Goal: Task Accomplishment & Management: Manage account settings

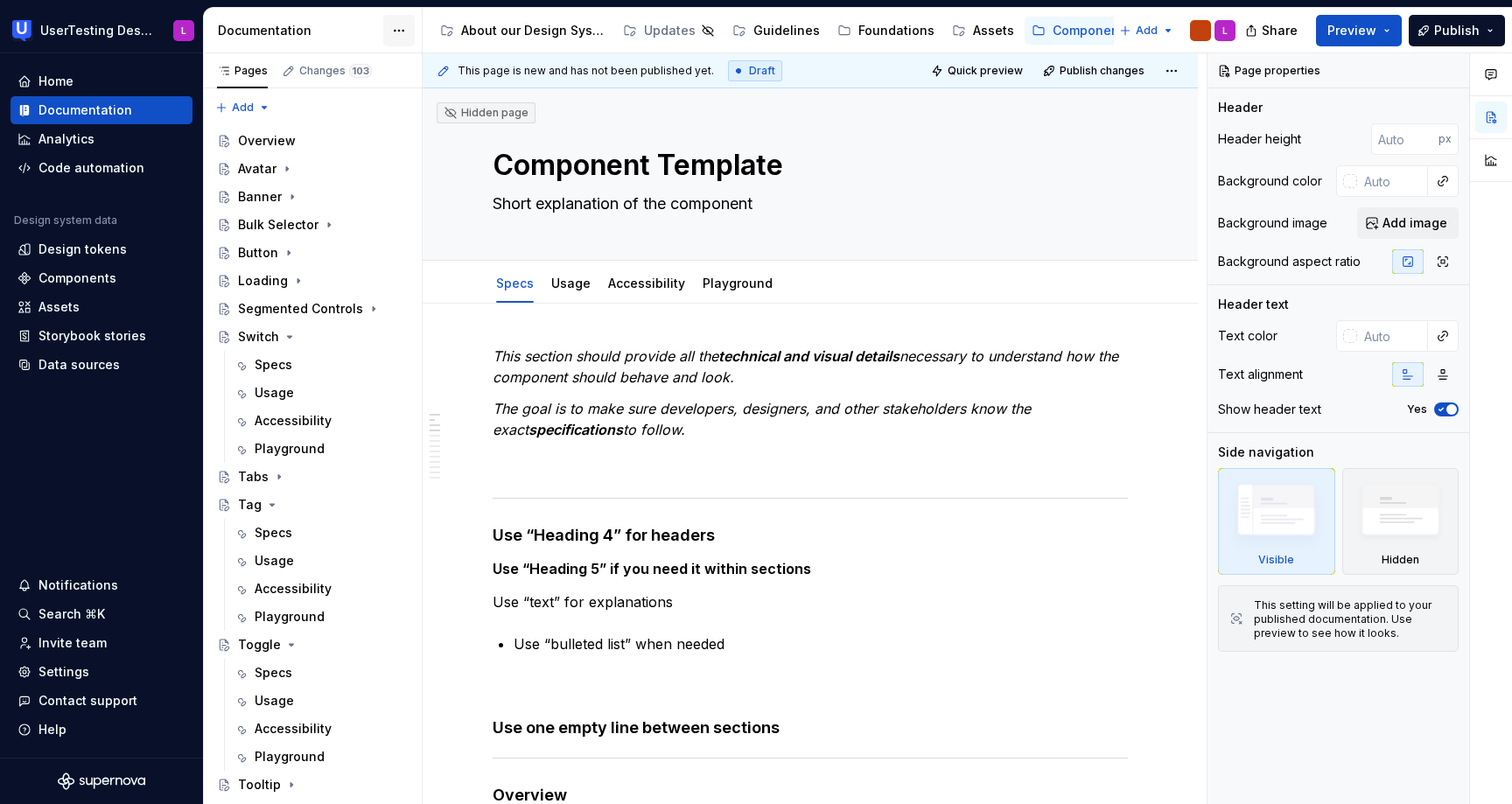
scroll to position [186, 0]
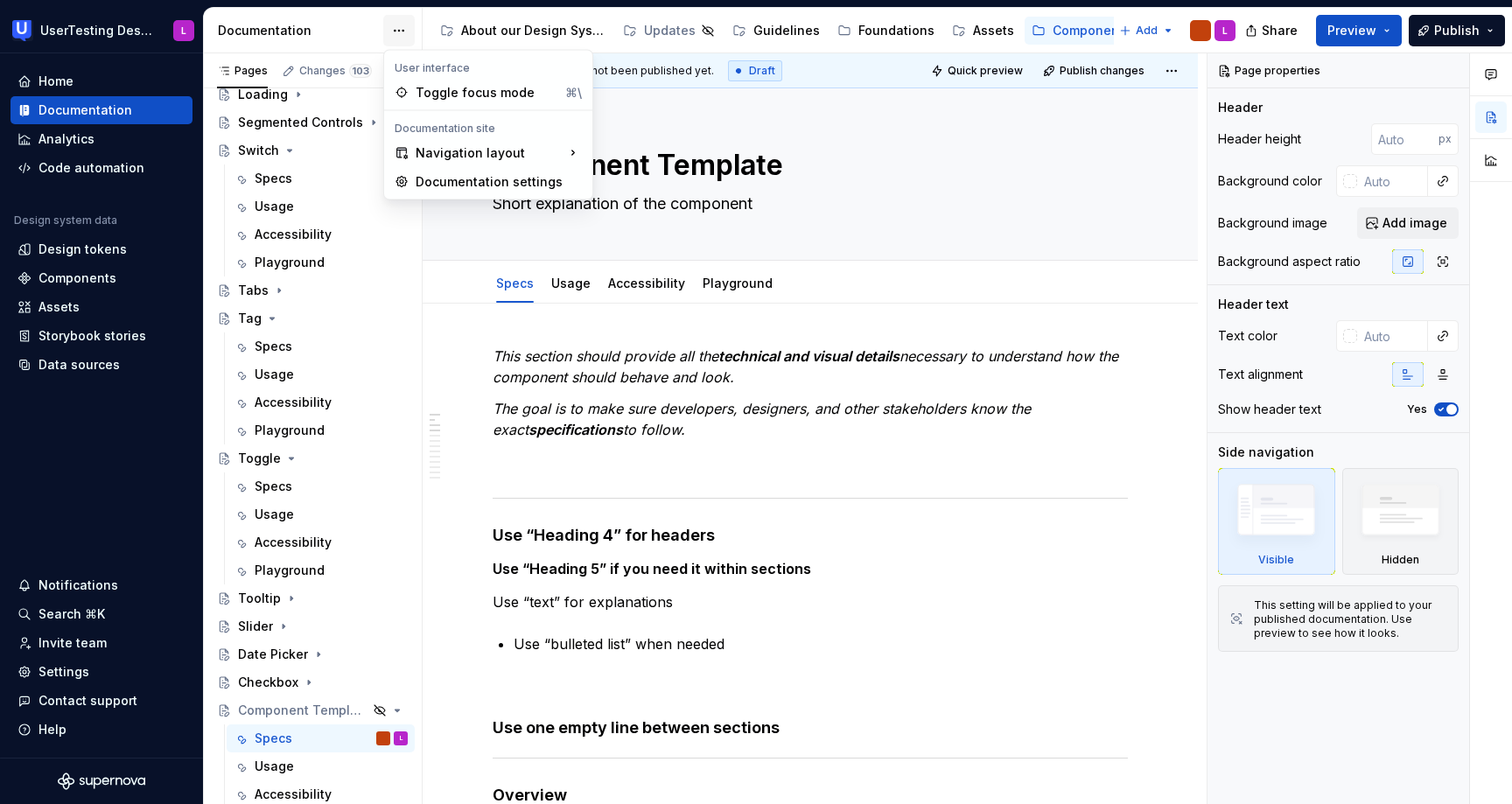
click at [401, 25] on html "UserTesting Design System L Home Documentation Analytics Code automation Design…" at bounding box center [756, 402] width 1512 height 804
click at [452, 179] on div "Documentation settings" at bounding box center [498, 181] width 166 height 17
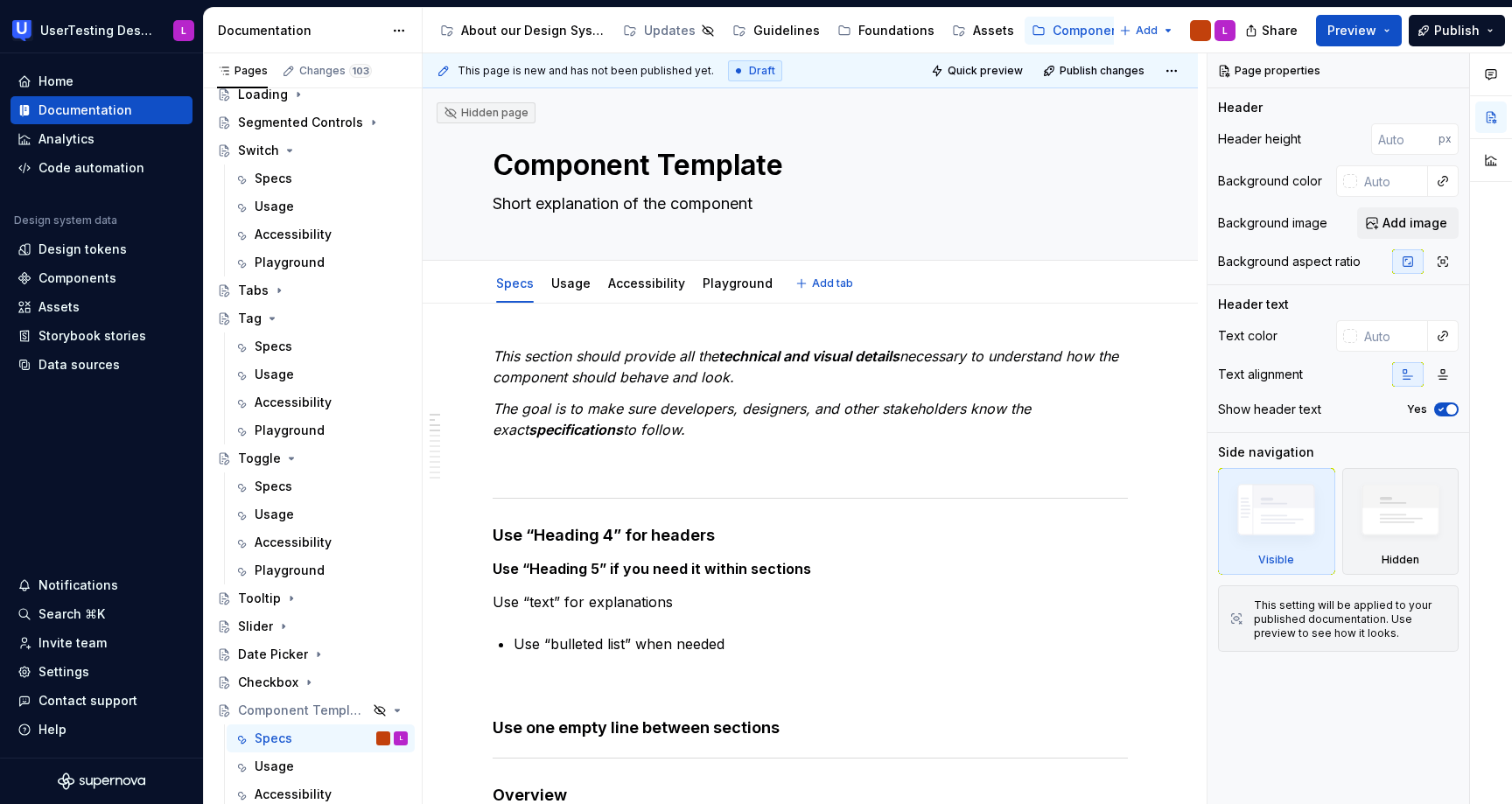
type textarea "*"
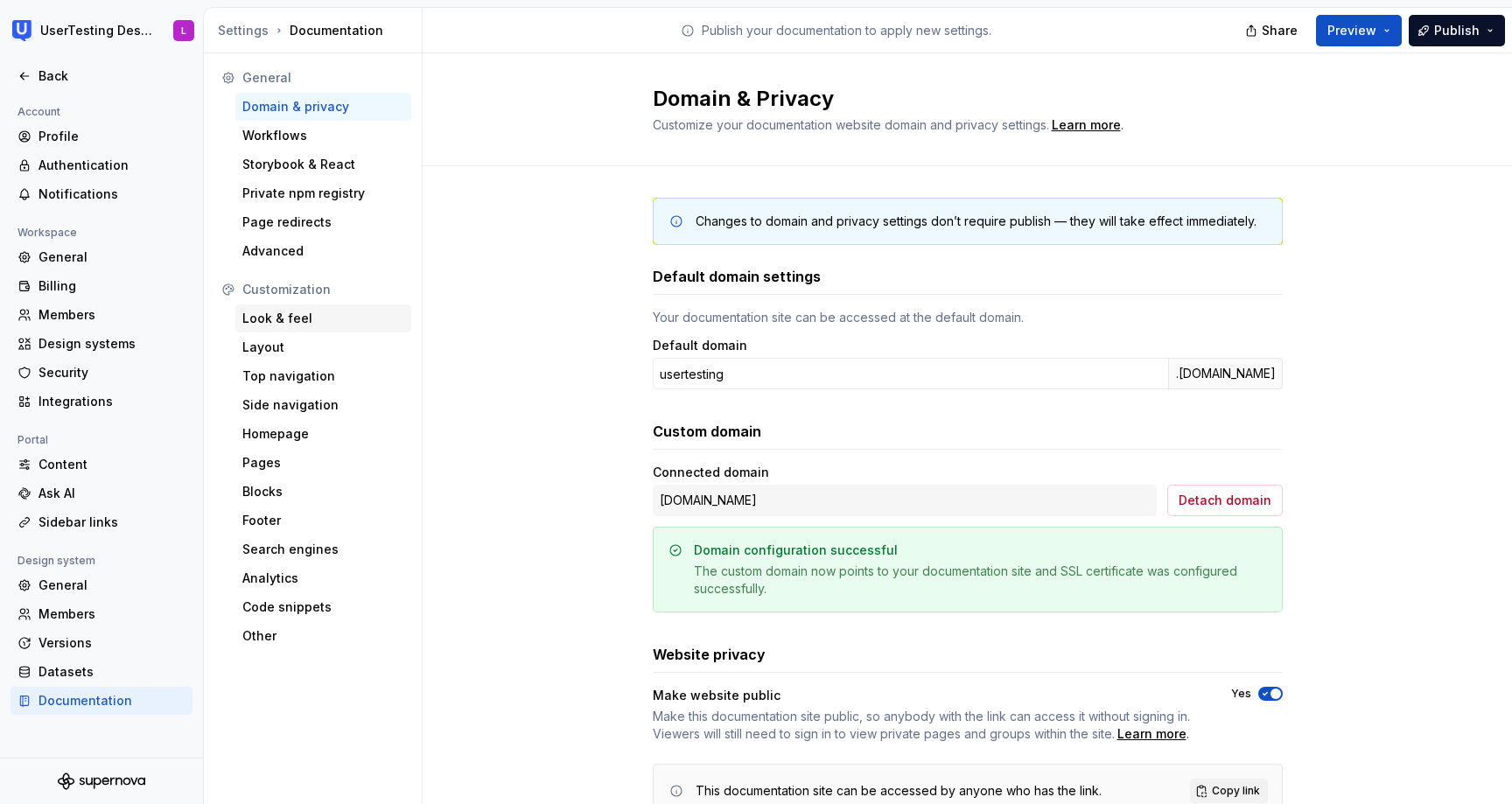
click at [326, 318] on div "Look & feel" at bounding box center [323, 318] width 162 height 17
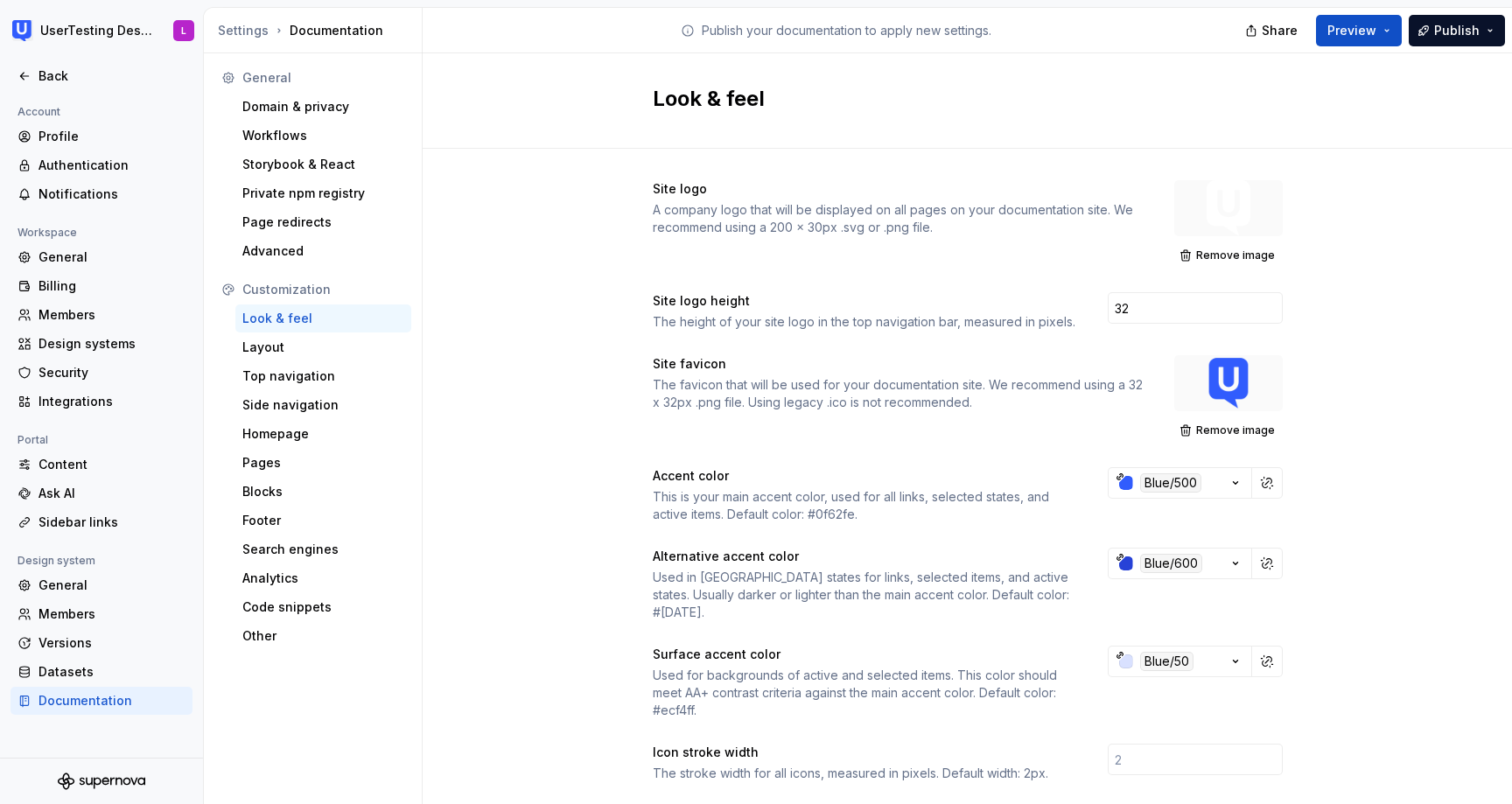
click at [1230, 209] on div at bounding box center [1229, 208] width 109 height 56
click at [1195, 252] on button "Remove image" at bounding box center [1229, 255] width 109 height 25
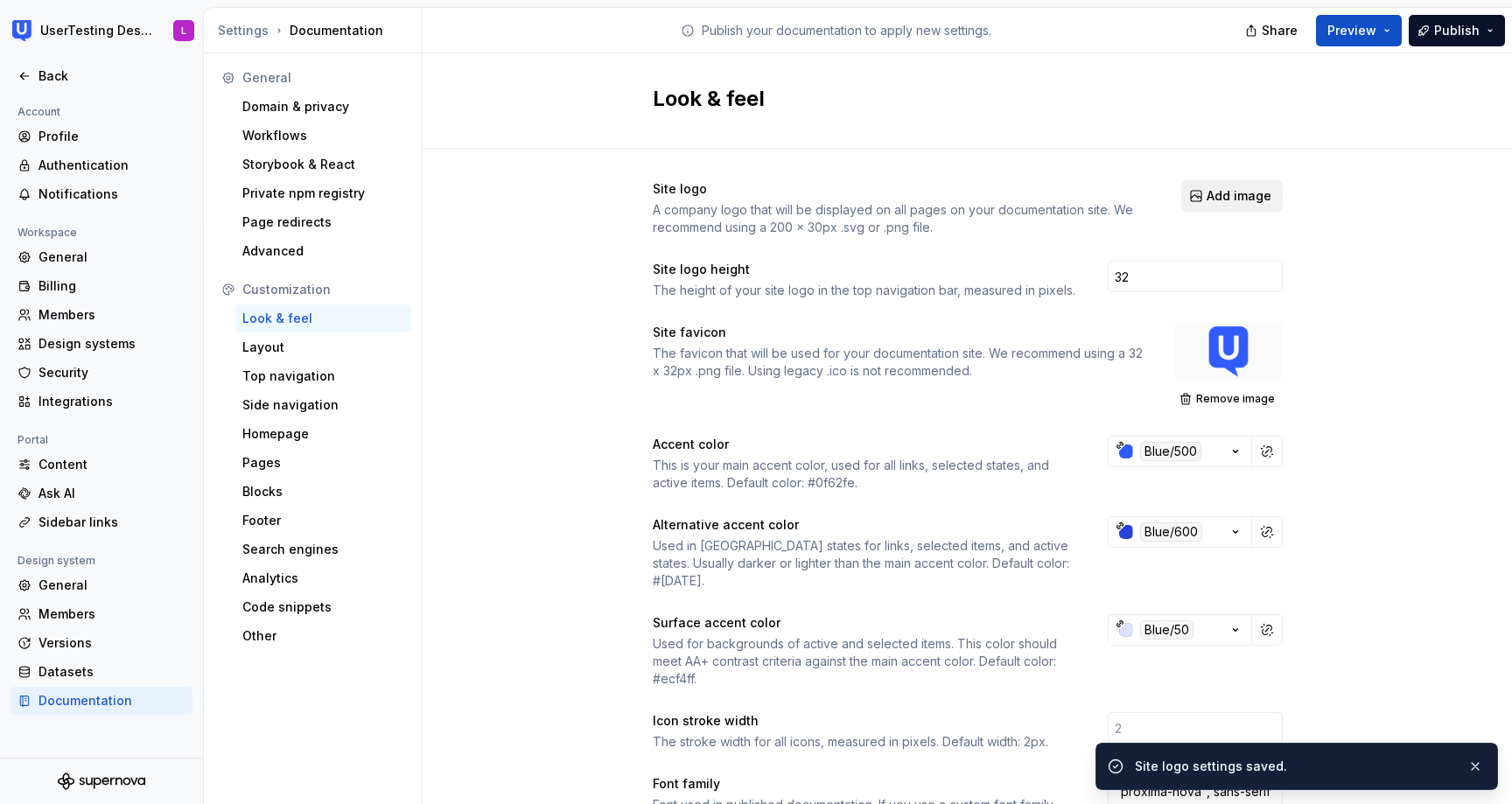
click at [1213, 193] on span "Add image" at bounding box center [1239, 195] width 64 height 17
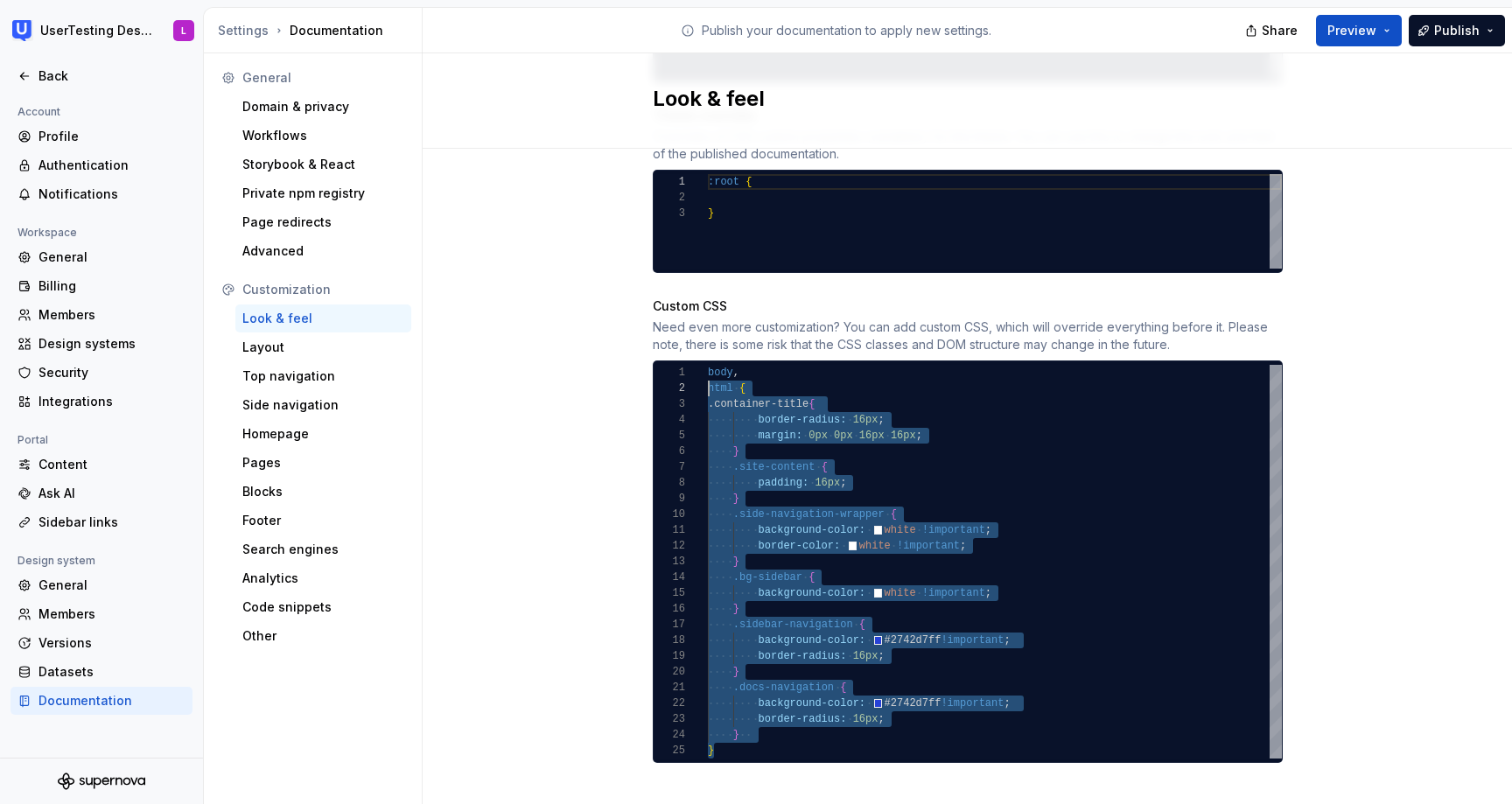
scroll to position [16, 0]
drag, startPoint x: 736, startPoint y: 730, endPoint x: 704, endPoint y: 367, distance: 364.4
click at [708, 367] on div "body , html { .container-title { border-radius: 16px ; margin: 0px 0px 16px 16p…" at bounding box center [994, 561] width 574 height 393
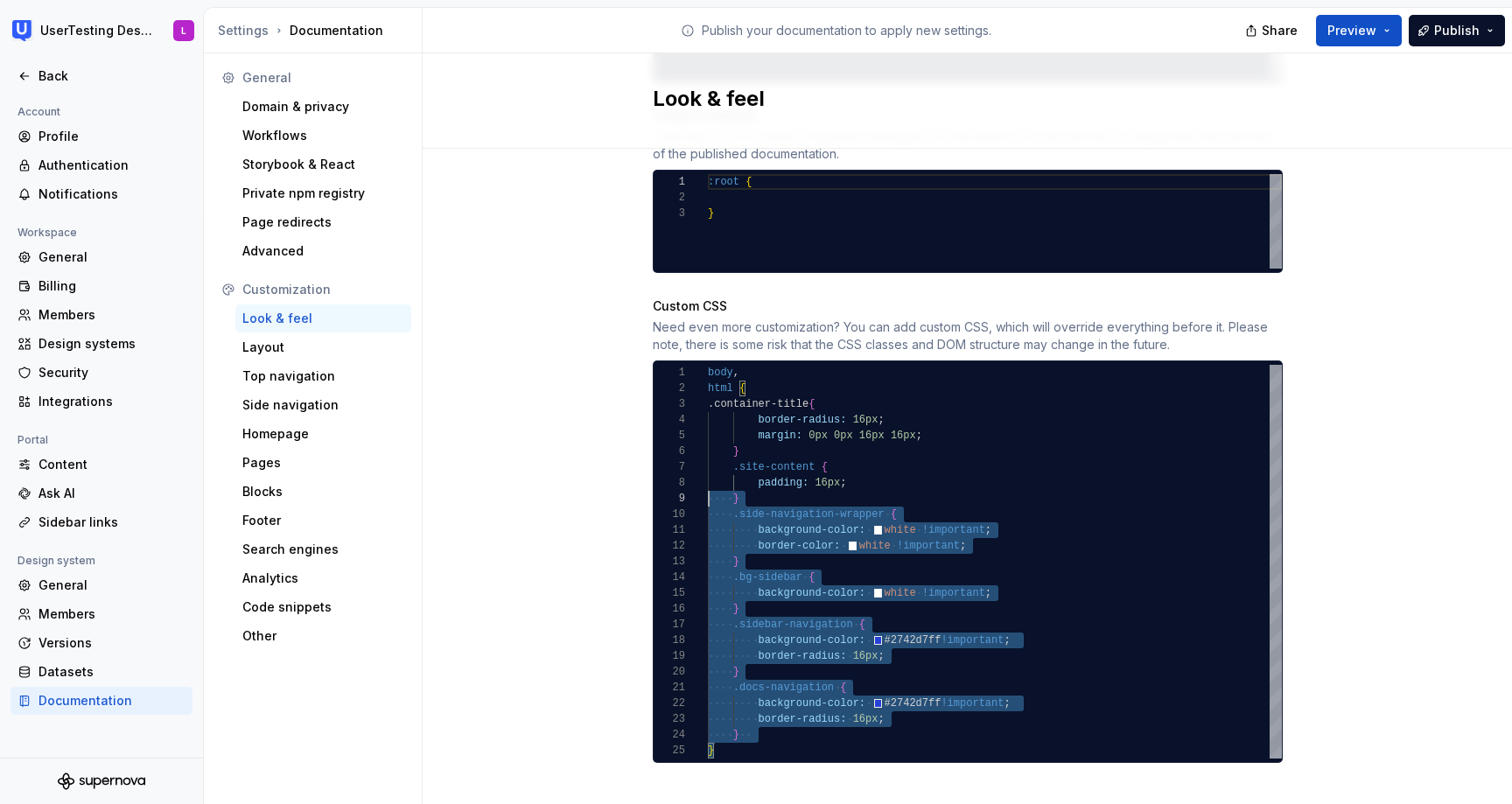
scroll to position [0, 0]
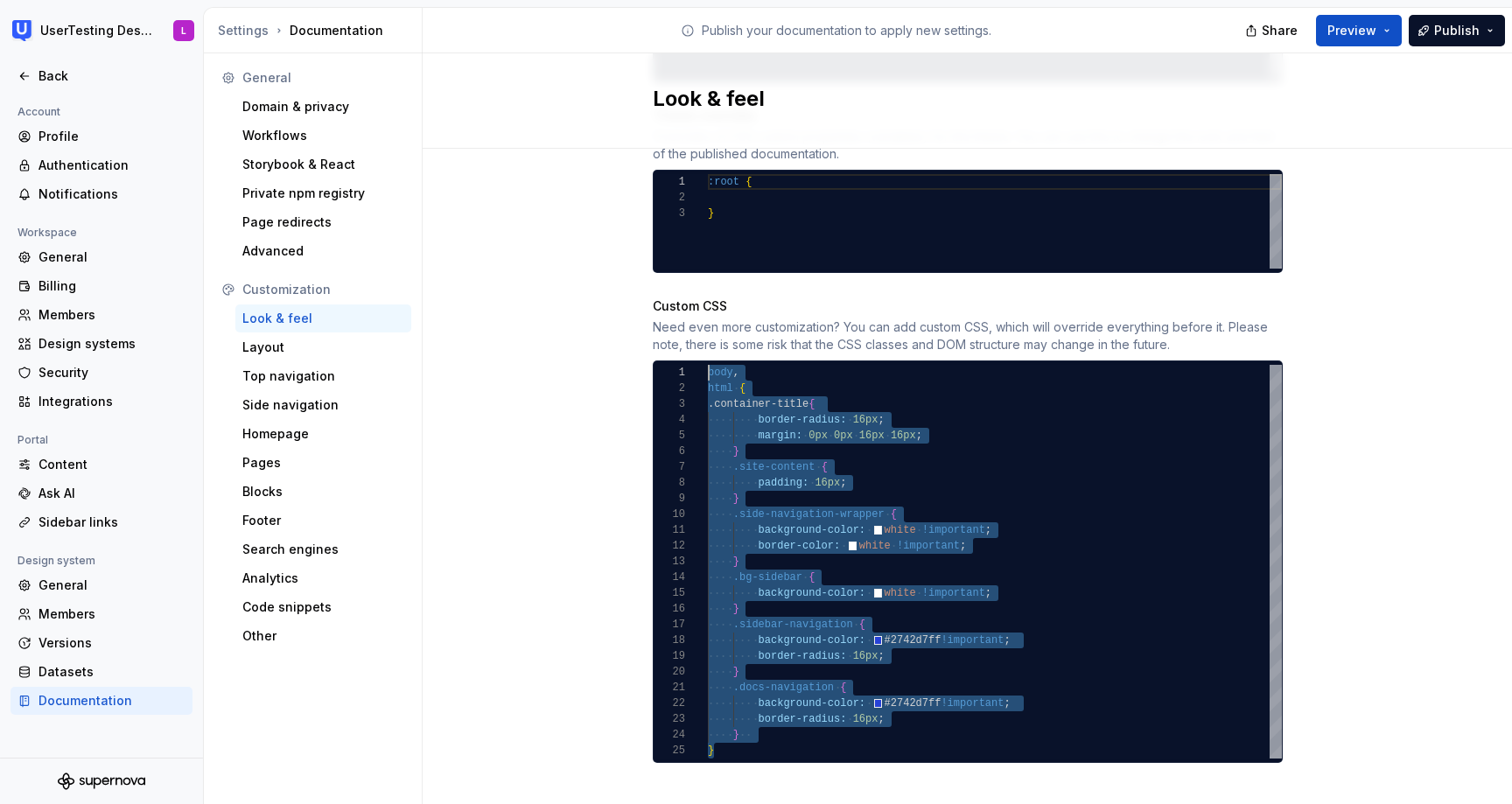
drag, startPoint x: 735, startPoint y: 735, endPoint x: 644, endPoint y: 231, distance: 512.1
click at [708, 365] on div "body , html { .container-title { border-radius: 16px ; margin: 0px 0px 16px 16p…" at bounding box center [994, 561] width 574 height 393
click at [798, 600] on div "body , html { .container-title { border-radius: 16px ; margin: 0px 0px 16px 16p…" at bounding box center [994, 561] width 574 height 393
type textarea "**********"
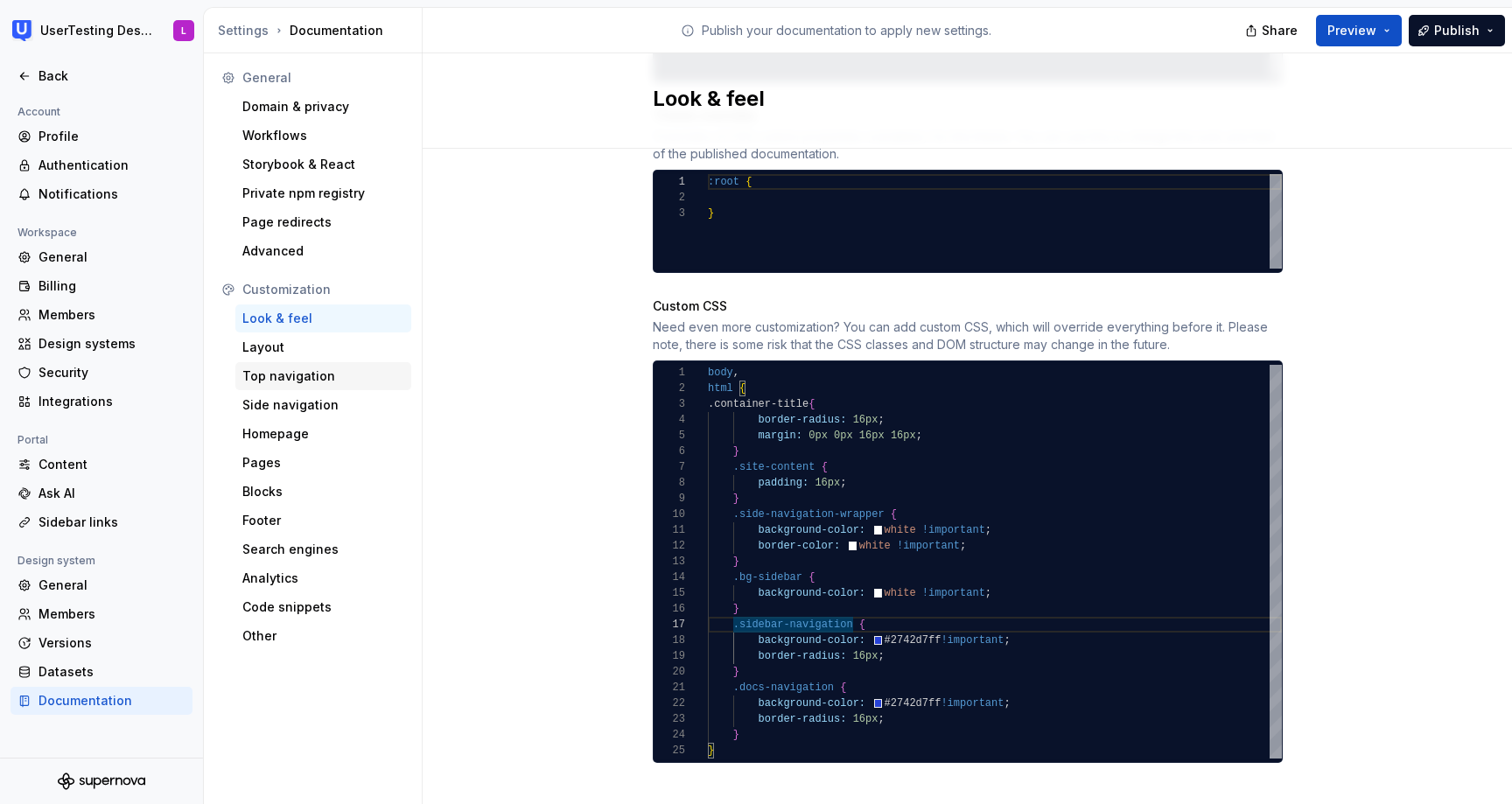
click at [322, 371] on div "Top navigation" at bounding box center [323, 376] width 162 height 17
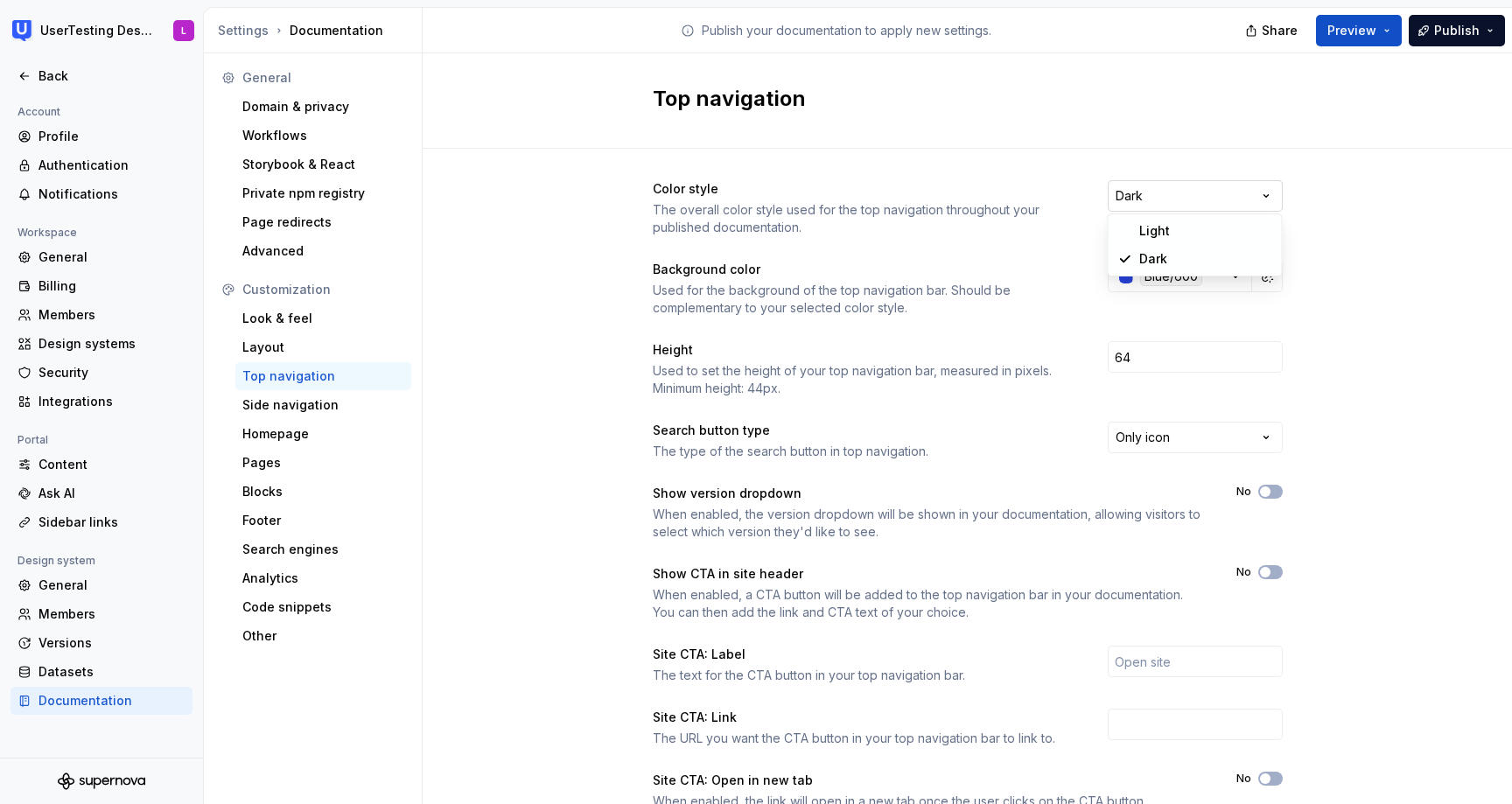
click at [1270, 190] on html "UserTesting Design System L Back Account Profile Authentication Notifications W…" at bounding box center [756, 402] width 1512 height 804
click at [1272, 274] on button "button" at bounding box center [1267, 276] width 25 height 25
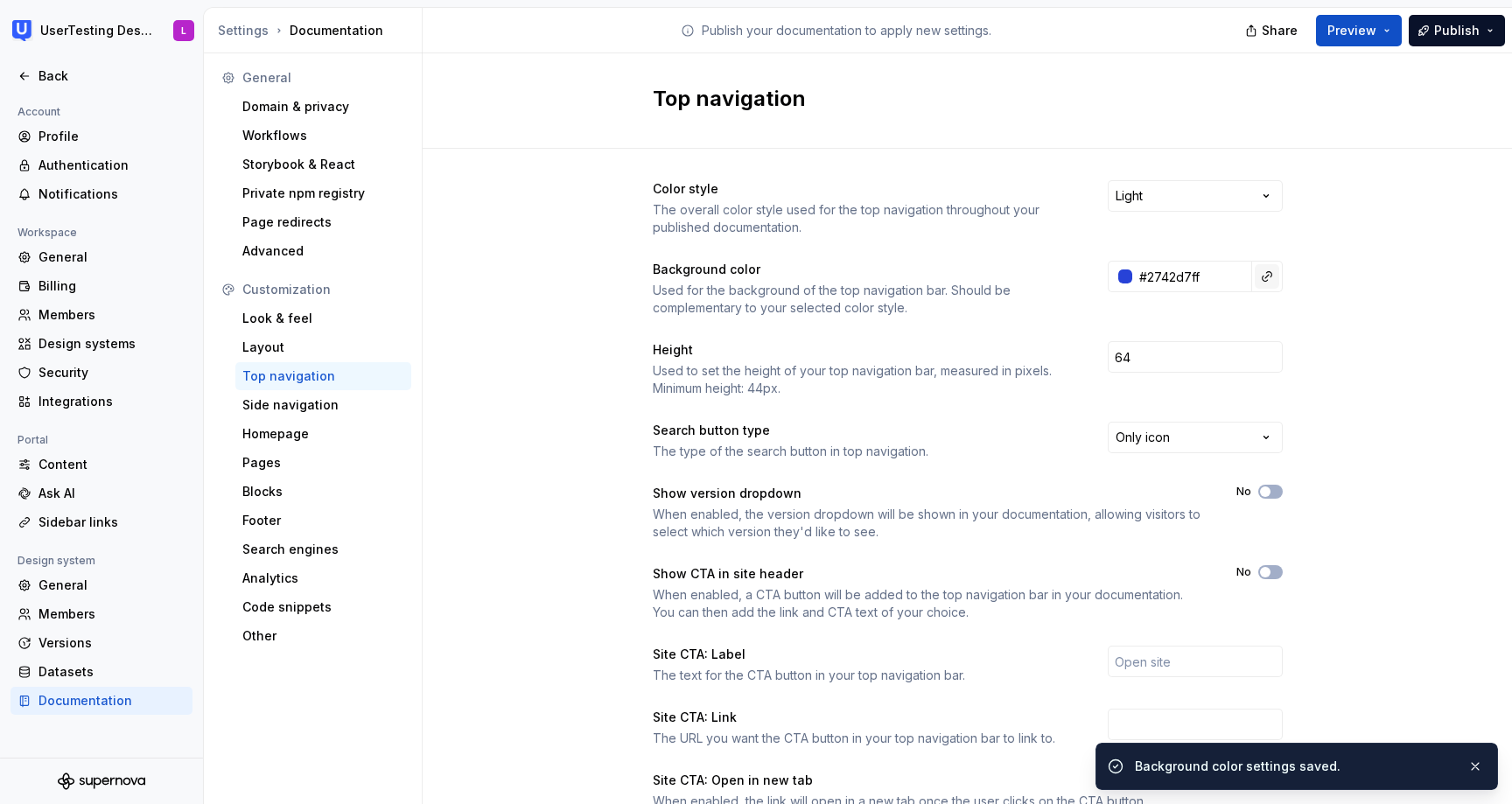
click at [1263, 273] on button "button" at bounding box center [1267, 276] width 25 height 25
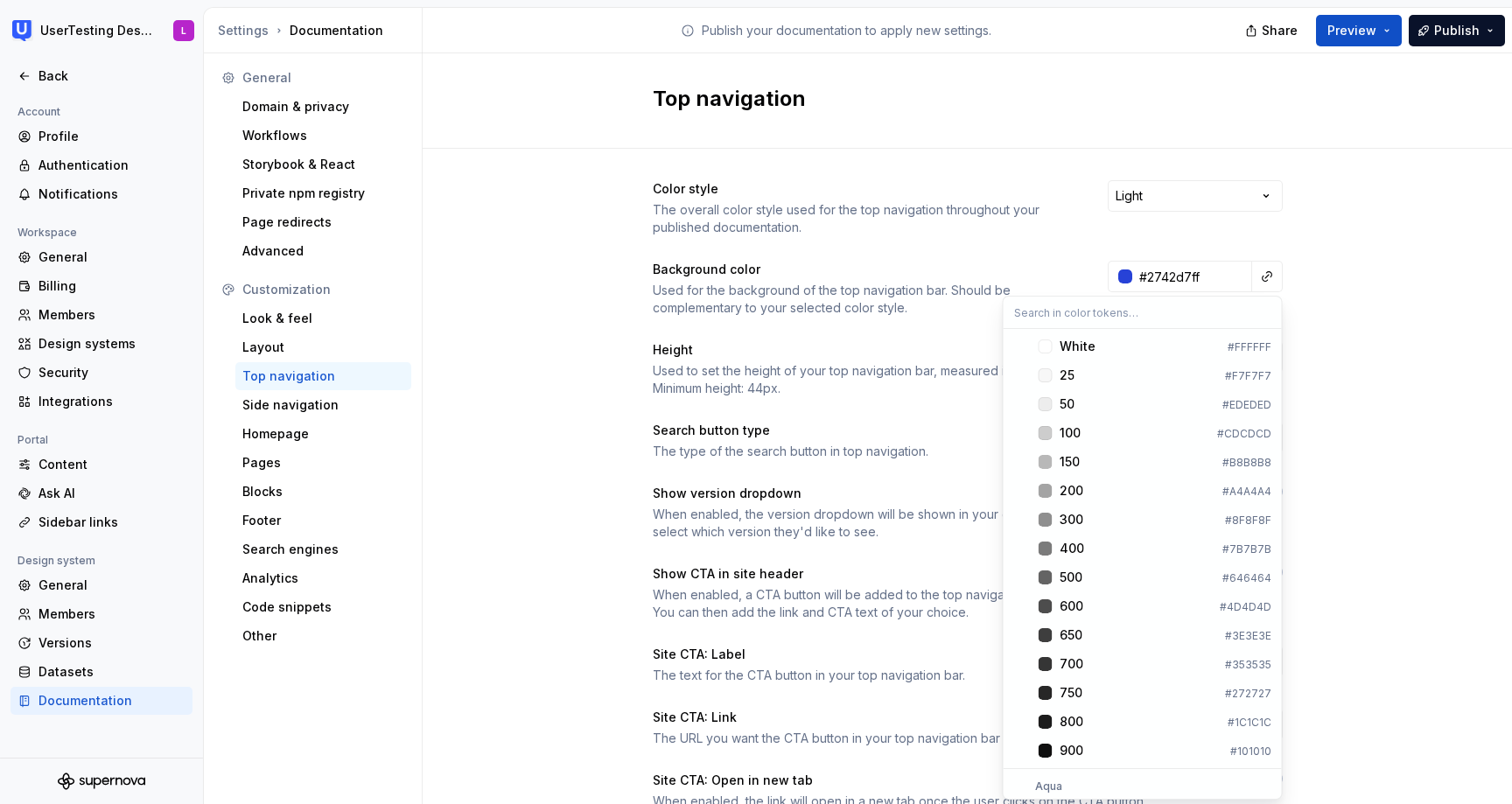
scroll to position [1918, 0]
click at [1047, 348] on div "Suggestions" at bounding box center [1045, 349] width 14 height 14
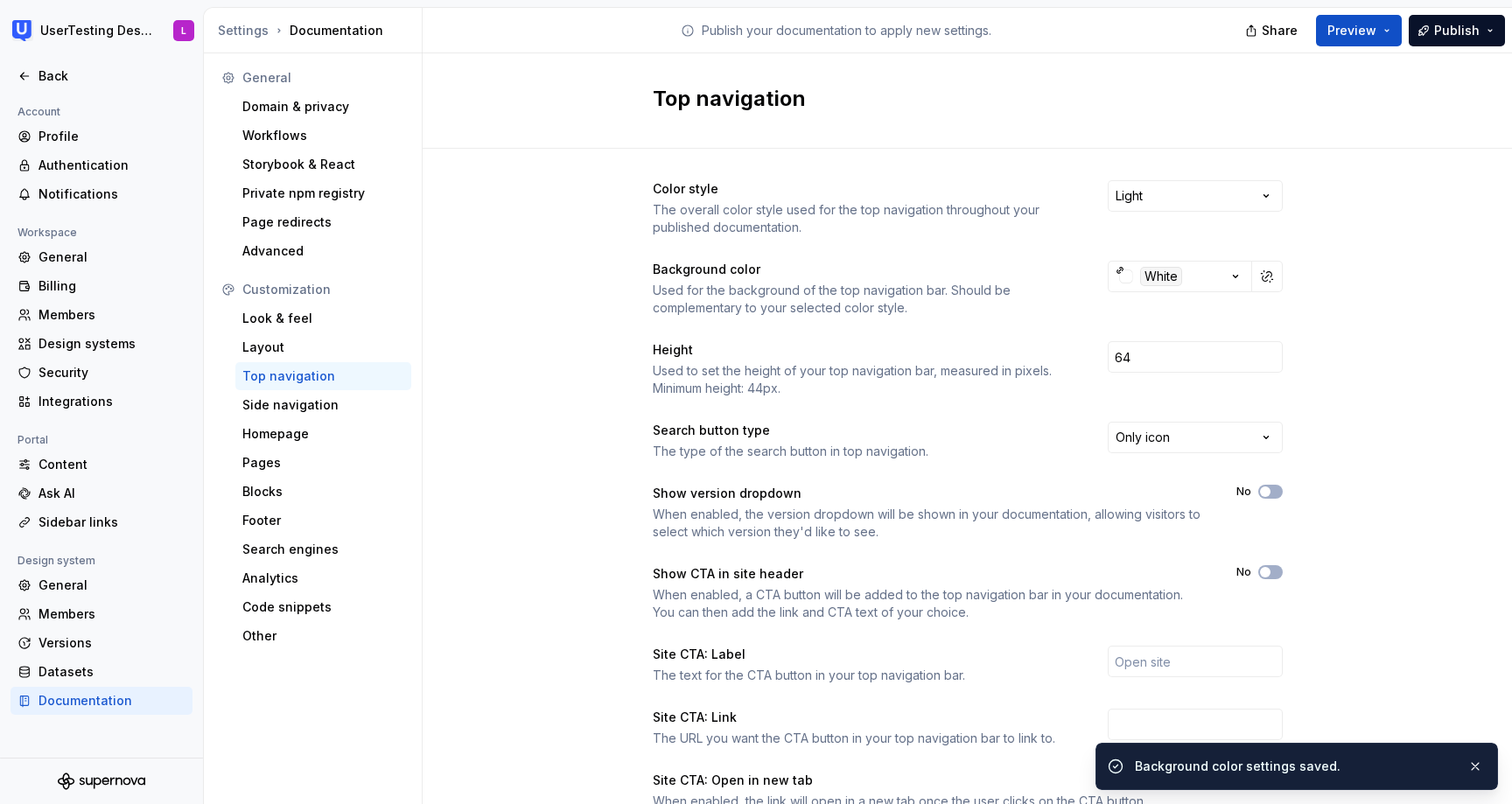
click at [1366, 301] on div "Color style The overall color style used for the top navigation throughout your…" at bounding box center [967, 553] width 1089 height 809
click at [286, 404] on div "Side navigation" at bounding box center [323, 404] width 162 height 17
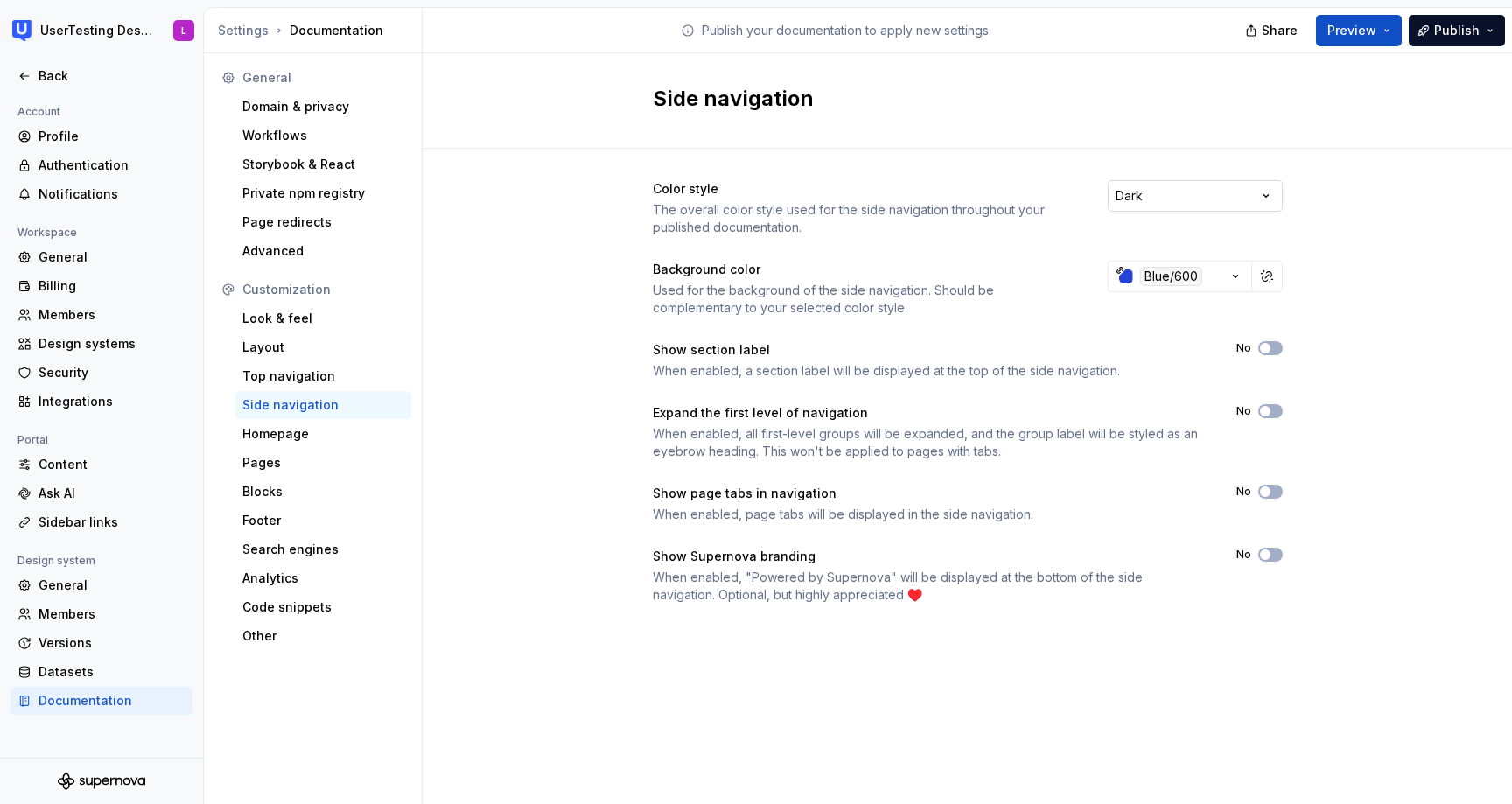
click at [1252, 198] on html "UserTesting Design System L Back Account Profile Authentication Notifications W…" at bounding box center [756, 402] width 1512 height 804
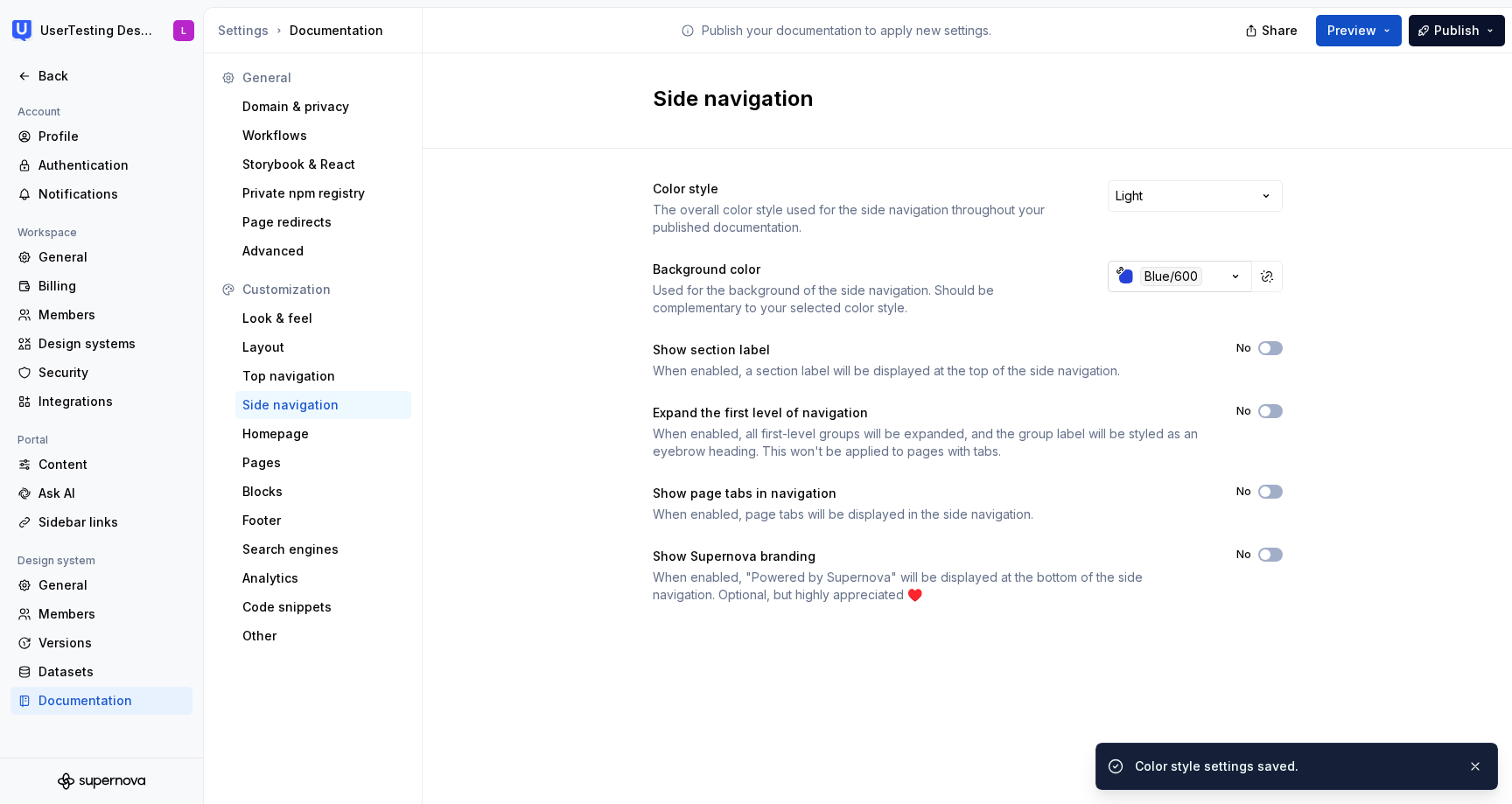
click at [1236, 276] on icon "button" at bounding box center [1235, 276] width 5 height 3
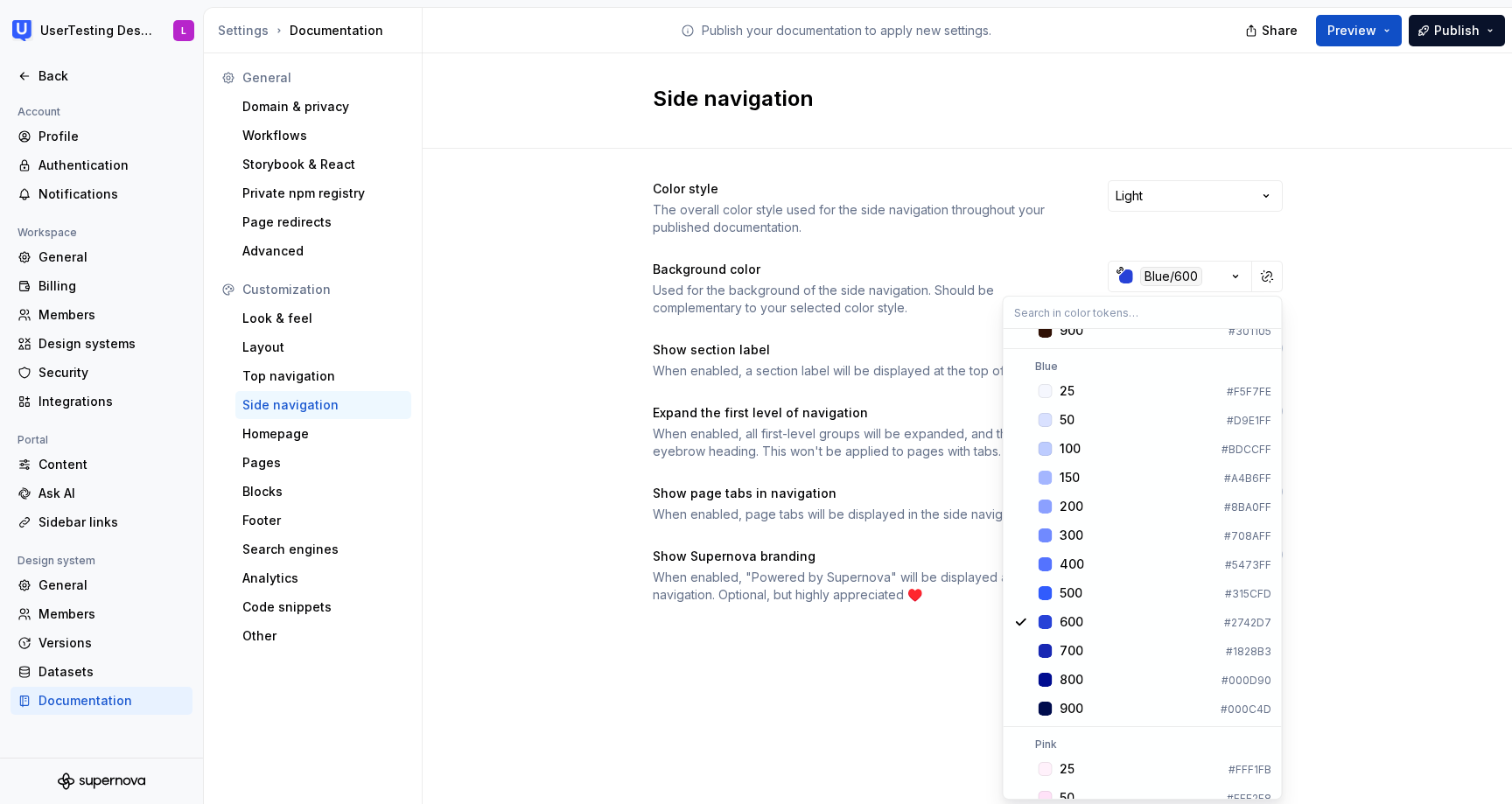
scroll to position [1120, 0]
click at [1049, 392] on div "Suggestions" at bounding box center [1045, 392] width 14 height 14
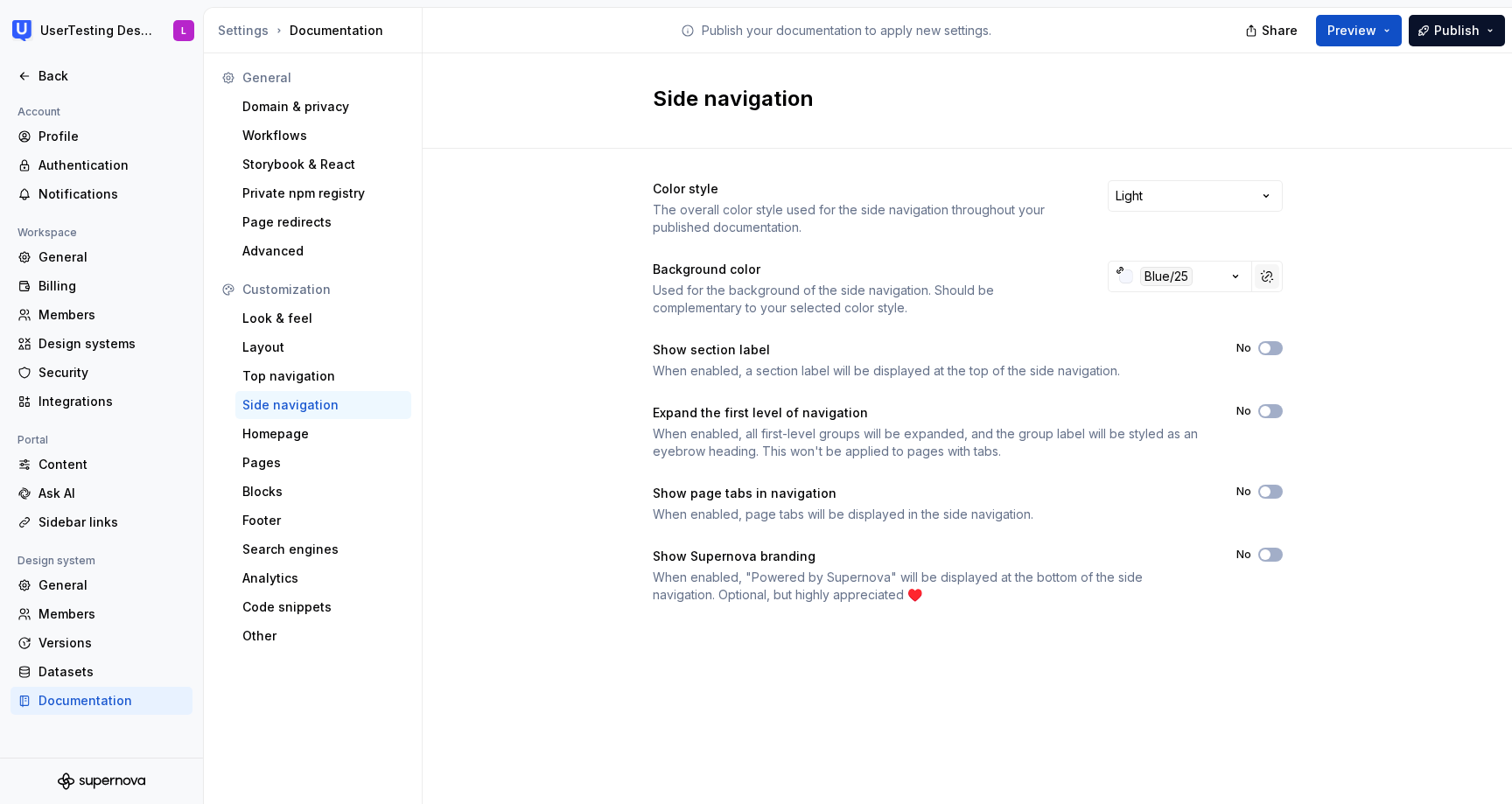
click at [1263, 281] on button "button" at bounding box center [1267, 276] width 25 height 25
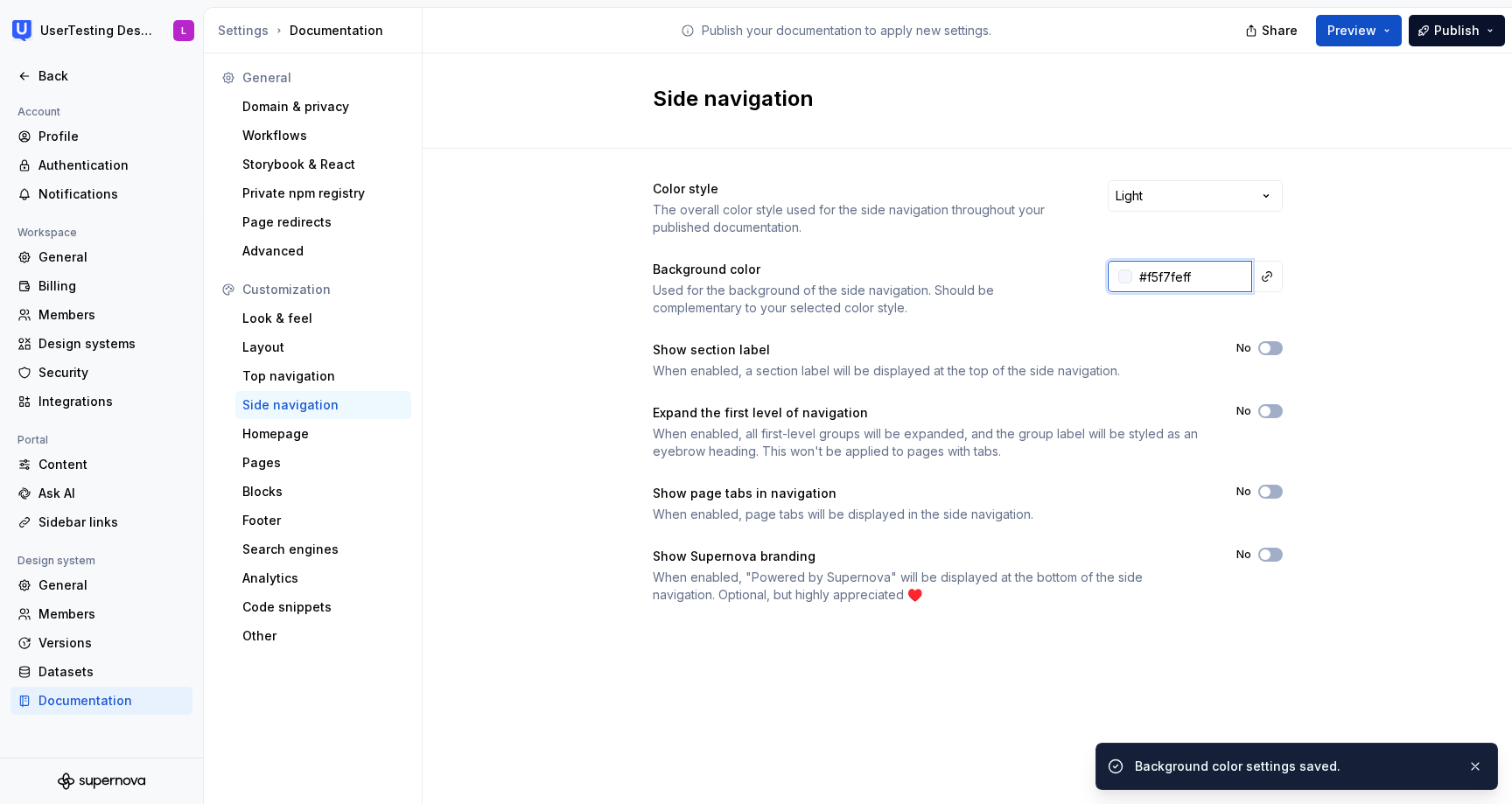
click at [1169, 280] on input "#f5f7feff" at bounding box center [1192, 276] width 120 height 31
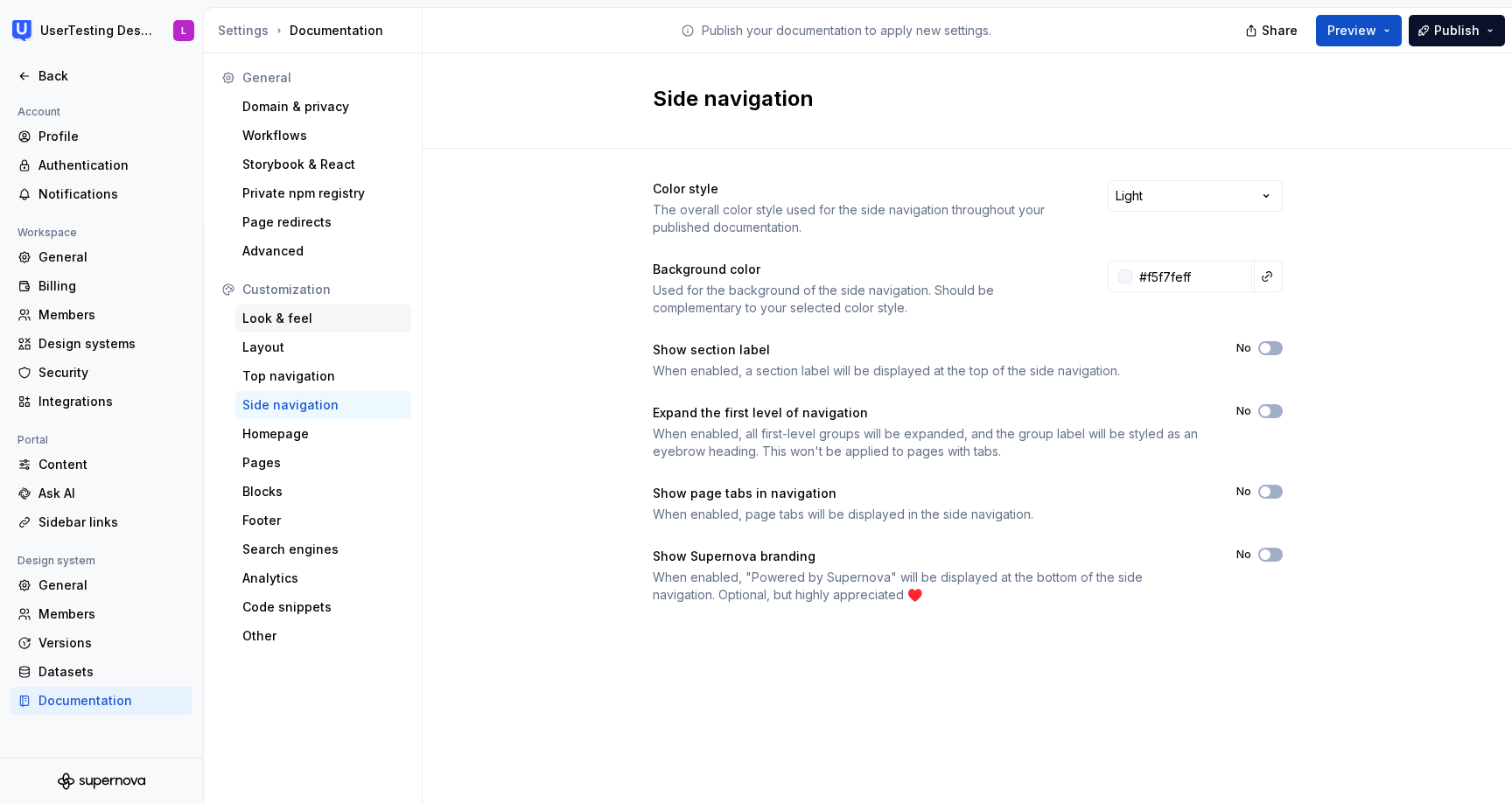
type input "#F5F7FEFF"
click at [304, 317] on div "Look & feel" at bounding box center [323, 318] width 162 height 17
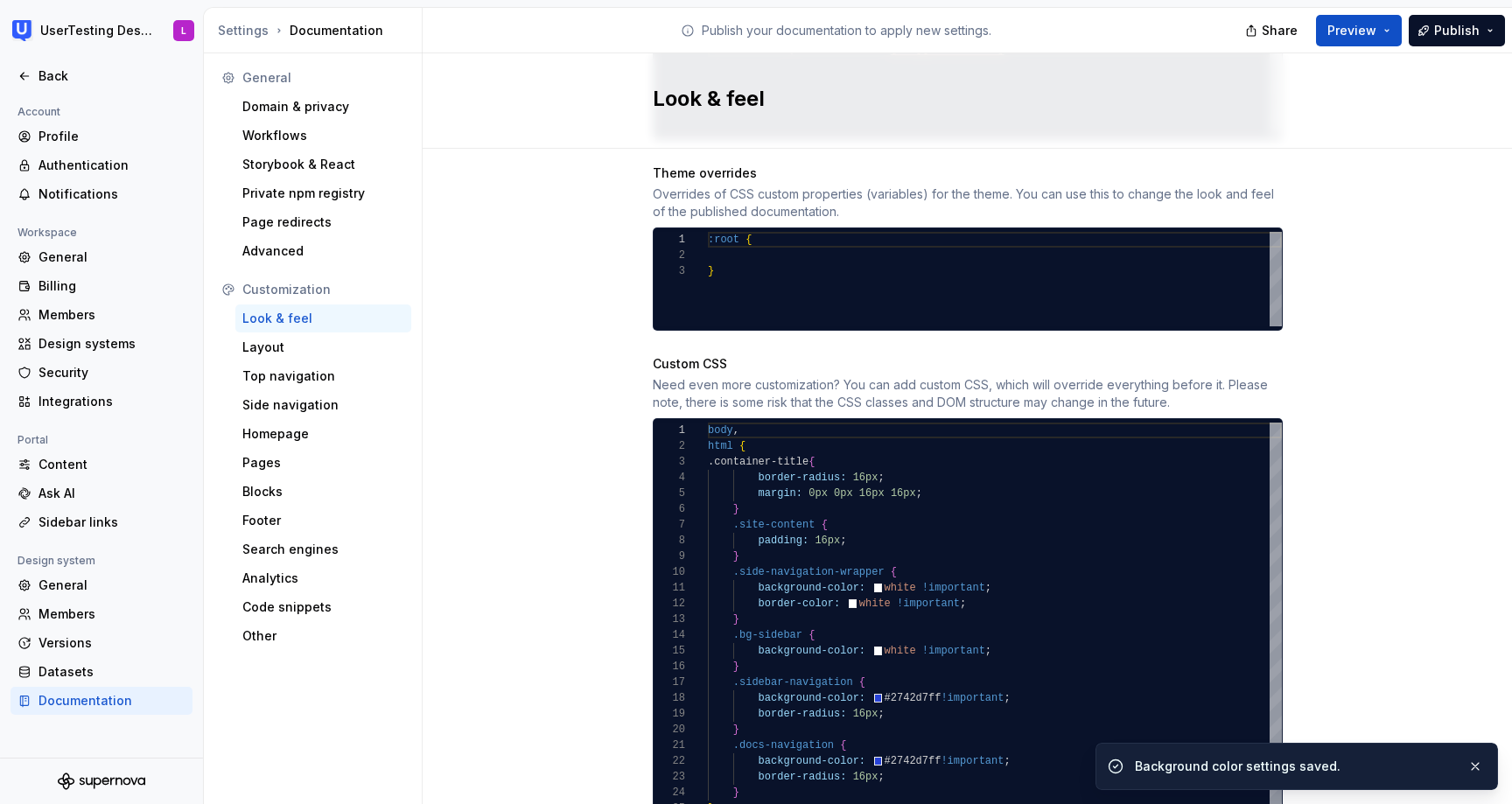
scroll to position [971, 0]
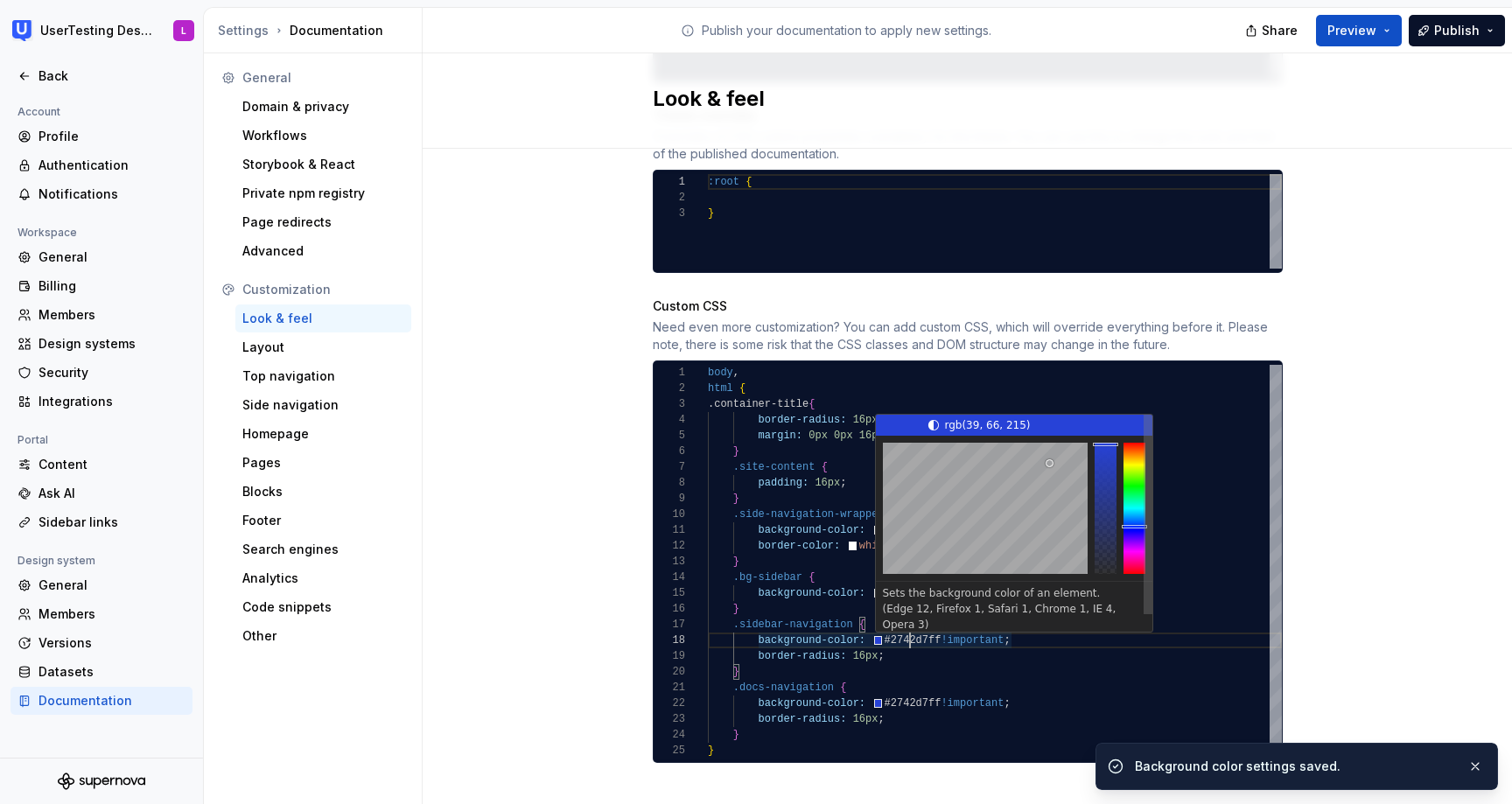
click at [912, 623] on div "body , html { .container-title { border-radius: 16px ; margin: 0px 0px 16px 16p…" at bounding box center [994, 561] width 574 height 393
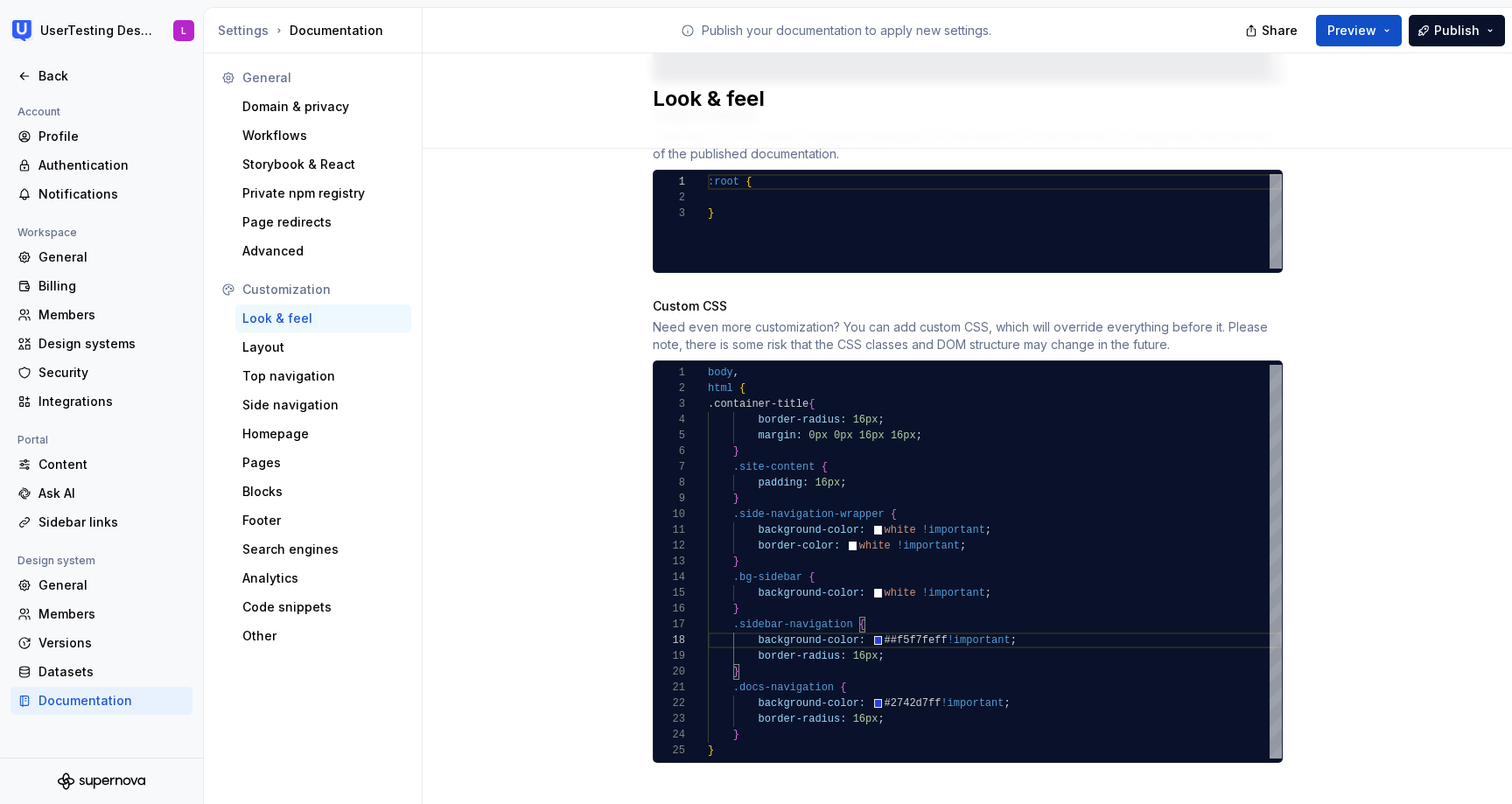
click at [897, 624] on div "body , html { .container-title { border-radius: 16px ; margin: 0px 0px 16px 16p…" at bounding box center [994, 561] width 574 height 393
click at [914, 685] on div "body , html { .container-title { border-radius: 16px ; margin: 0px 0px 16px 16p…" at bounding box center [994, 561] width 574 height 393
click at [892, 686] on div "body , html { .container-title { border-radius: 16px ; margin: 0px 0px 16px 16p…" at bounding box center [994, 561] width 574 height 393
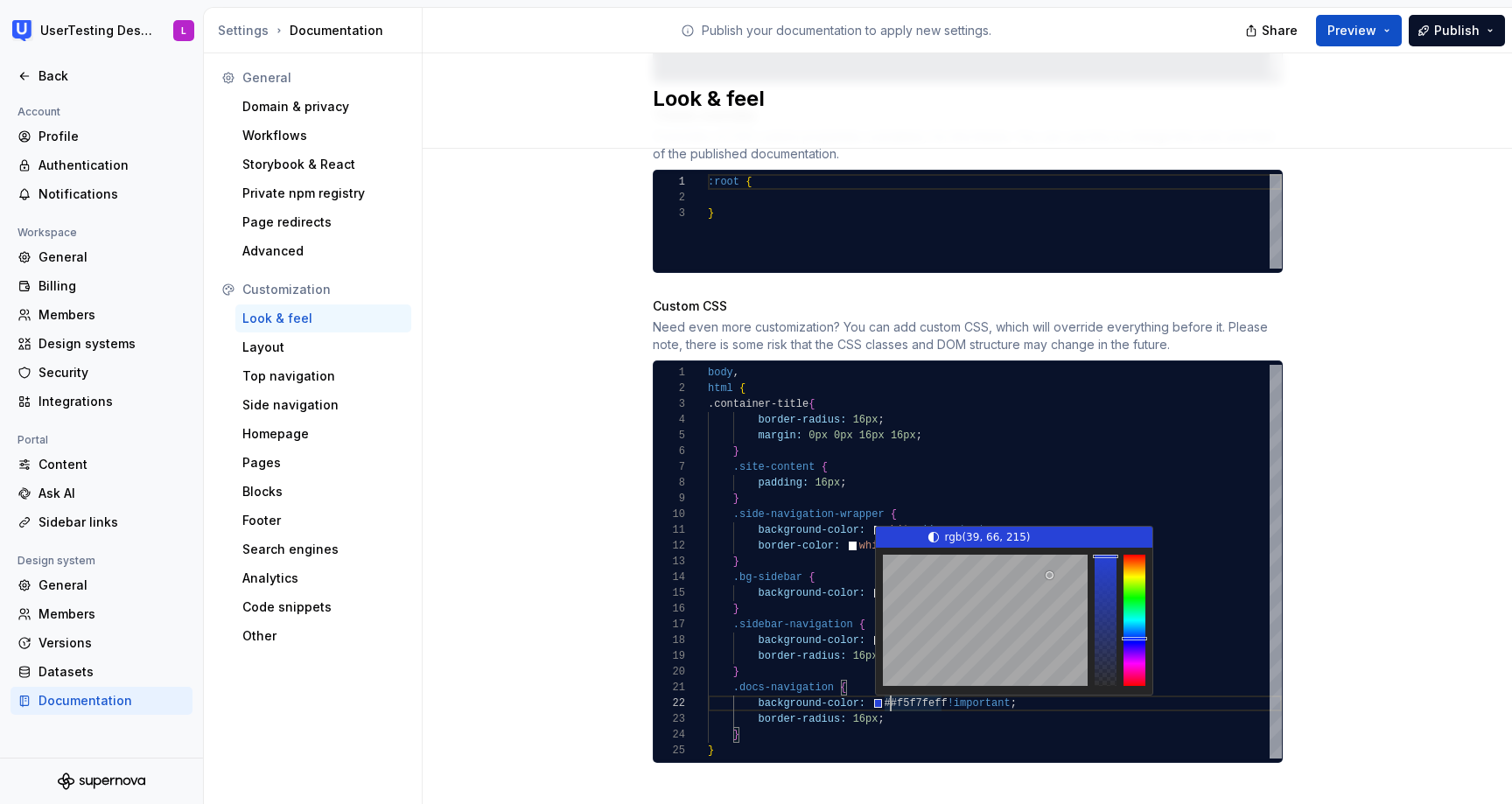
type textarea "**********"
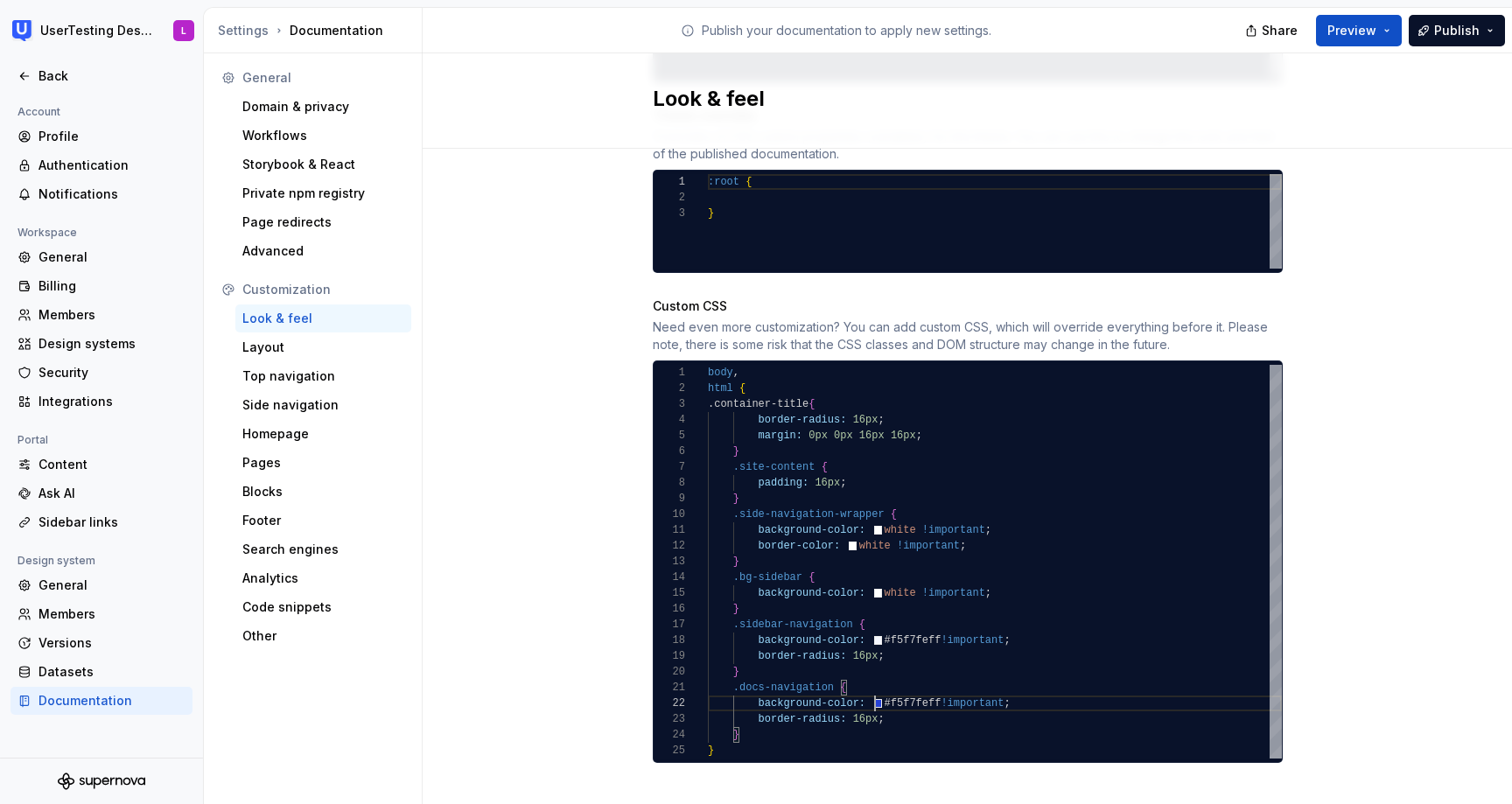
scroll to position [16, 167]
click at [1379, 509] on div "Site logo A company logo that will be displayed on all pages on your documentat…" at bounding box center [967, 3] width 1089 height 1651
click at [1374, 29] on span "Preview" at bounding box center [1352, 30] width 49 height 17
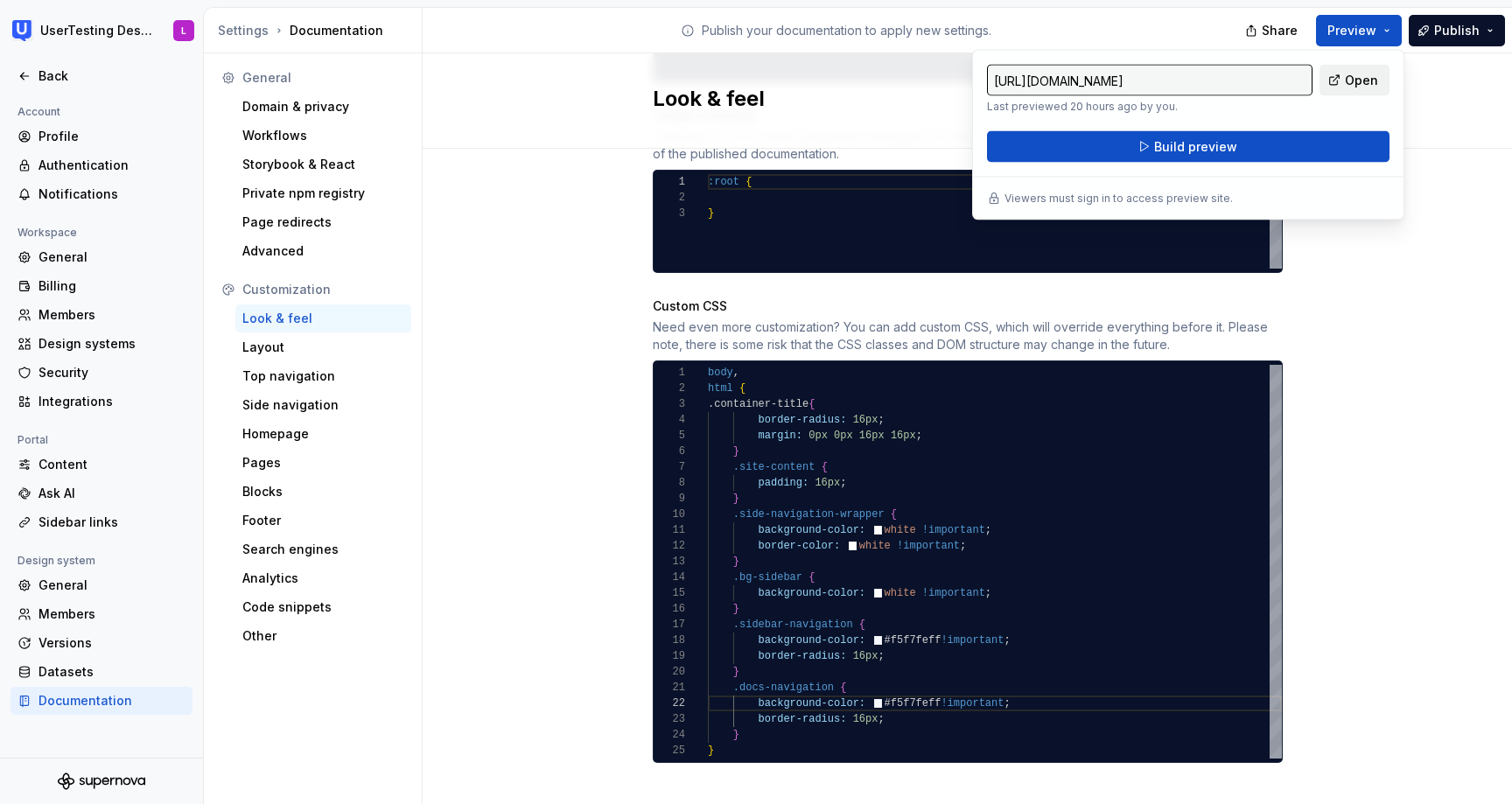
click at [1343, 79] on link "Open" at bounding box center [1354, 80] width 70 height 31
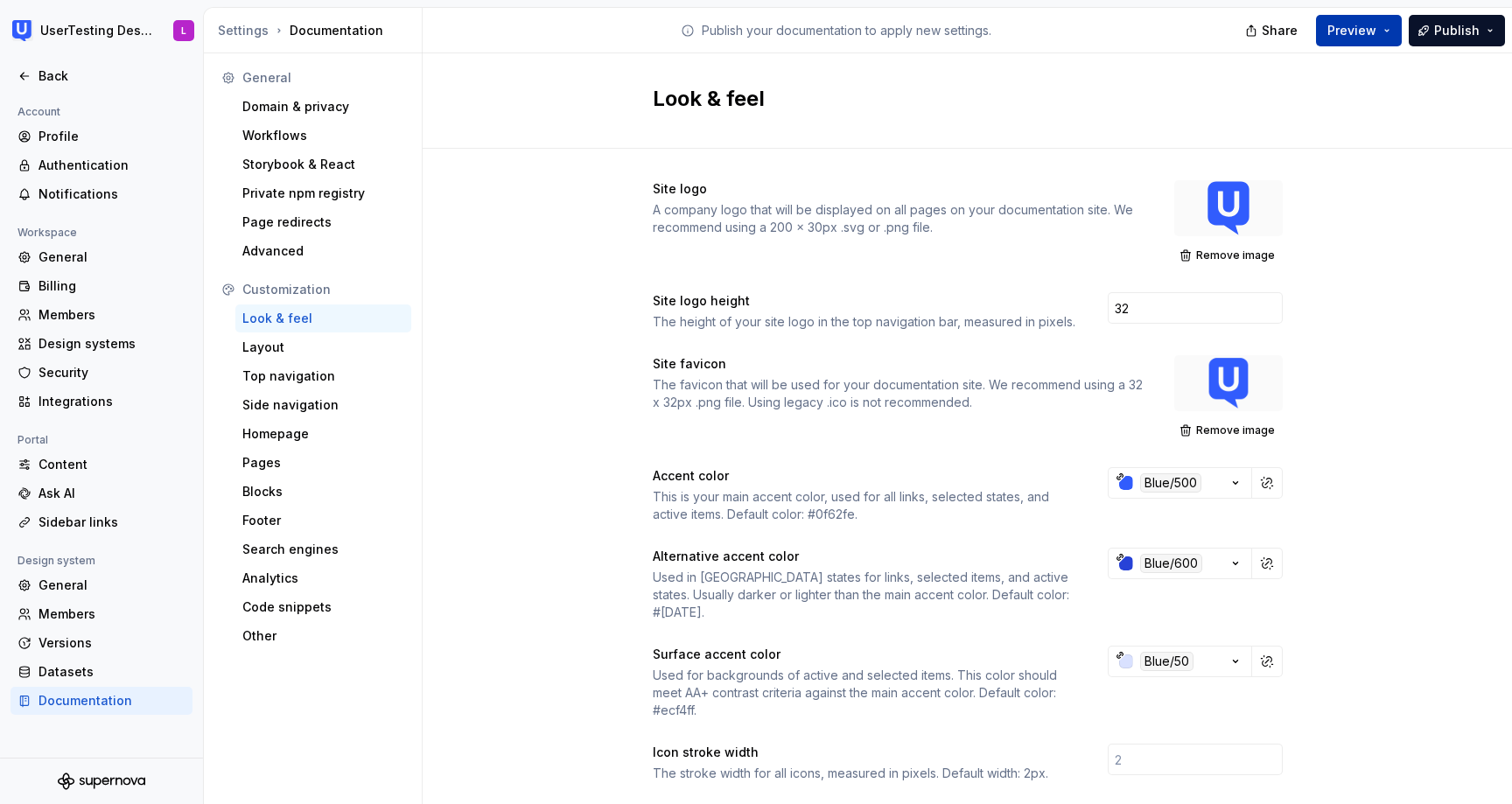
click at [1358, 39] on button "Preview" at bounding box center [1358, 30] width 86 height 31
click at [1374, 22] on span "Preview" at bounding box center [1352, 30] width 49 height 17
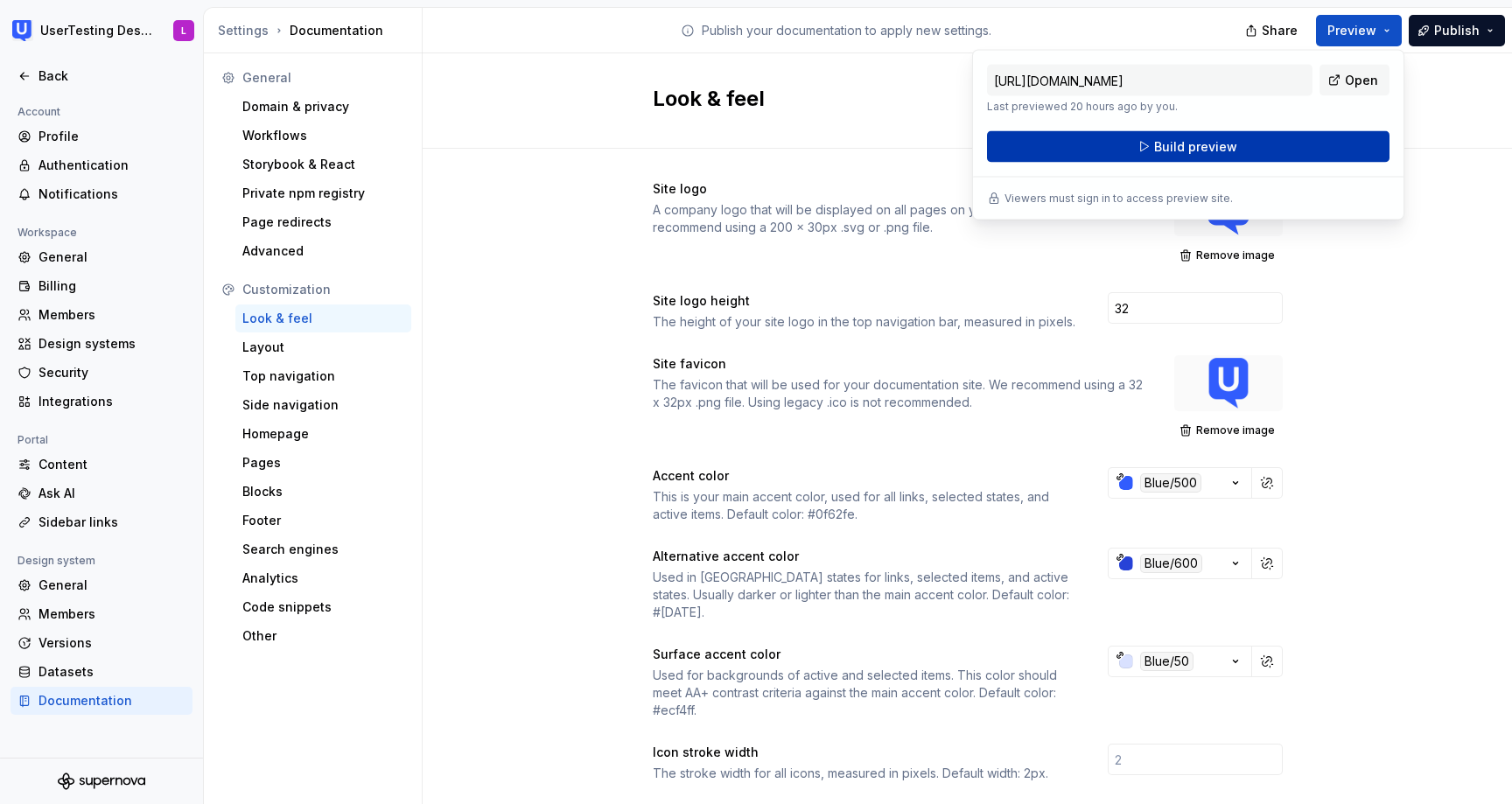
click at [1270, 145] on button "Build preview" at bounding box center [1188, 146] width 403 height 31
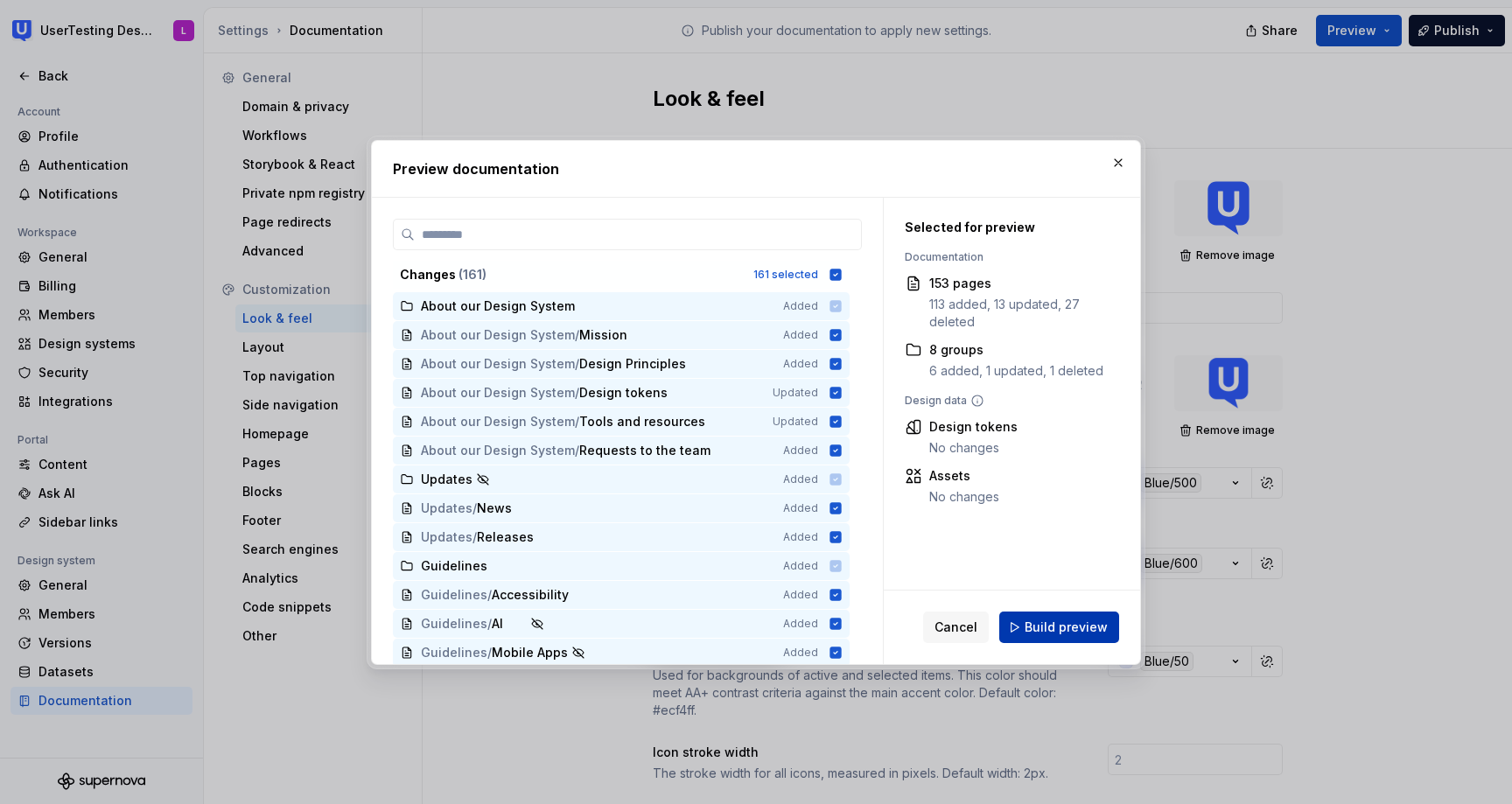
click at [1053, 635] on button "Build preview" at bounding box center [1060, 627] width 120 height 31
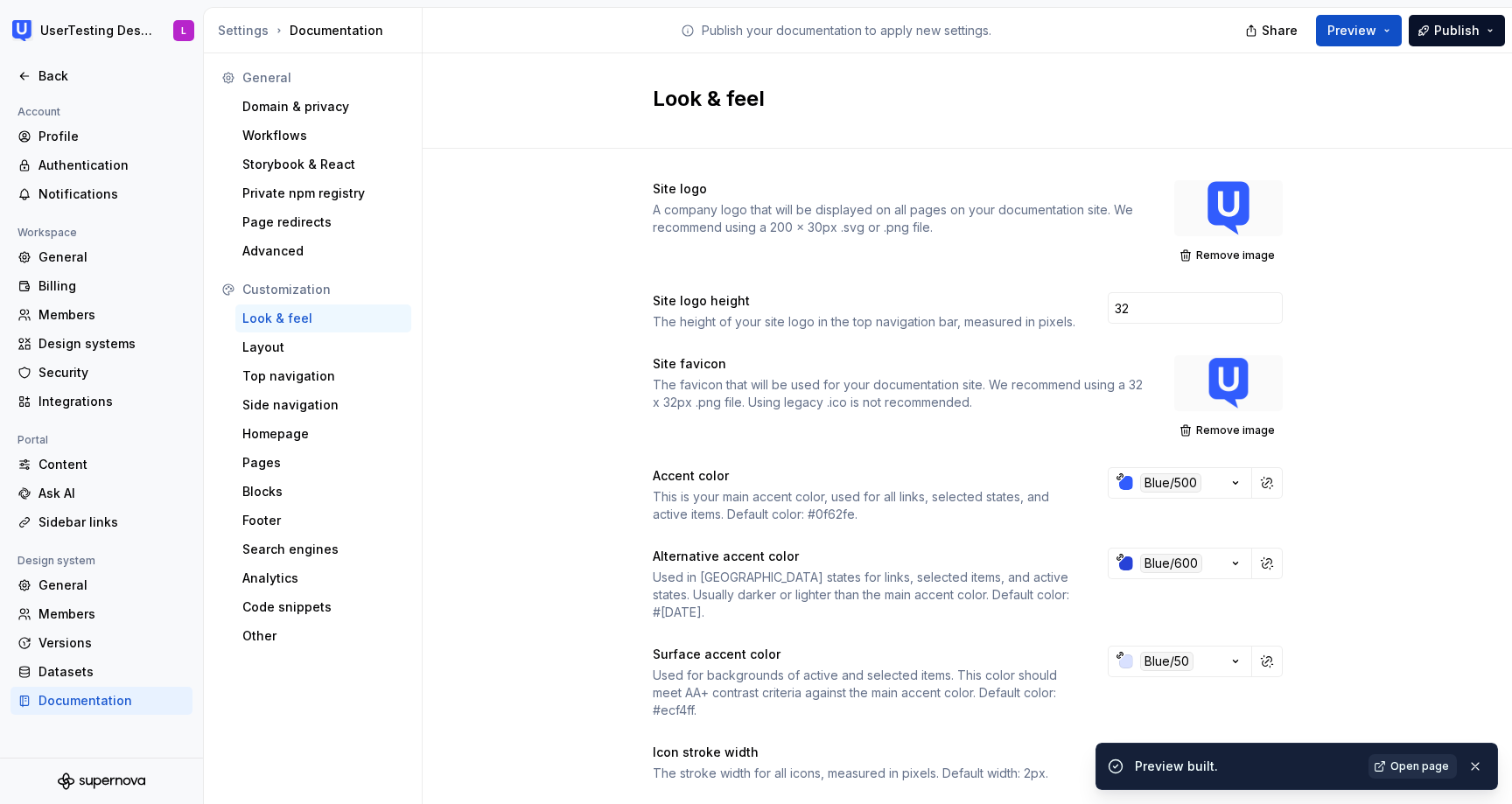
click at [1418, 765] on span "Open page" at bounding box center [1420, 765] width 59 height 14
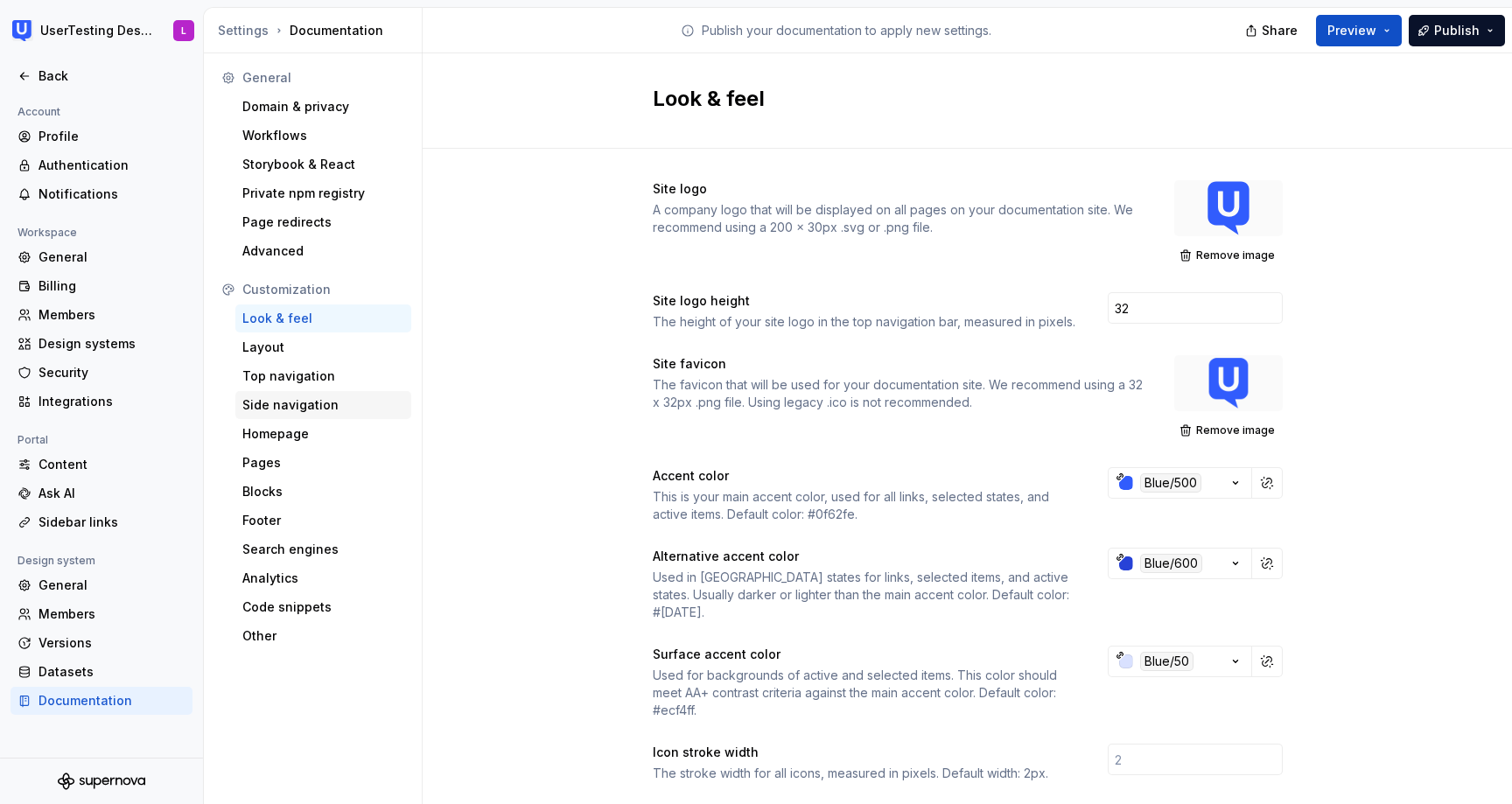
click at [296, 402] on div "Side navigation" at bounding box center [323, 404] width 162 height 17
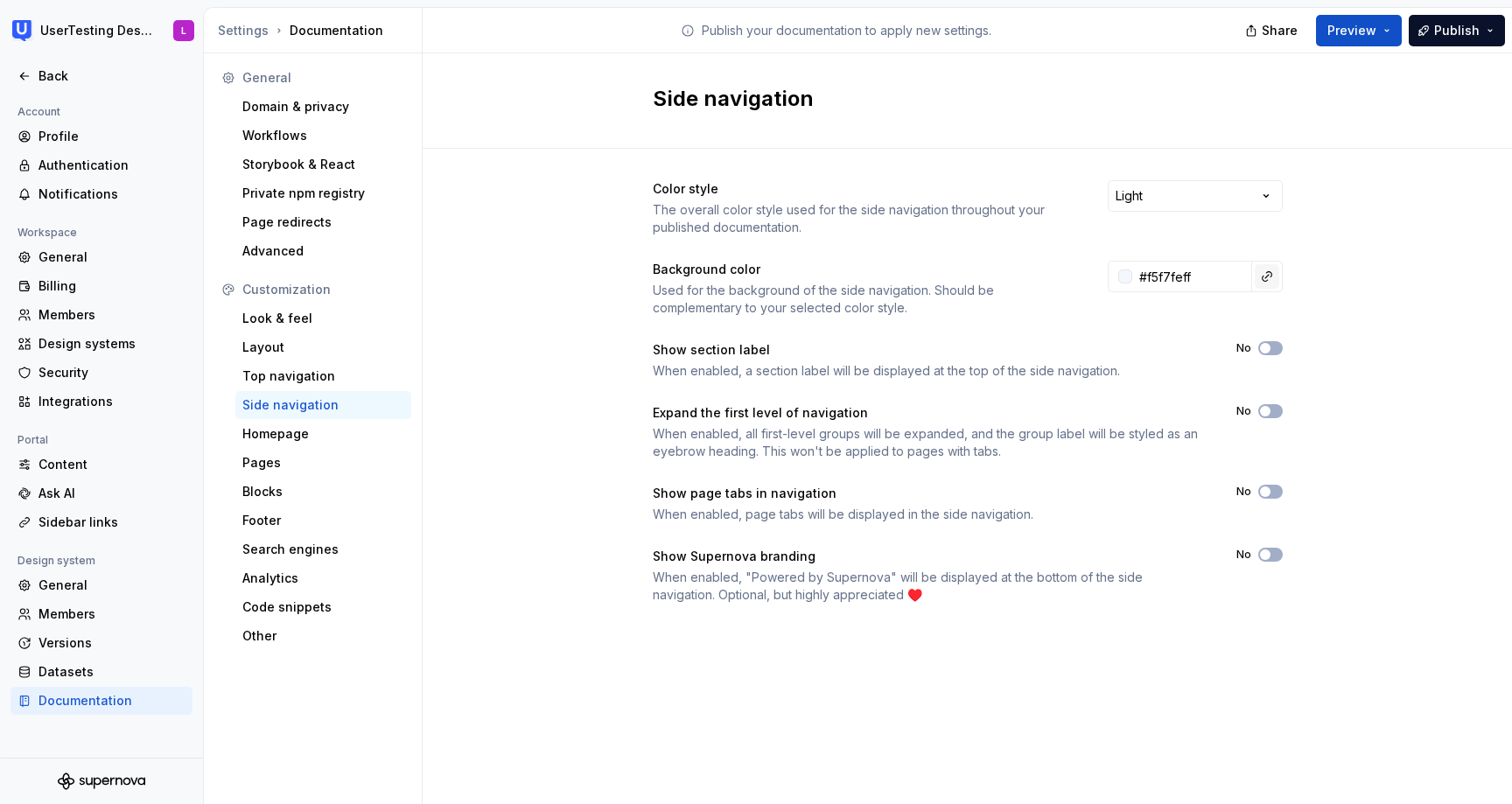
click at [1265, 277] on button "button" at bounding box center [1267, 276] width 25 height 25
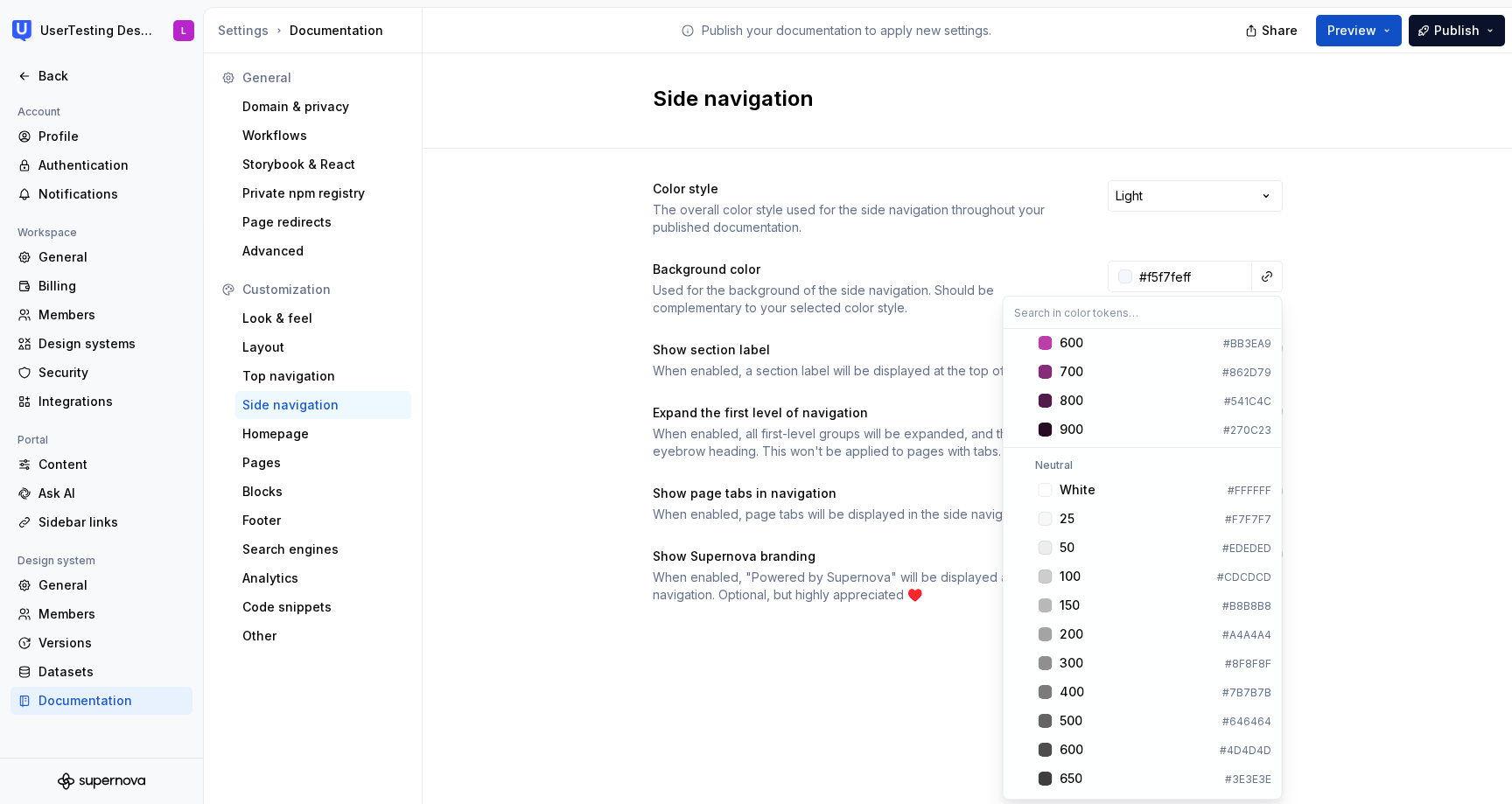
scroll to position [1785, 0]
click at [1044, 479] on div "Suggestions" at bounding box center [1045, 483] width 14 height 14
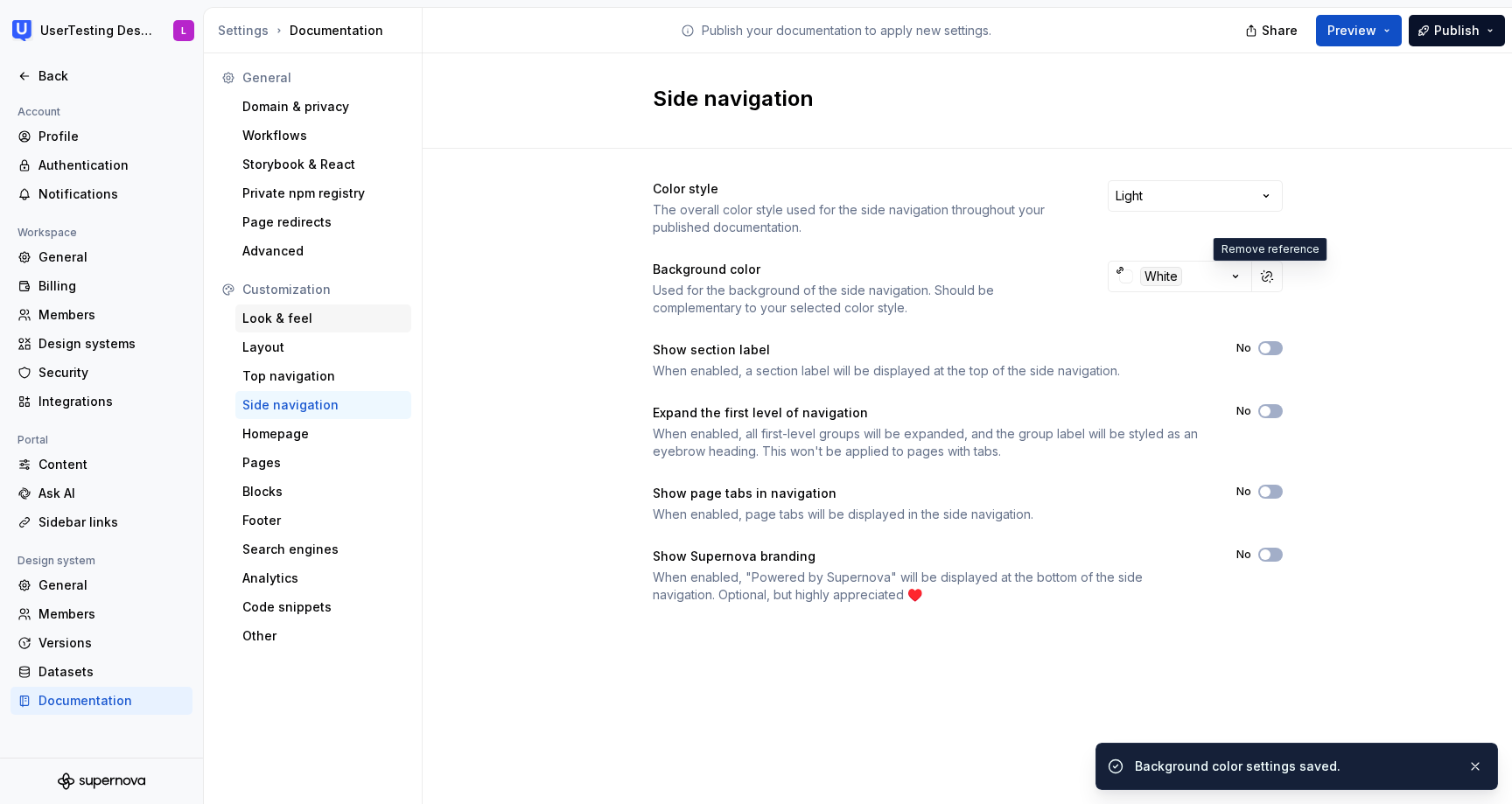
click at [314, 315] on div "Look & feel" at bounding box center [323, 318] width 162 height 17
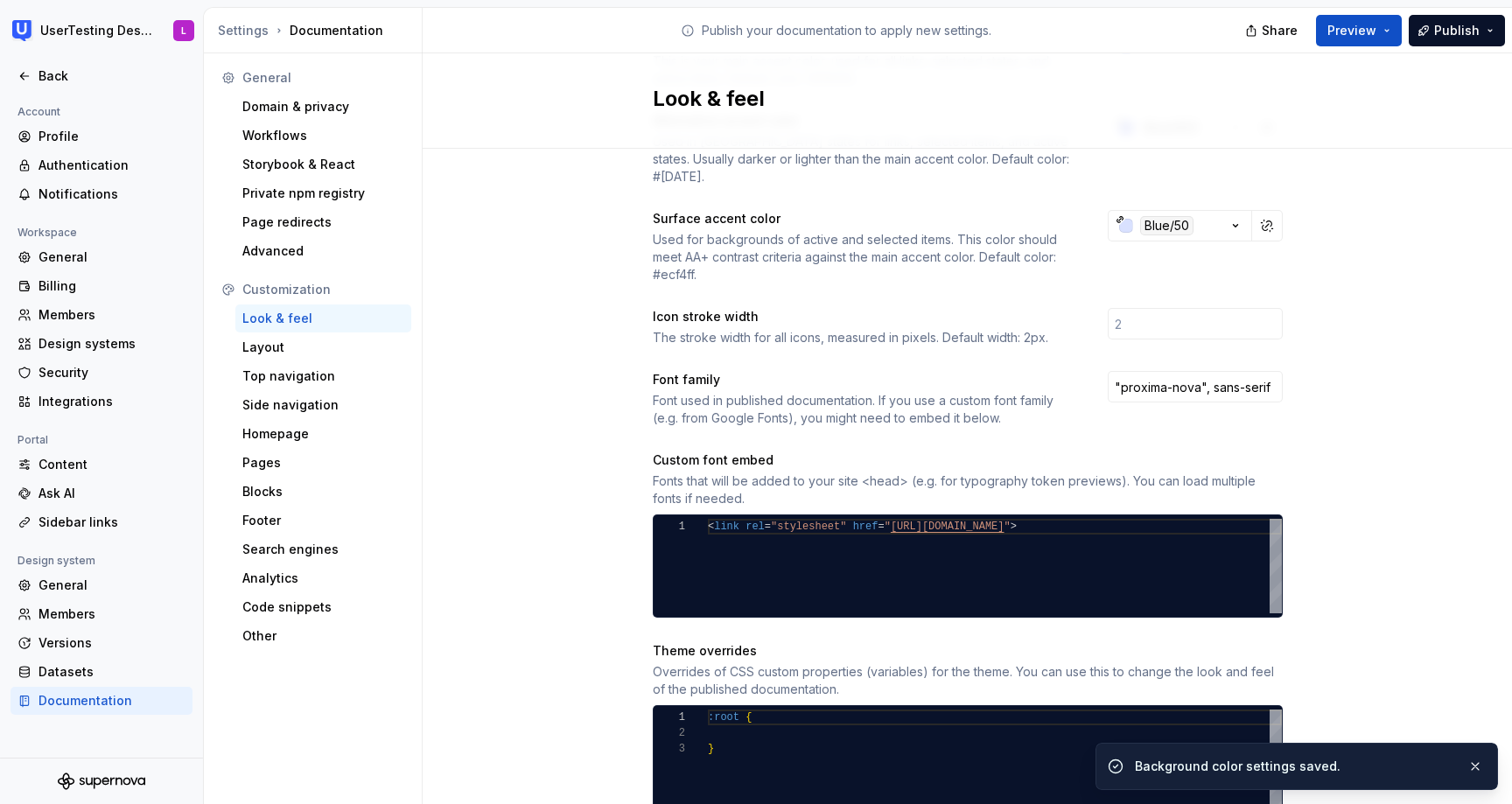
scroll to position [971, 0]
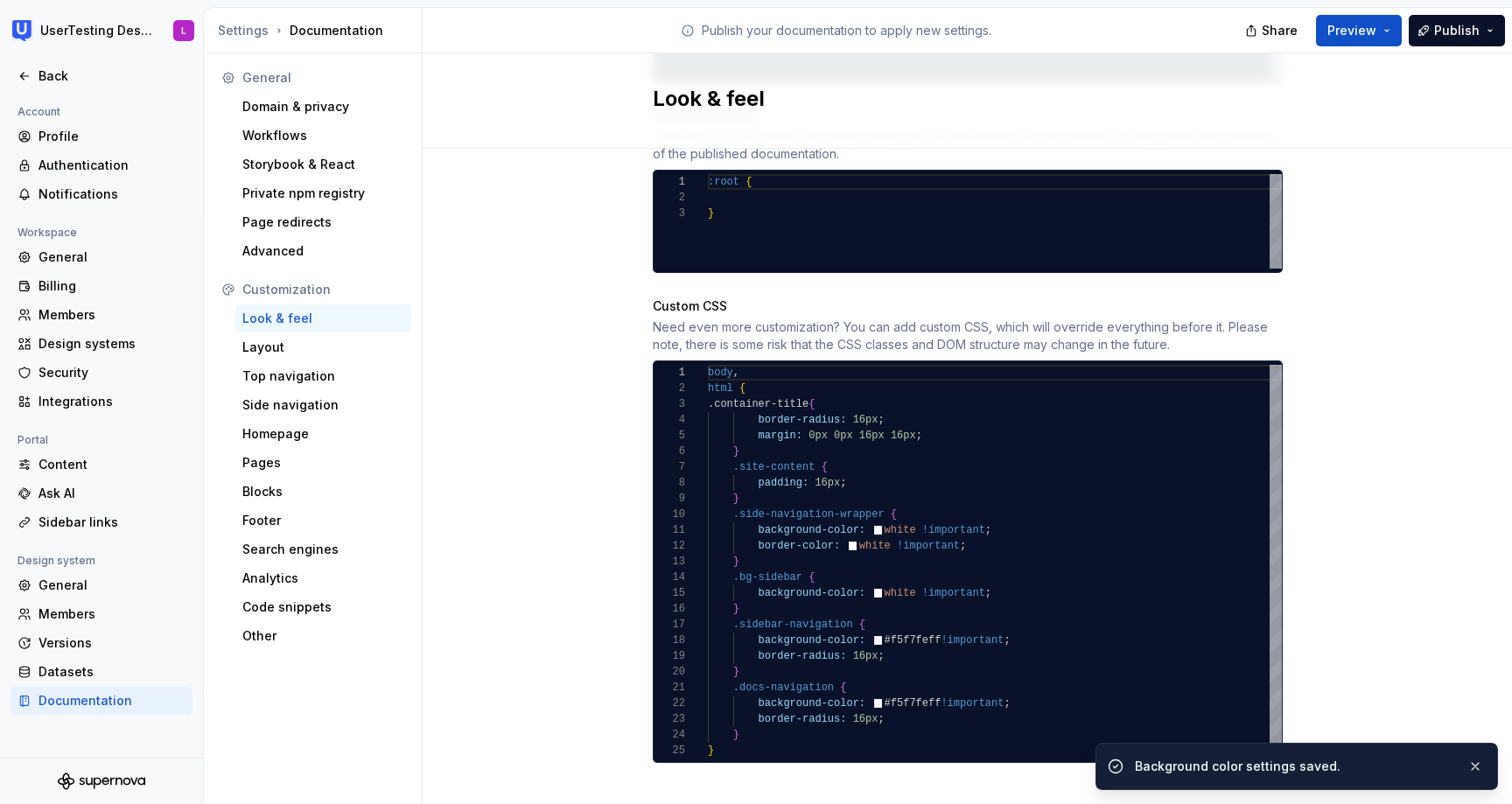
click at [898, 574] on div "body , html { .container-title { border-radius: 16px ; margin: 0px 0px 16px 16p…" at bounding box center [994, 561] width 574 height 393
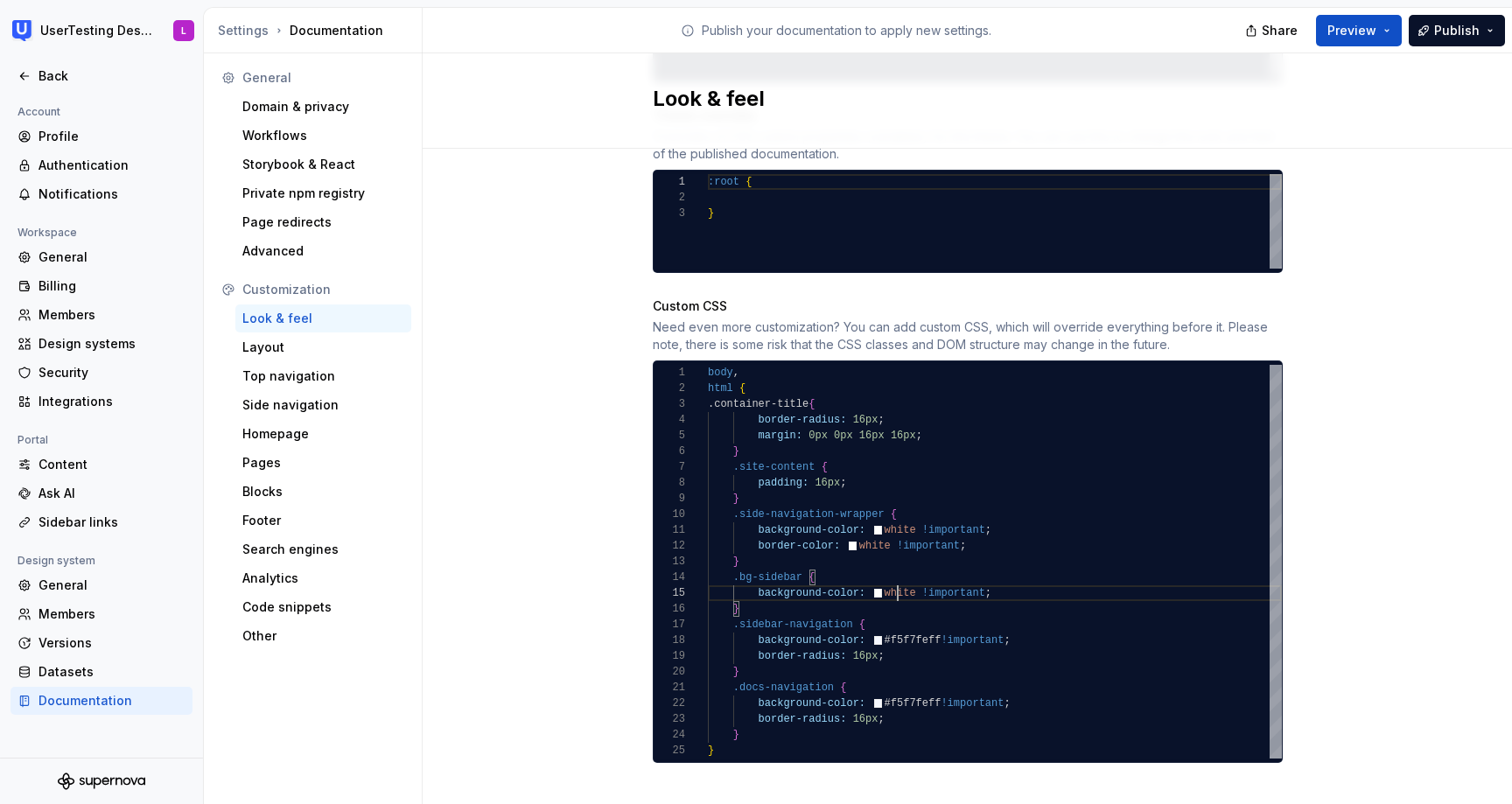
click at [898, 574] on div "body , html { .container-title { border-radius: 16px ; margin: 0px 0px 16px 16p…" at bounding box center [994, 561] width 574 height 393
click at [914, 620] on div "body , html { .container-title { border-radius: 16px ; margin: 0px 0px 16px 16p…" at bounding box center [994, 561] width 574 height 393
click at [910, 688] on div "body , html { .container-title { border-radius: 16px ; margin: 0px 0px 16px 16p…" at bounding box center [994, 561] width 574 height 393
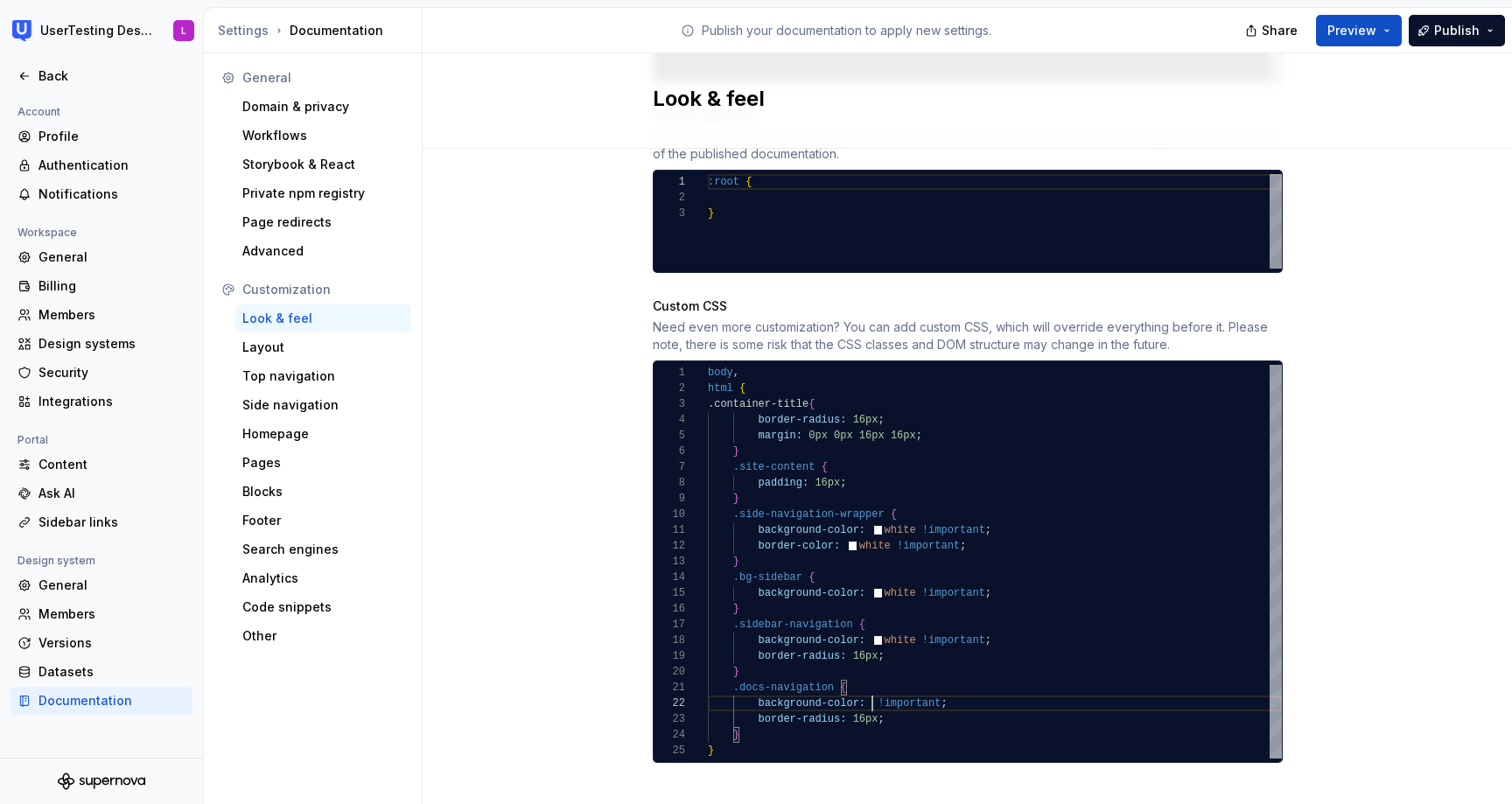
scroll to position [16, 208]
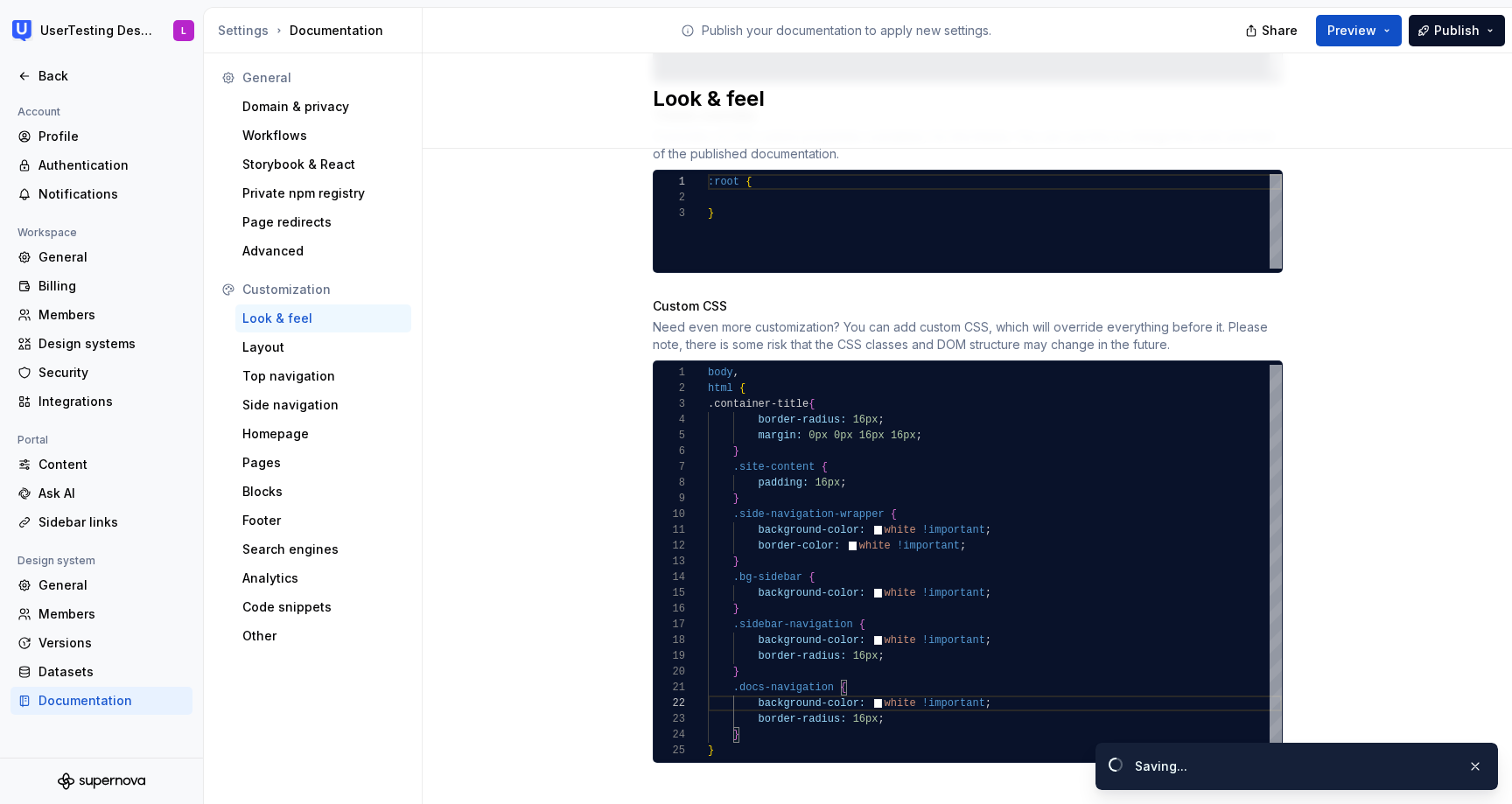
click at [1405, 448] on div "Site logo A company logo that will be displayed on all pages on your documentat…" at bounding box center [967, 3] width 1089 height 1651
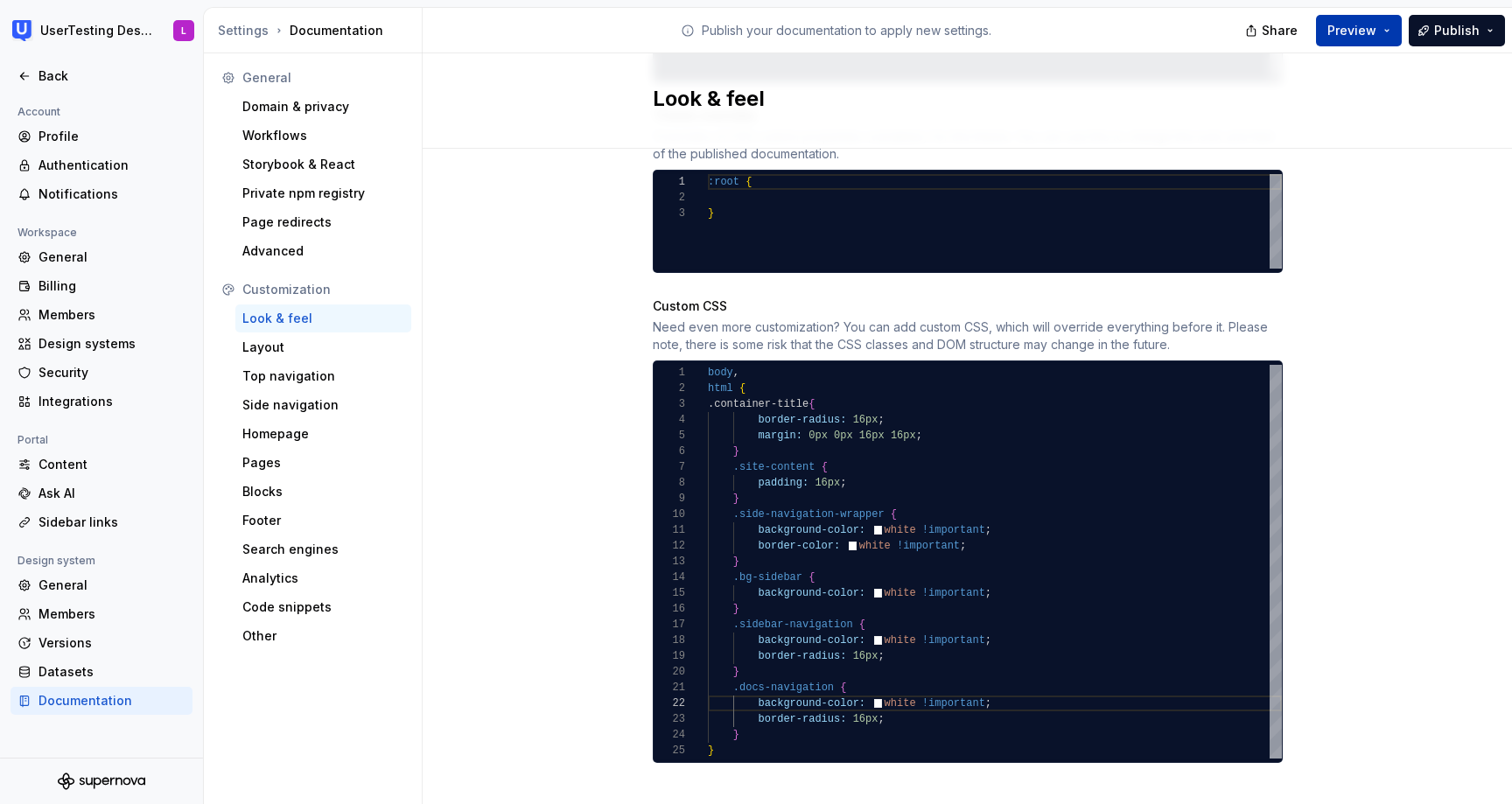
click at [1371, 29] on span "Preview" at bounding box center [1352, 30] width 49 height 17
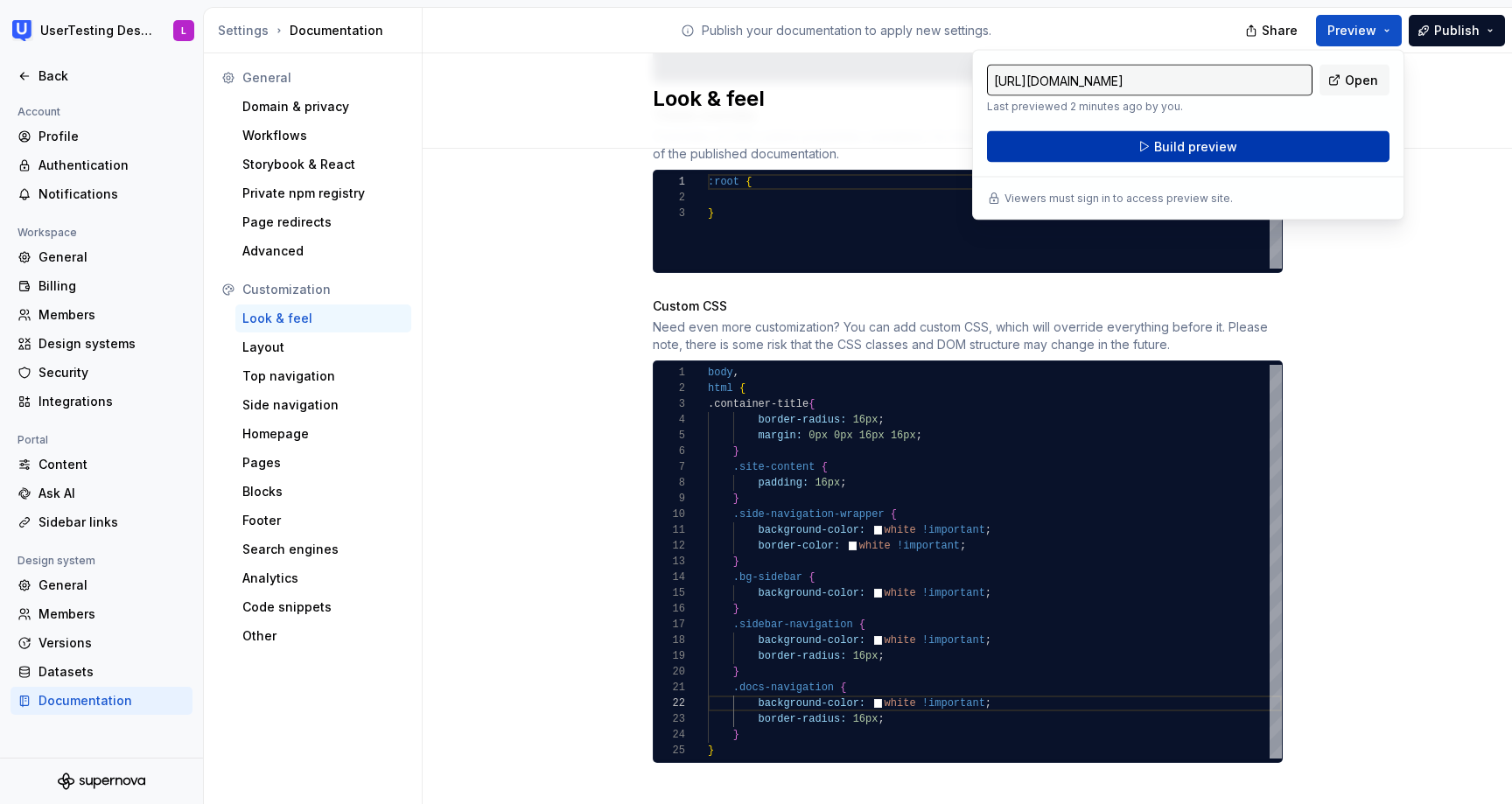
click at [1292, 147] on button "Build preview" at bounding box center [1188, 146] width 403 height 31
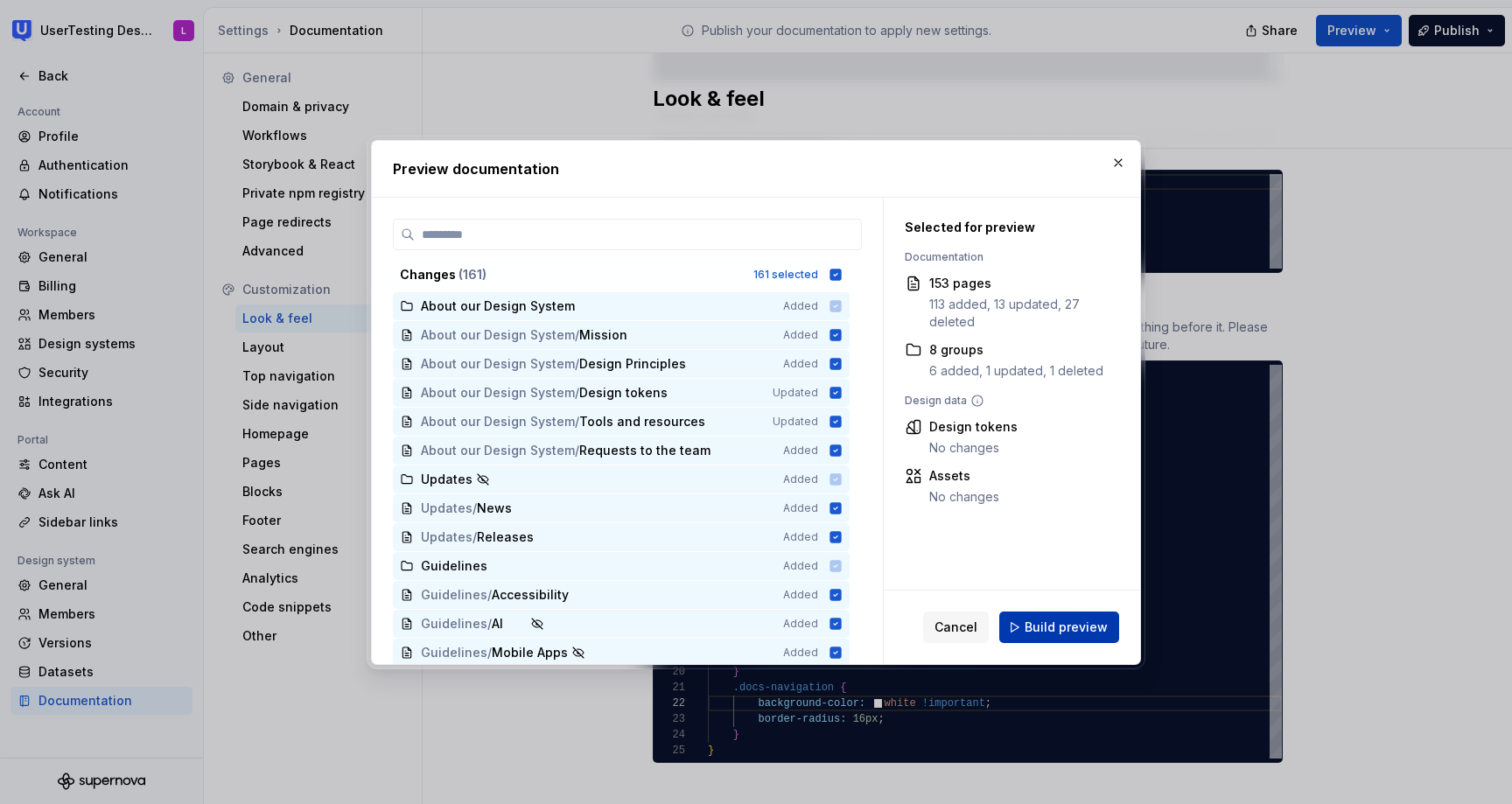
click at [1032, 625] on span "Build preview" at bounding box center [1066, 626] width 83 height 17
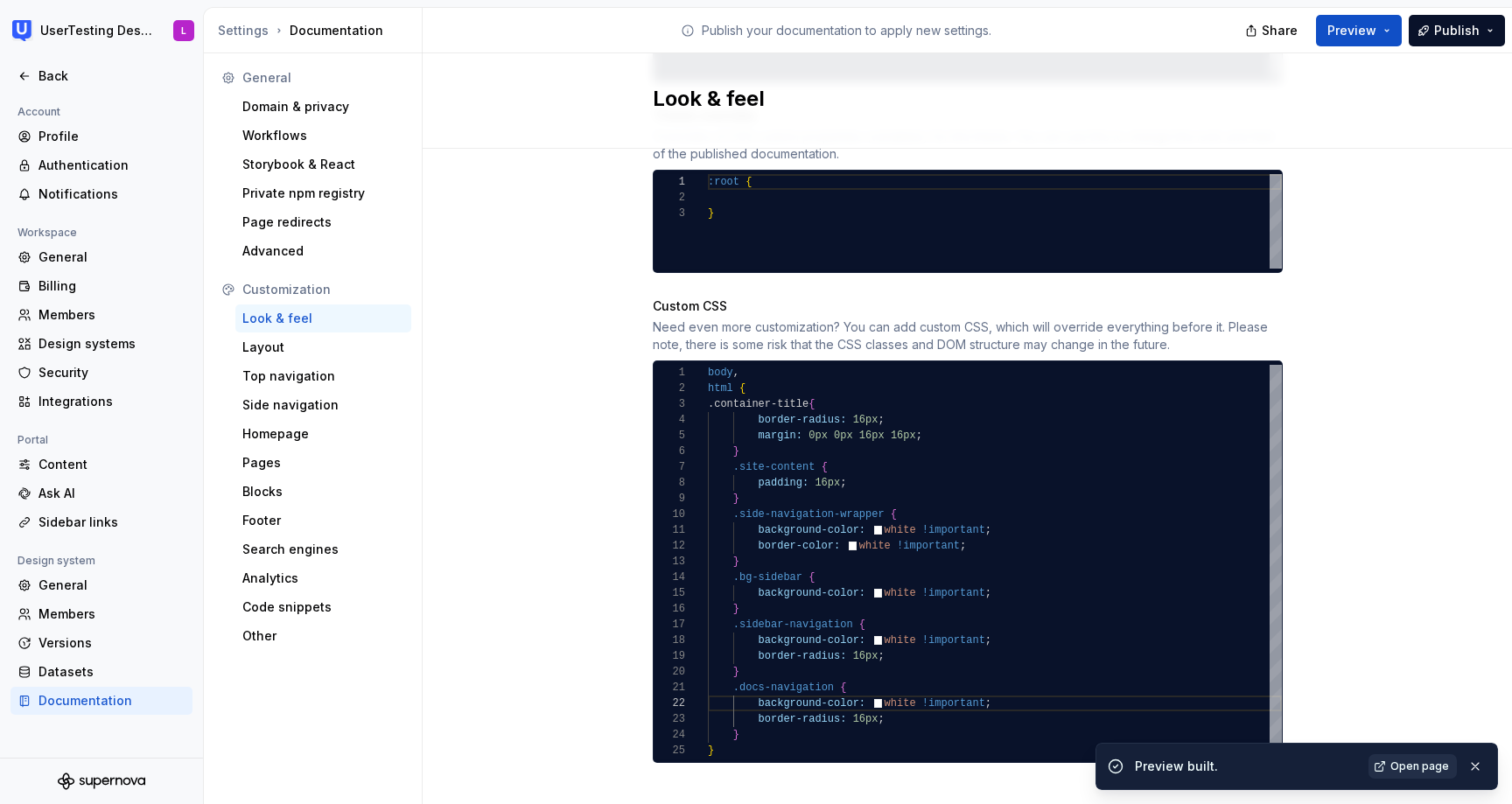
click at [1403, 767] on span "Open page" at bounding box center [1420, 765] width 59 height 14
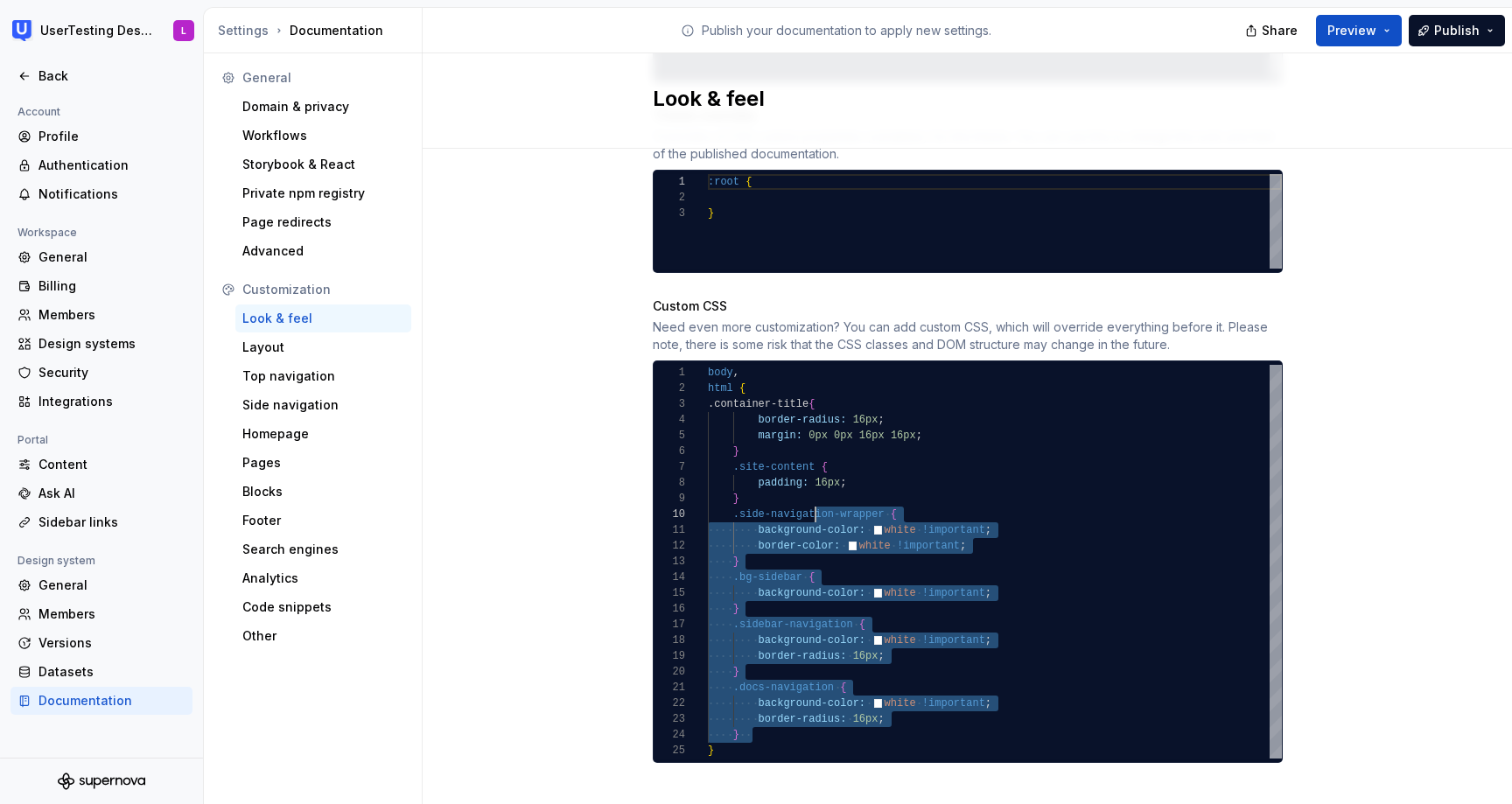
scroll to position [126, 31]
drag, startPoint x: 752, startPoint y: 714, endPoint x: 810, endPoint y: 485, distance: 236.2
click at [810, 485] on div "body , html { .container-title { border-radius: 16px ; margin: 0px 0px 16px 16p…" at bounding box center [994, 561] width 574 height 393
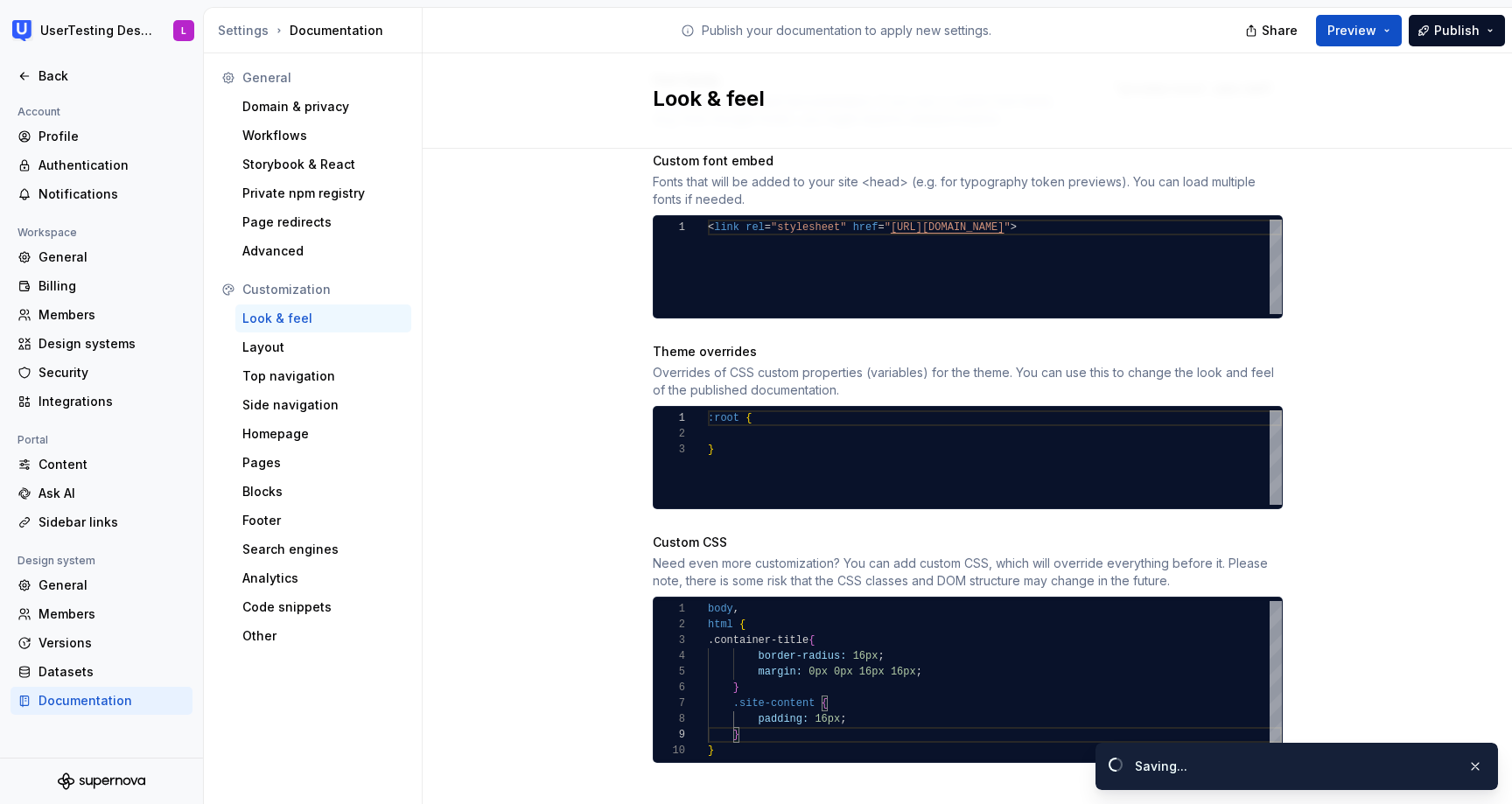
click at [1358, 307] on div "Site logo A company logo that will be displayed on all pages on your documentat…" at bounding box center [967, 122] width 1089 height 1416
click at [1379, 30] on button "Preview" at bounding box center [1358, 30] width 86 height 31
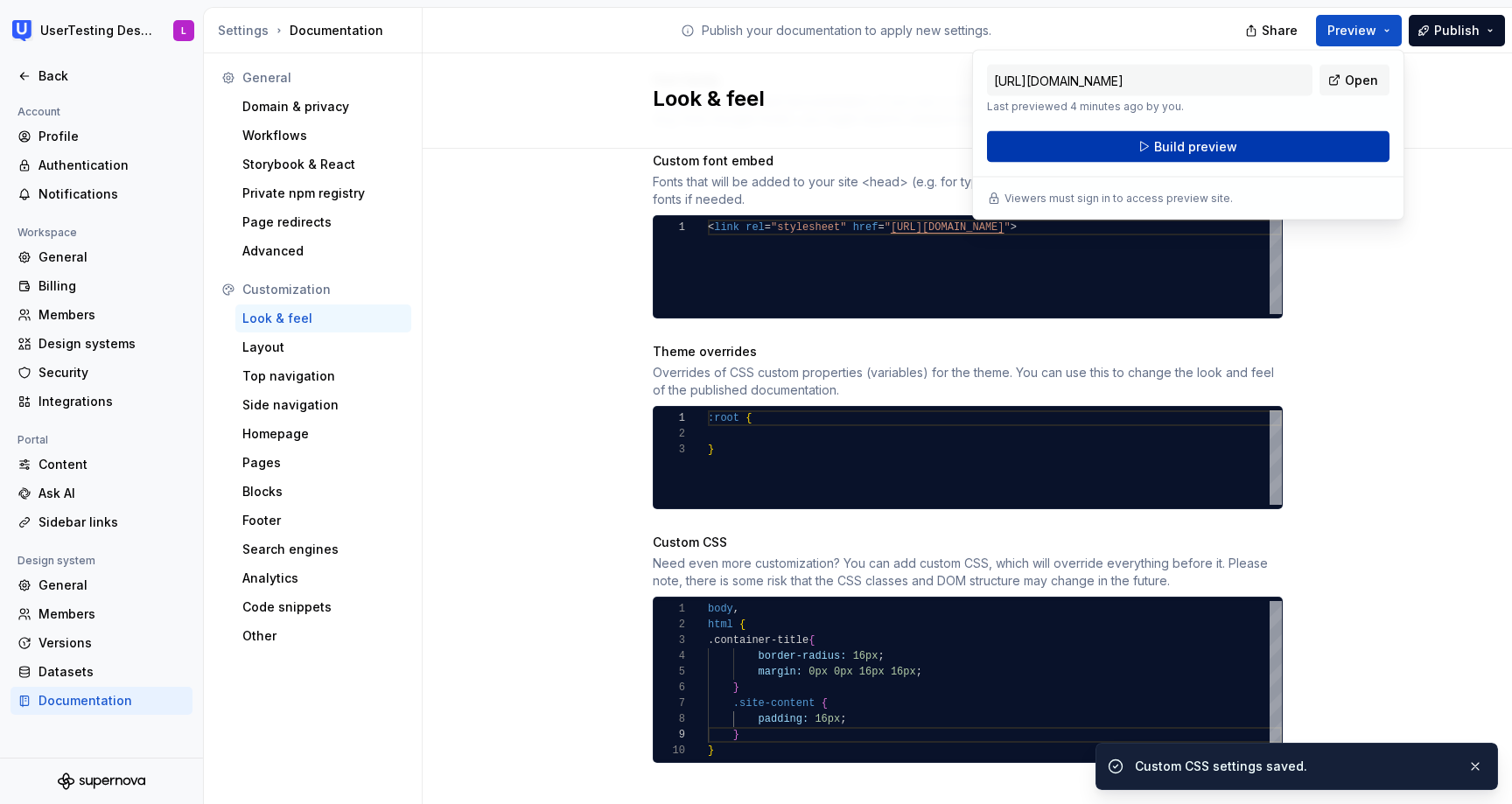
click at [1247, 145] on button "Build preview" at bounding box center [1188, 146] width 403 height 31
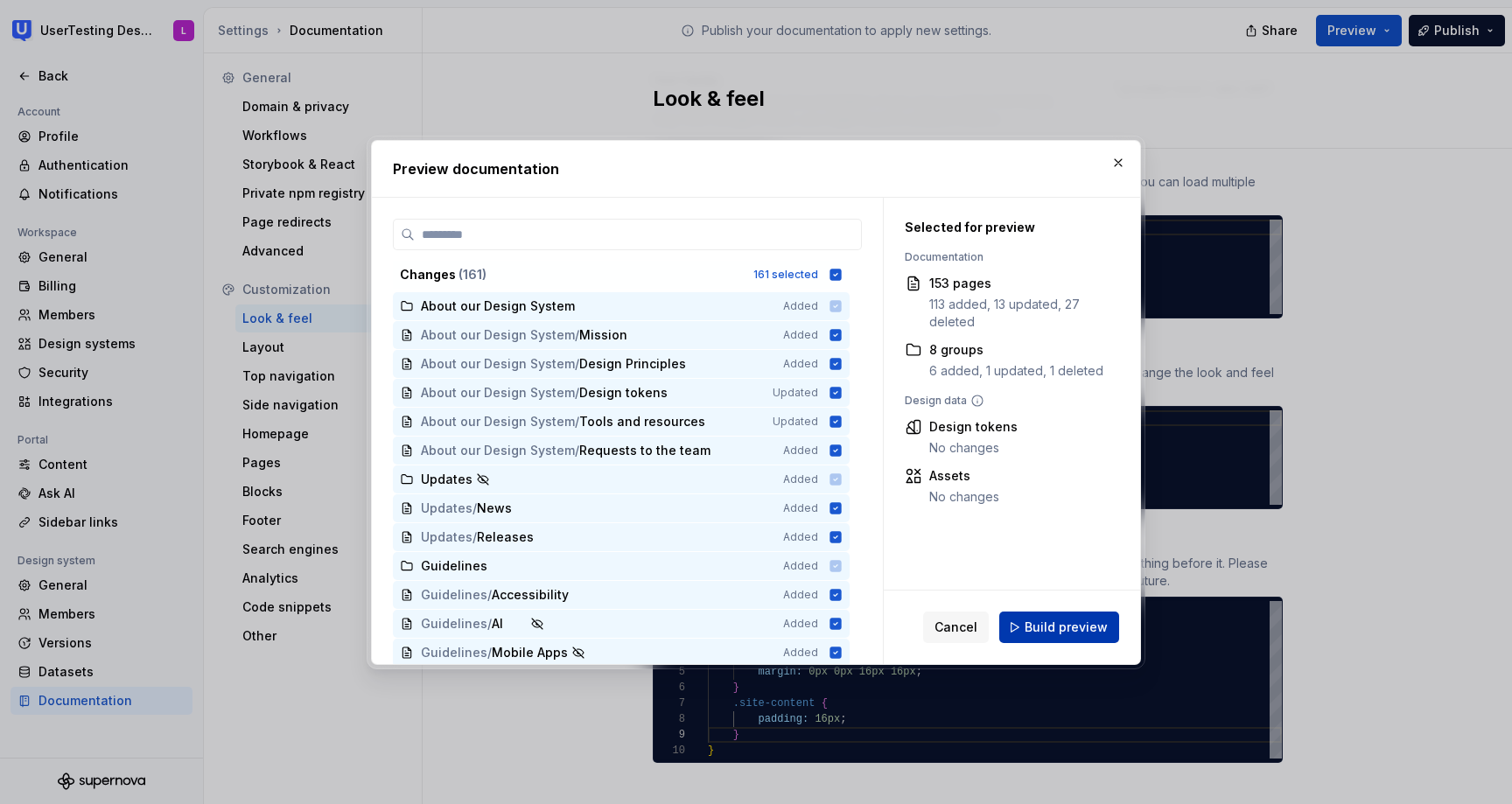
click at [1084, 616] on button "Build preview" at bounding box center [1060, 627] width 120 height 31
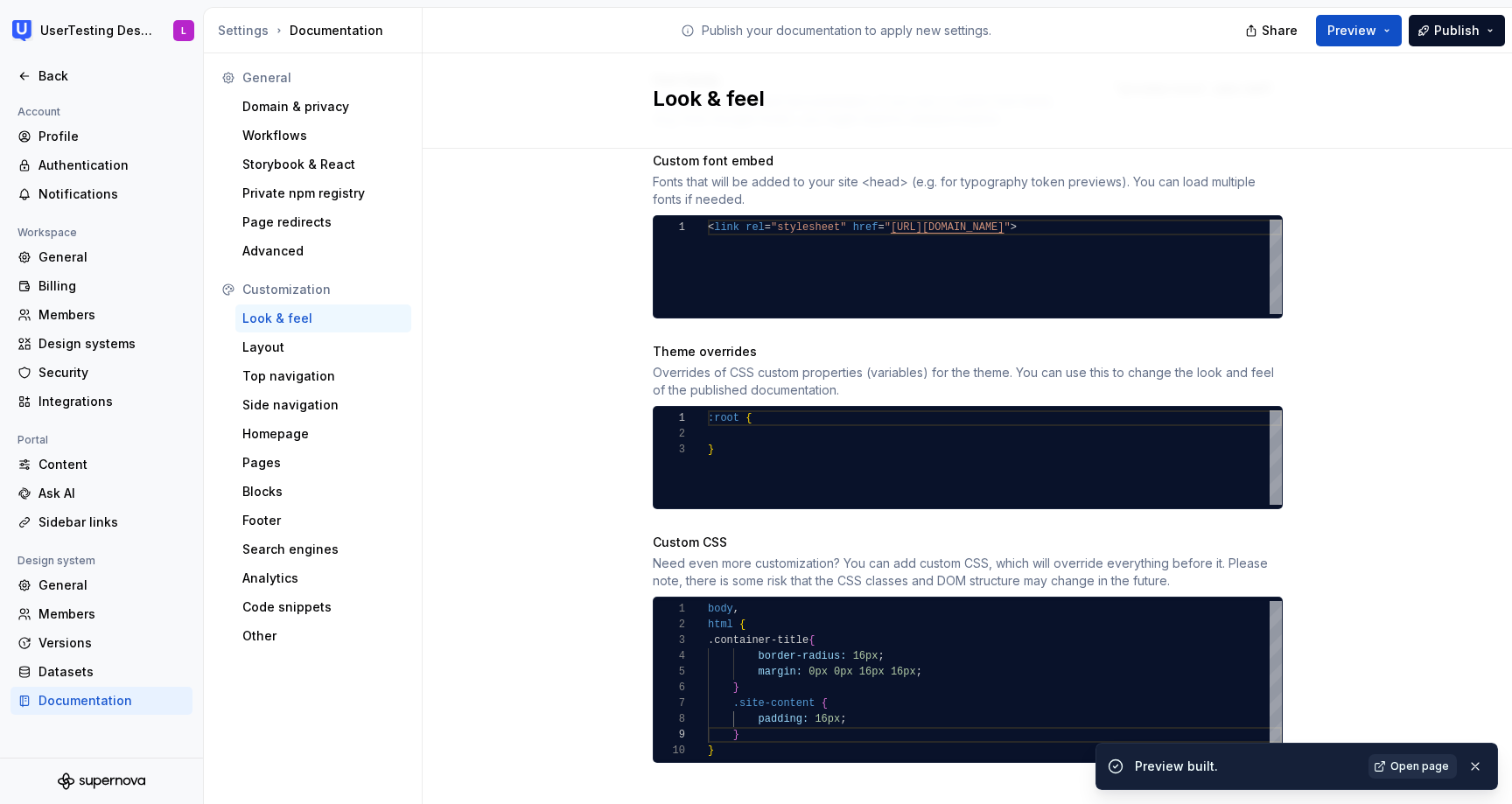
click at [1411, 763] on span "Open page" at bounding box center [1420, 765] width 59 height 14
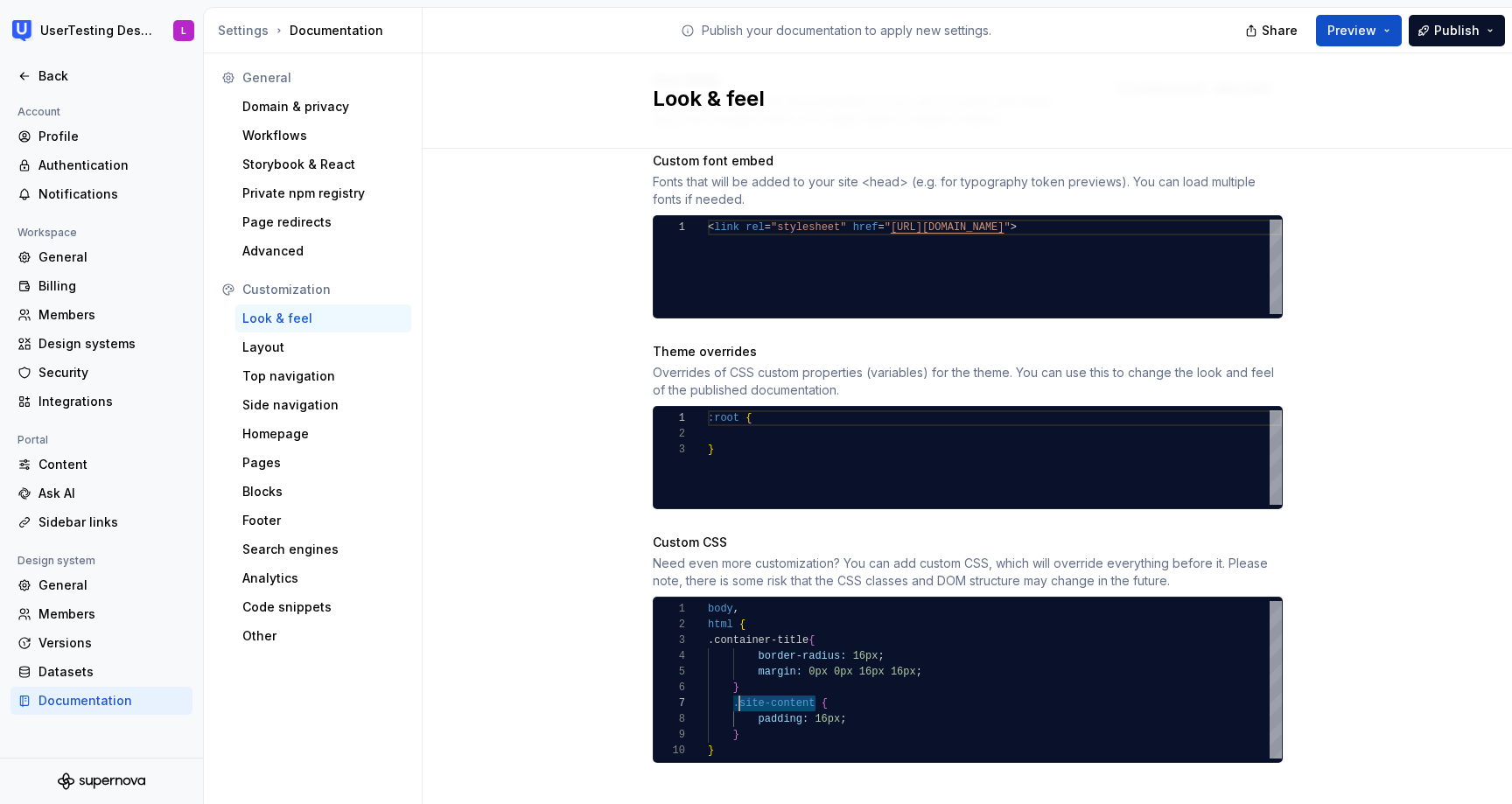
drag, startPoint x: 814, startPoint y: 685, endPoint x: 739, endPoint y: 683, distance: 75.0
click at [739, 683] on div "body , html { .container-title { border-radius: 16px ; margin: 0px 0px 16px 16p…" at bounding box center [994, 679] width 574 height 157
drag, startPoint x: 827, startPoint y: 705, endPoint x: 814, endPoint y: 703, distance: 13.2
click at [814, 703] on div "body , html { .container-title { border-radius: 16px ; margin: 0px 0px 16px 16p…" at bounding box center [994, 679] width 574 height 157
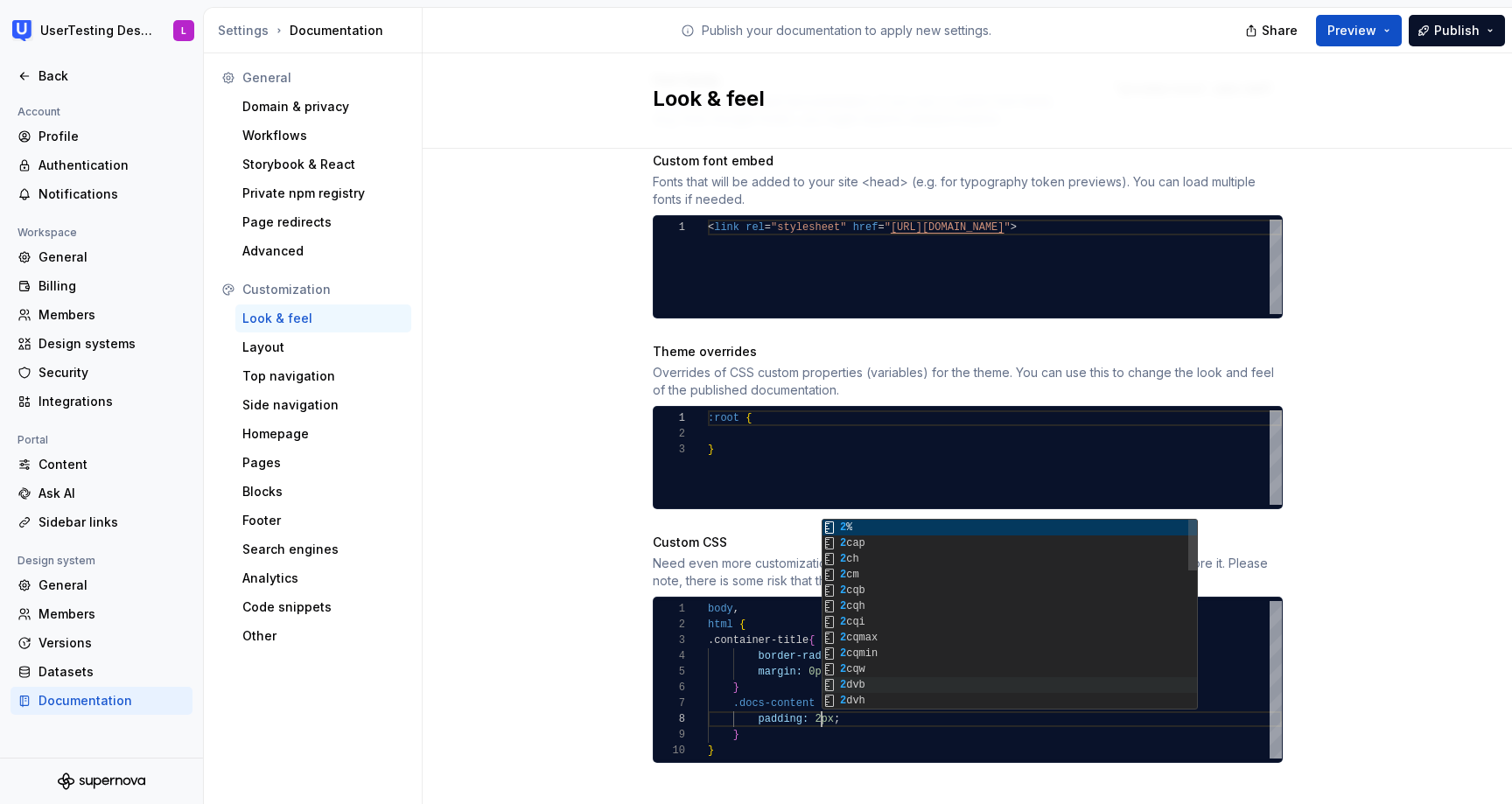
scroll to position [111, 120]
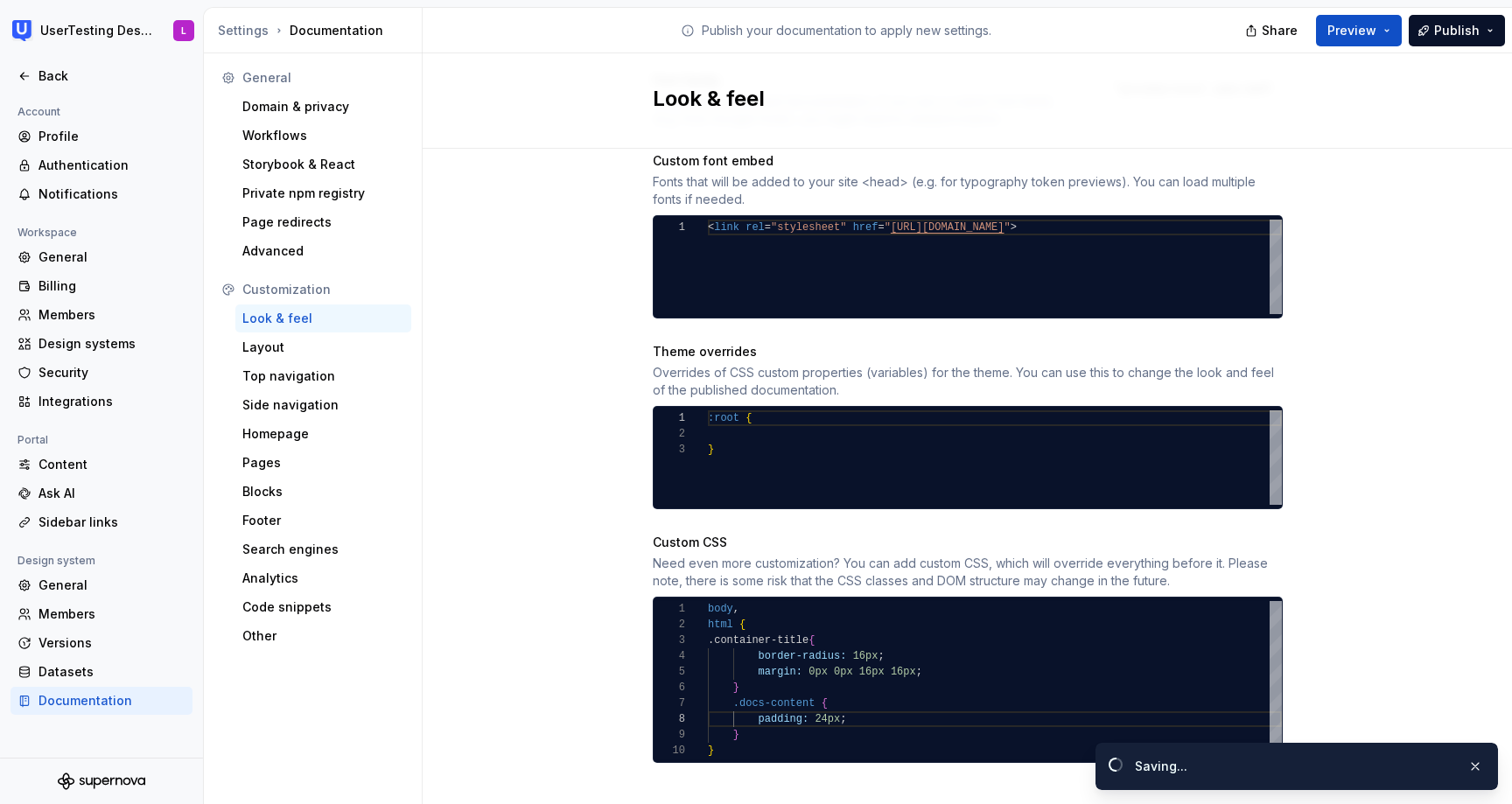
click at [1422, 577] on div "Site logo A company logo that will be displayed on all pages on your documentat…" at bounding box center [967, 122] width 1089 height 1416
drag, startPoint x: 863, startPoint y: 641, endPoint x: 853, endPoint y: 641, distance: 10.0
click at [853, 641] on div "body , html { .container-title { border-radius: 16px ; margin: 0px 0px 16px 16p…" at bounding box center [994, 679] width 574 height 157
click at [1364, 506] on div "Site logo A company logo that will be displayed on all pages on your documentat…" at bounding box center [967, 122] width 1089 height 1416
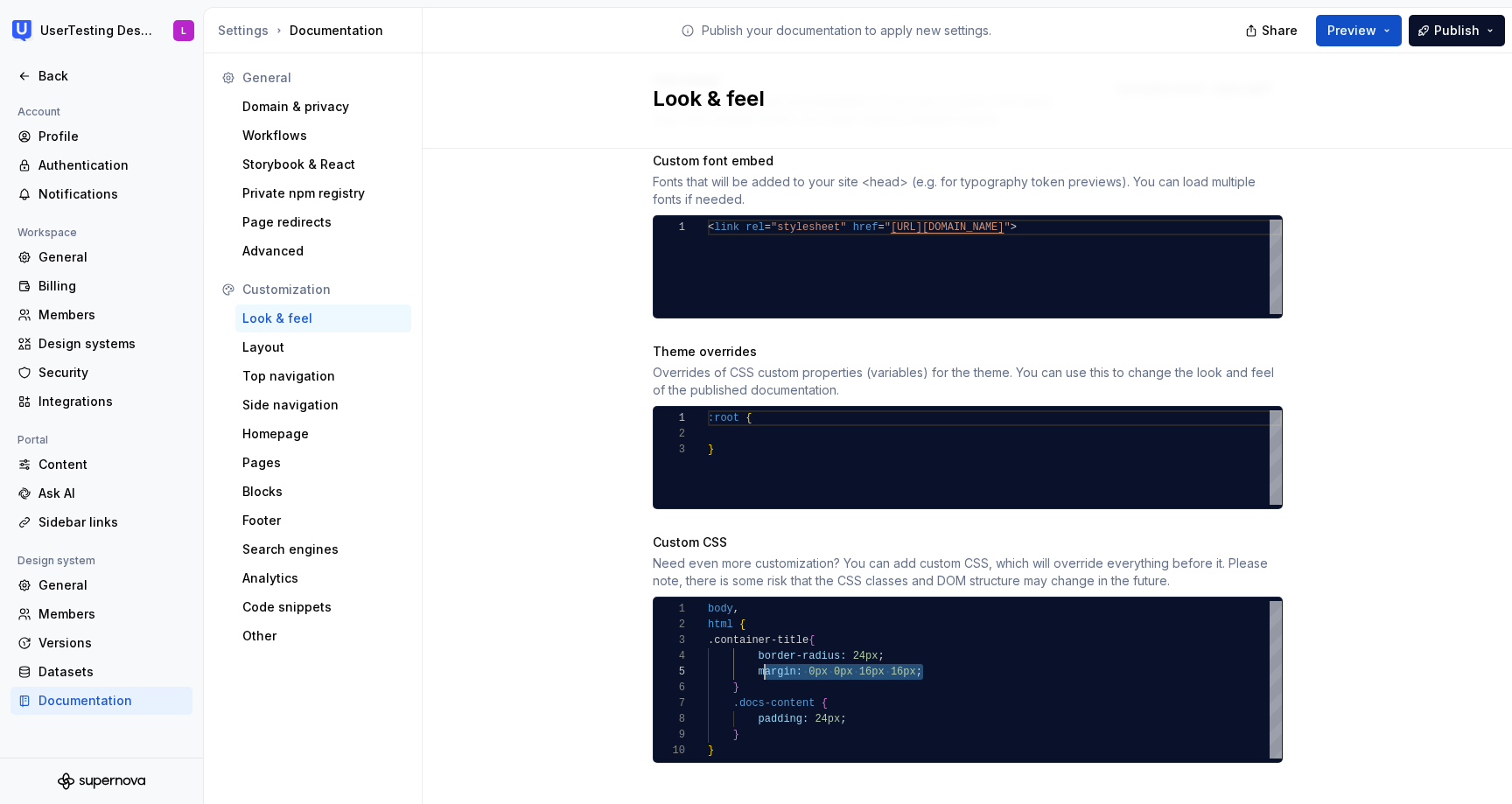
scroll to position [63, 51]
drag, startPoint x: 949, startPoint y: 653, endPoint x: 757, endPoint y: 656, distance: 192.0
click at [757, 656] on div "body , html { .container-title { border-radius: 24px ; margin: 0px 0px 16px 16p…" at bounding box center [994, 679] width 574 height 157
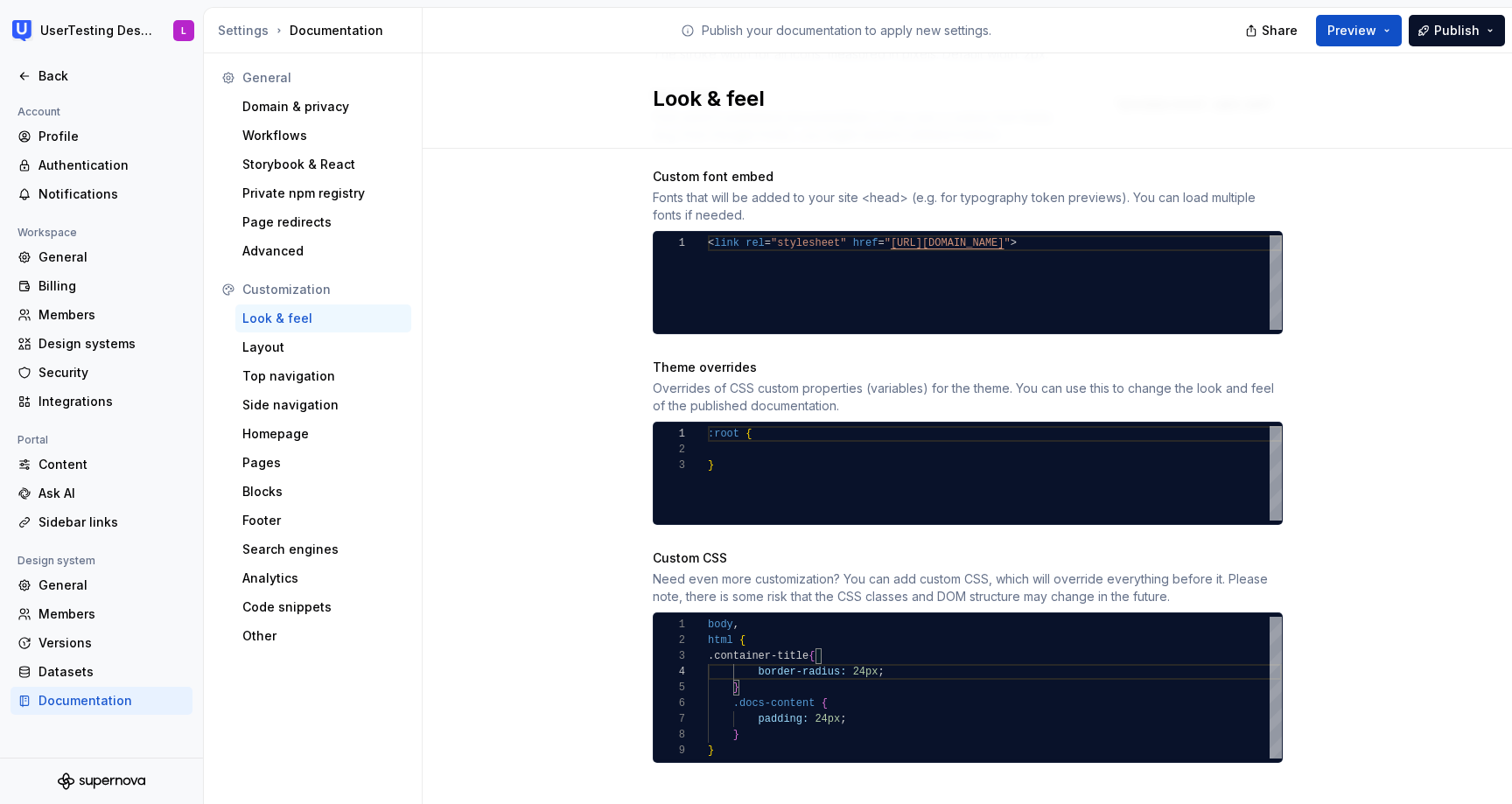
click at [1416, 436] on div "Site logo A company logo that will be displayed on all pages on your documentat…" at bounding box center [967, 130] width 1089 height 1400
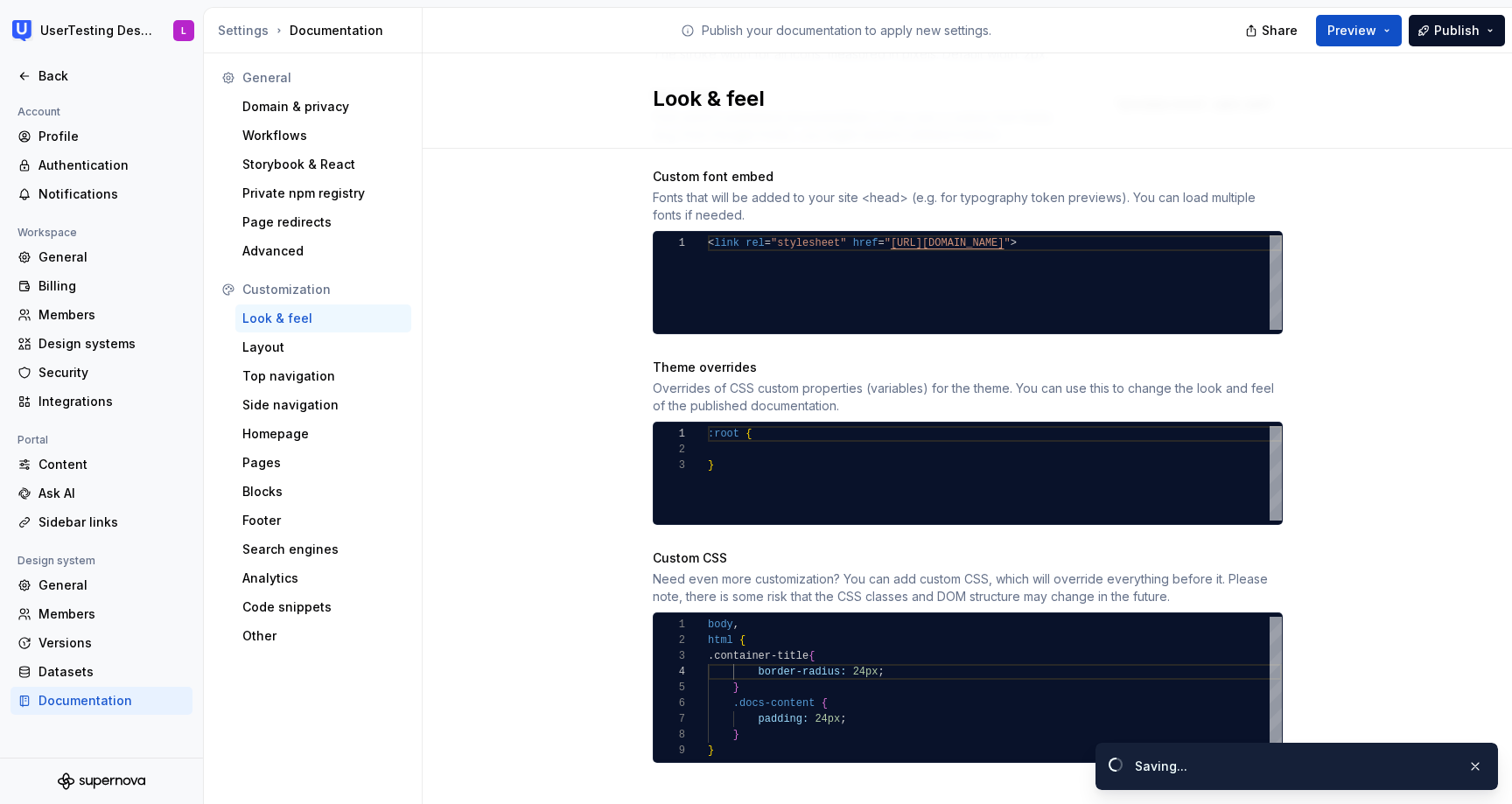
click at [1416, 436] on div "Site logo A company logo that will be displayed on all pages on your documentat…" at bounding box center [967, 130] width 1089 height 1400
click at [1379, 33] on button "Preview" at bounding box center [1358, 30] width 86 height 31
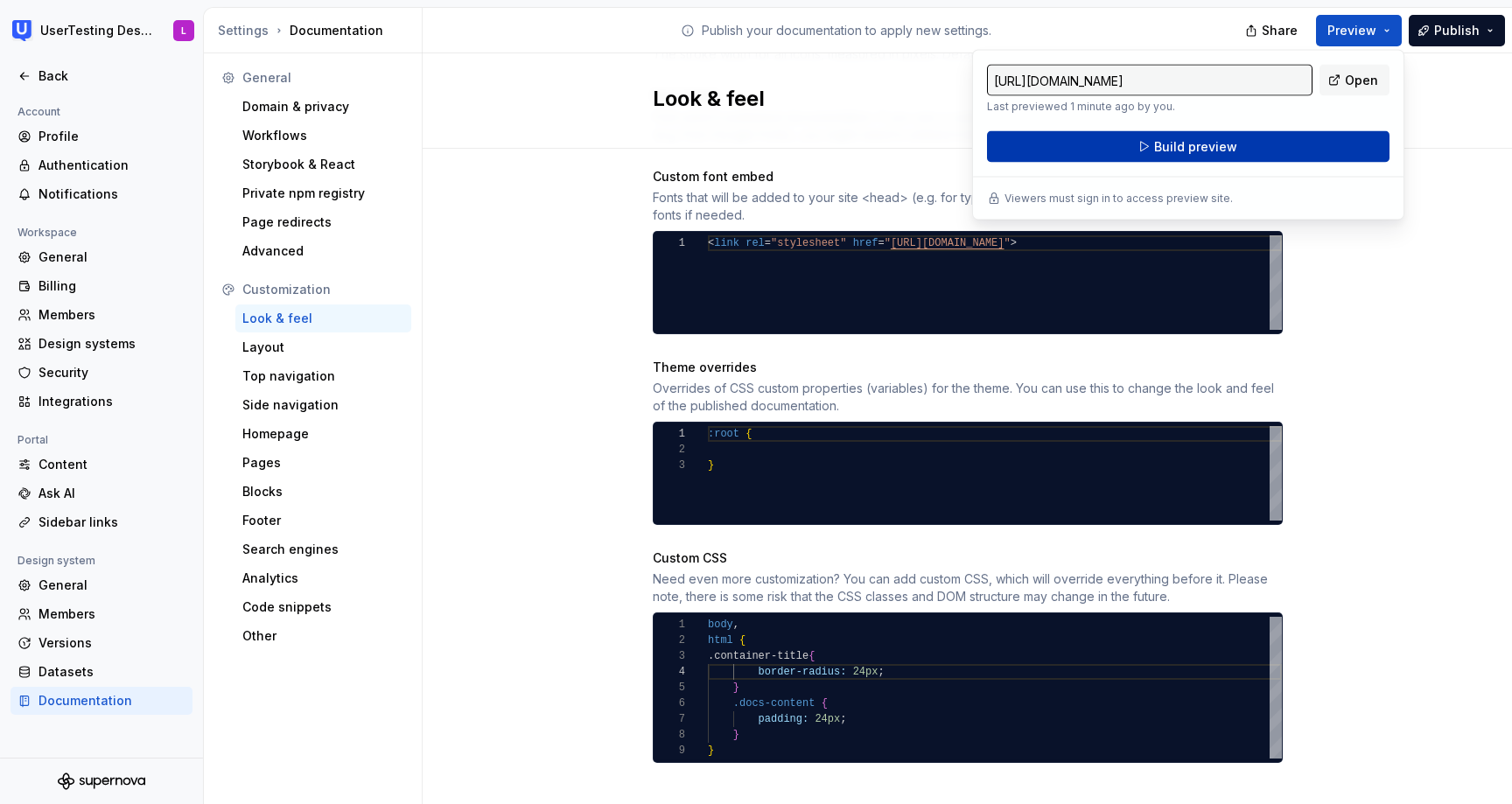
click at [1319, 136] on button "Build preview" at bounding box center [1188, 146] width 403 height 31
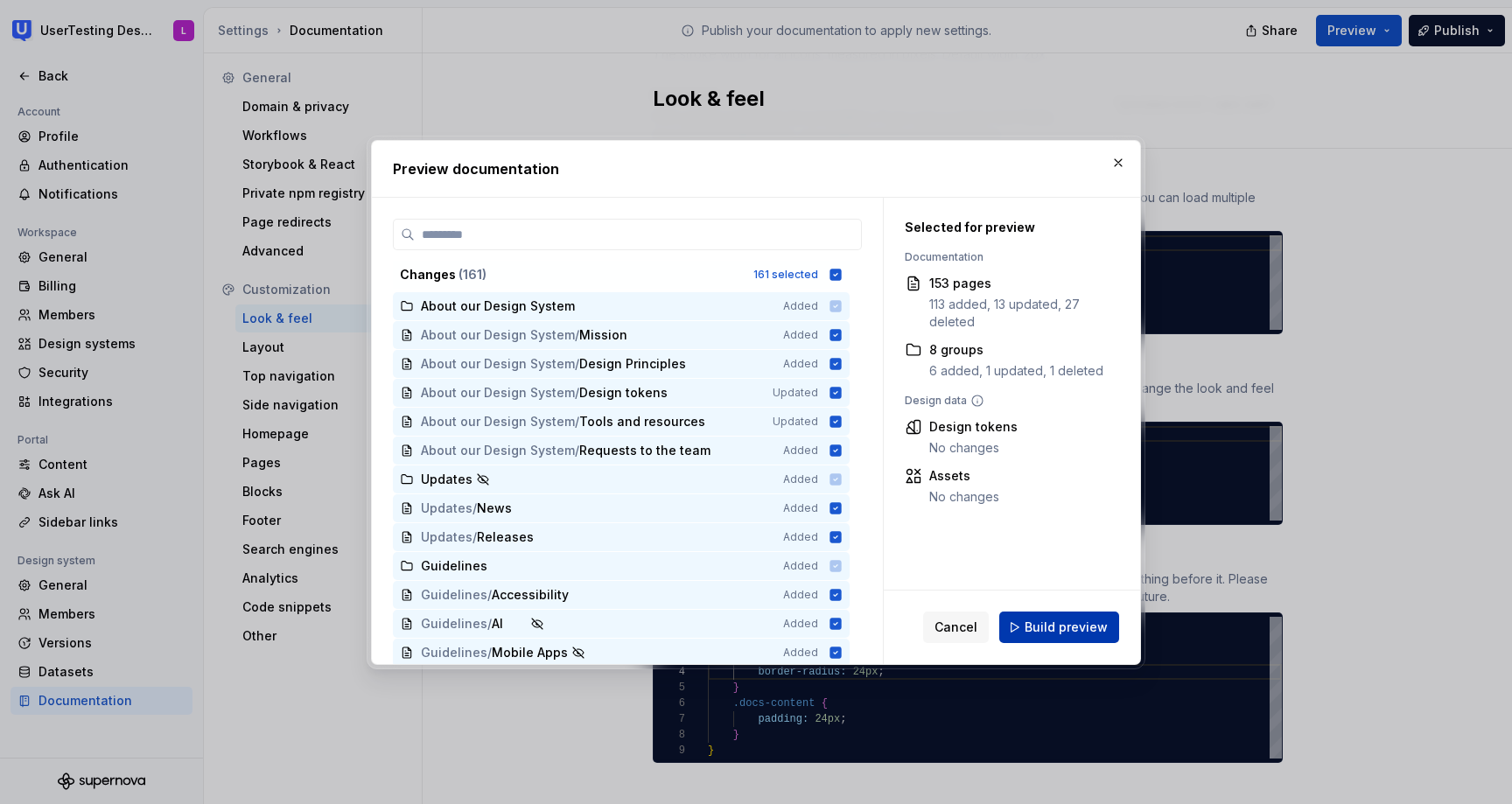
click at [1084, 629] on span "Build preview" at bounding box center [1066, 626] width 83 height 17
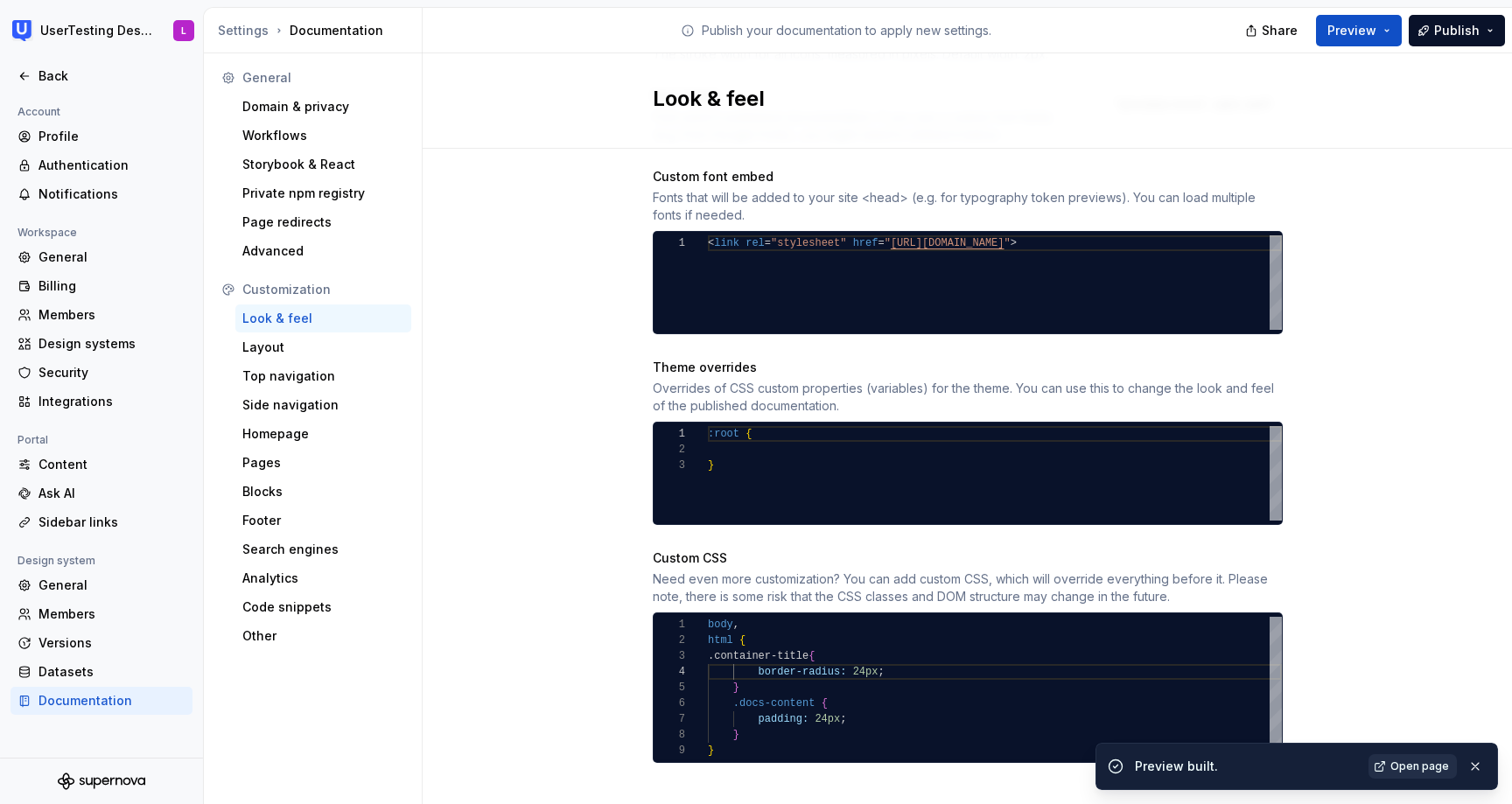
click at [1426, 758] on link "Open page" at bounding box center [1412, 766] width 88 height 25
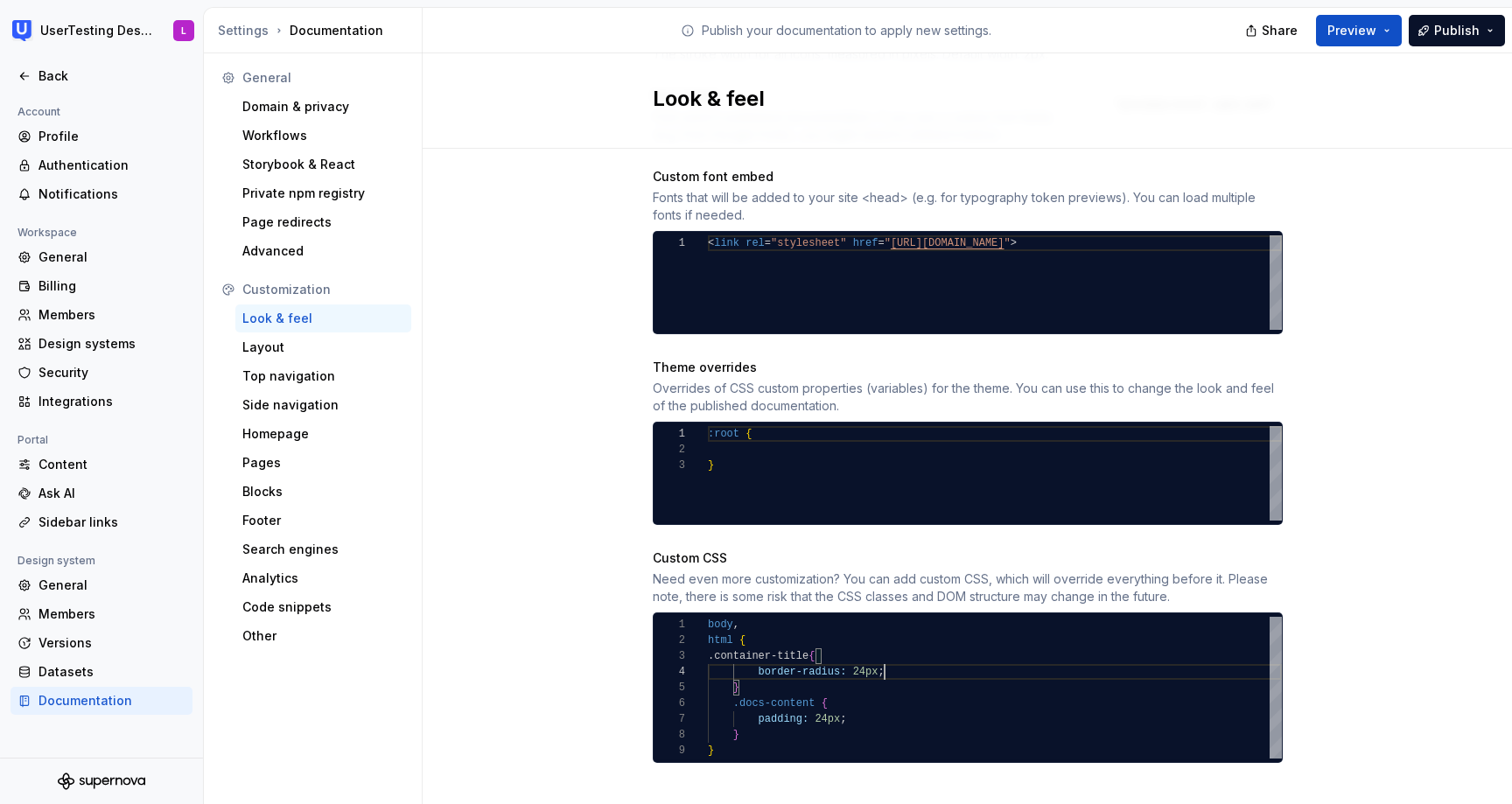
click at [909, 657] on div "body , html { .container-title { border-radius: 24px ; } .docs-content { paddin…" at bounding box center [994, 688] width 574 height 142
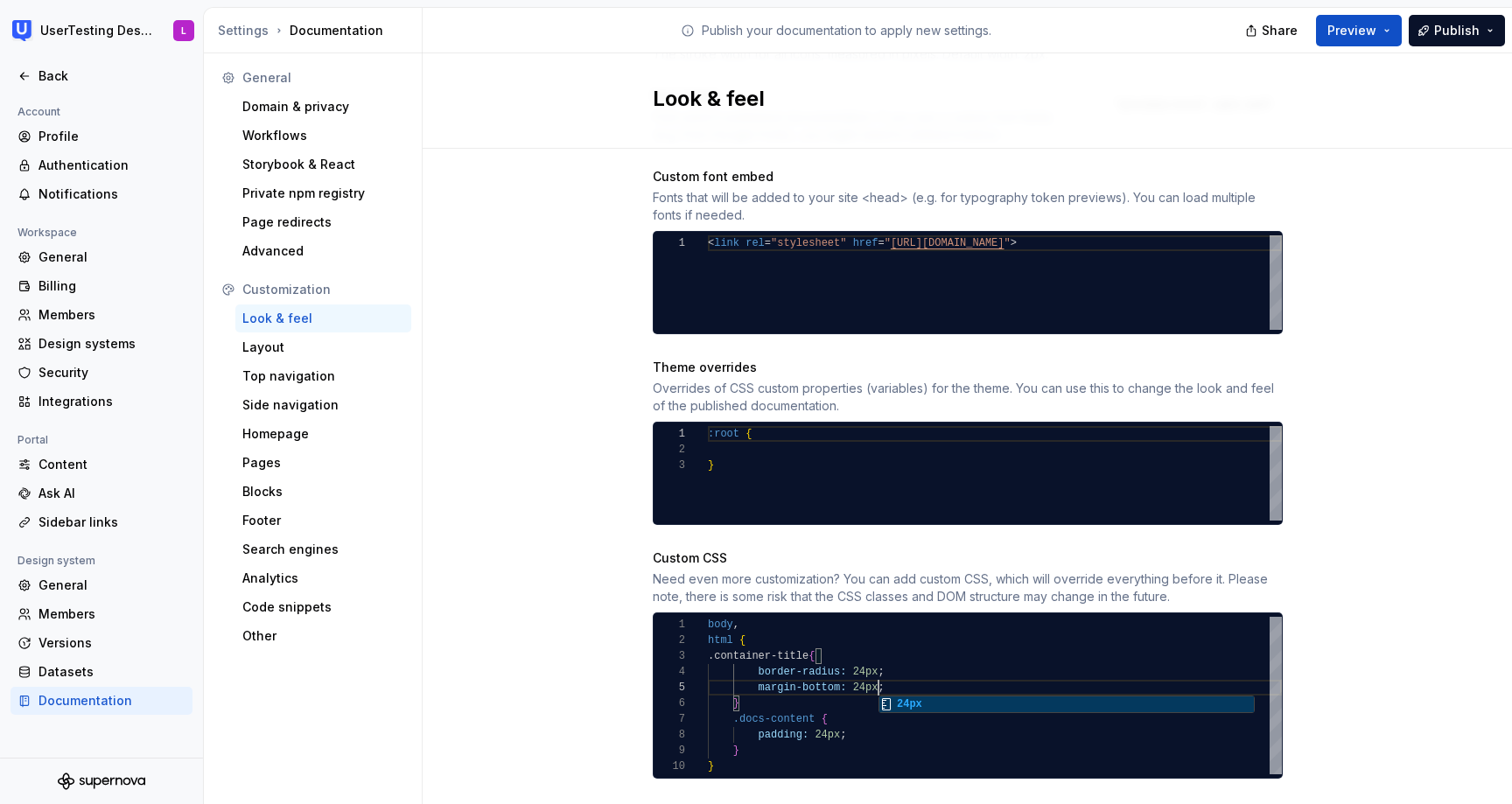
scroll to position [63, 170]
type textarea "**********"
click at [1436, 554] on div "Site logo A company logo that will be displayed on all pages on your documentat…" at bounding box center [967, 137] width 1089 height 1416
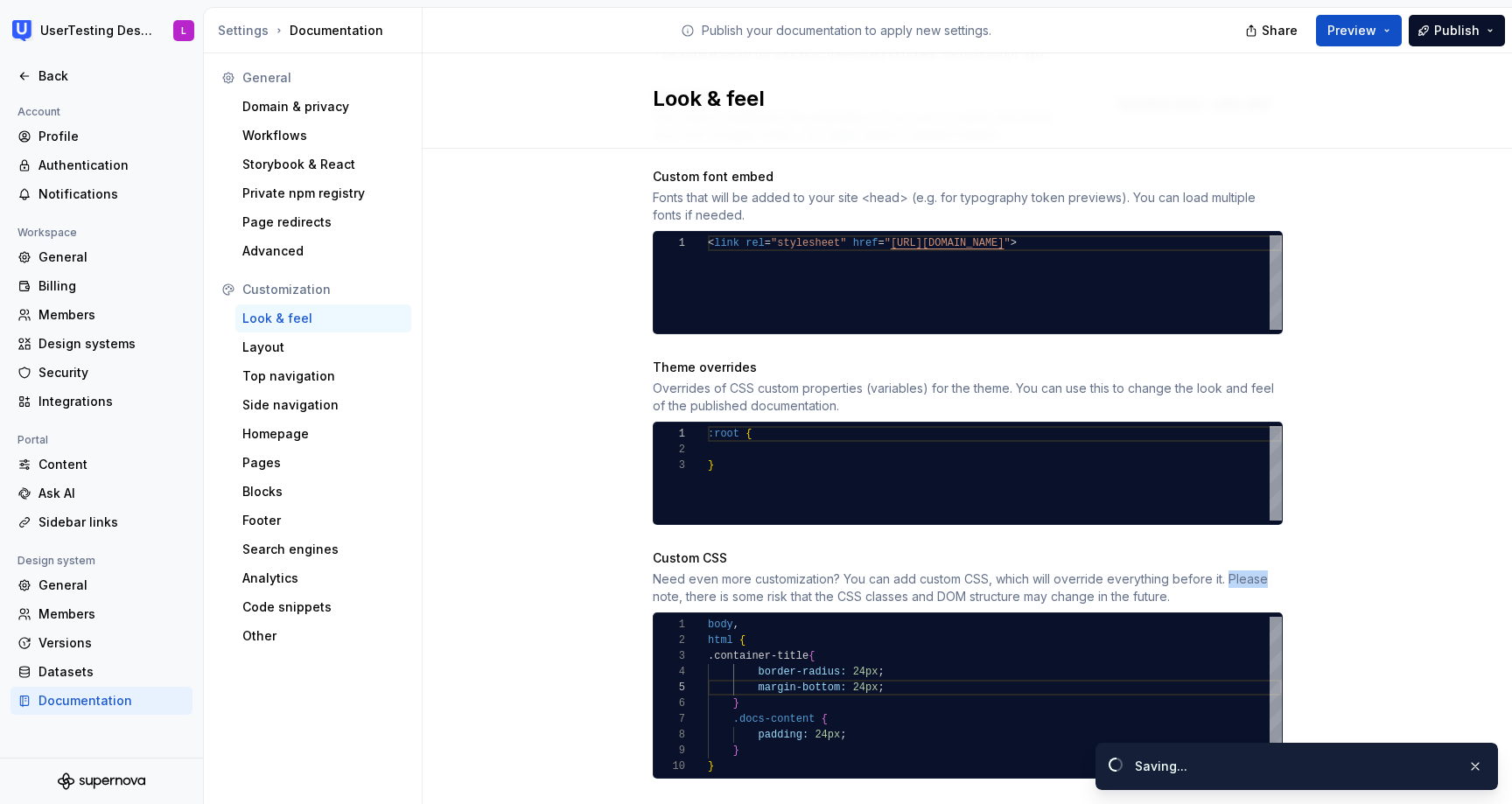
click at [1436, 554] on div "Site logo A company logo that will be displayed on all pages on your documentat…" at bounding box center [967, 137] width 1089 height 1416
click at [1368, 29] on span "Preview" at bounding box center [1352, 30] width 49 height 17
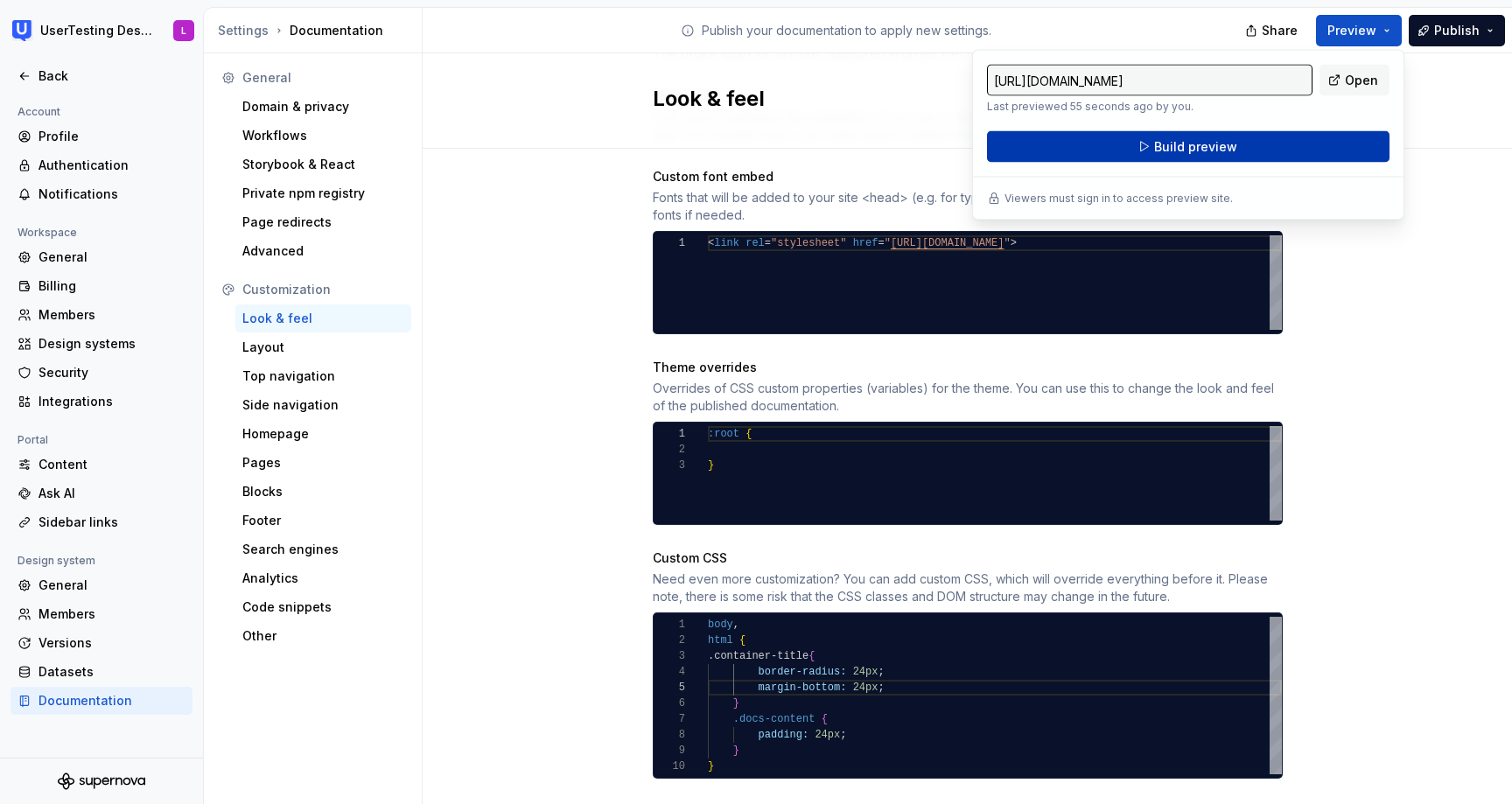
click at [1237, 149] on button "Build preview" at bounding box center [1188, 146] width 403 height 31
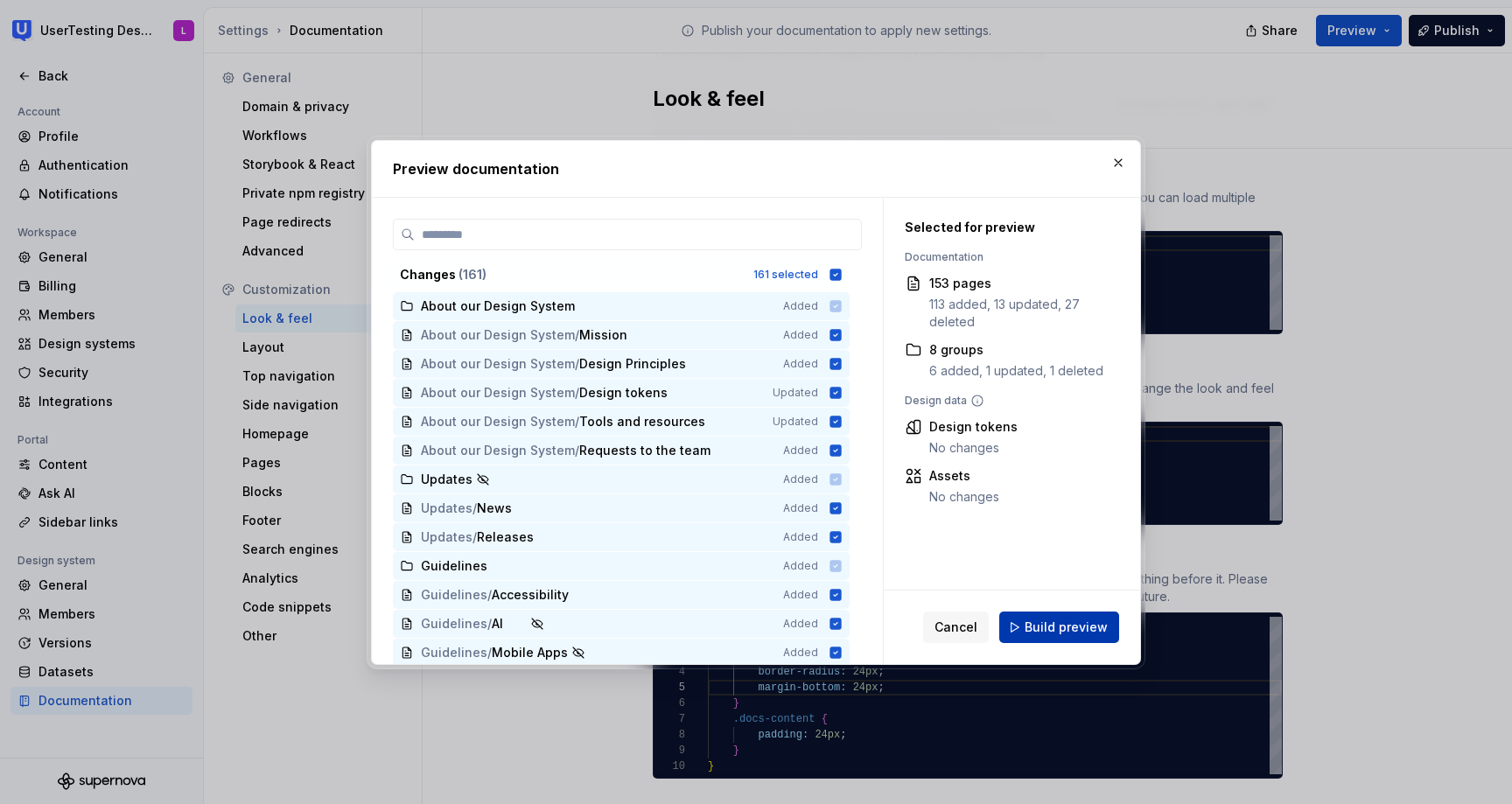
click at [1051, 623] on span "Build preview" at bounding box center [1066, 626] width 83 height 17
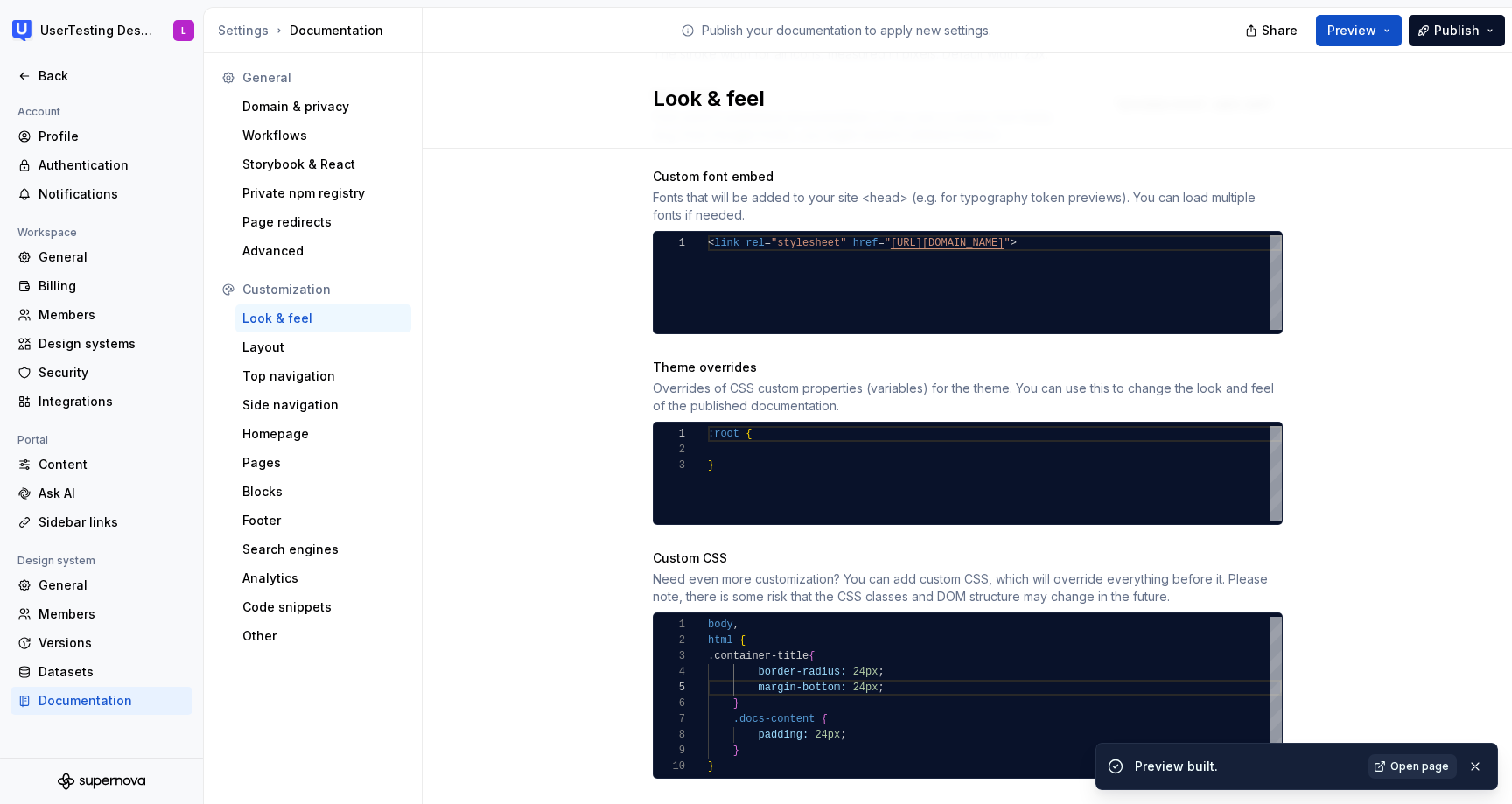
click at [1394, 767] on span "Open page" at bounding box center [1420, 765] width 59 height 14
